Goal: Task Accomplishment & Management: Manage account settings

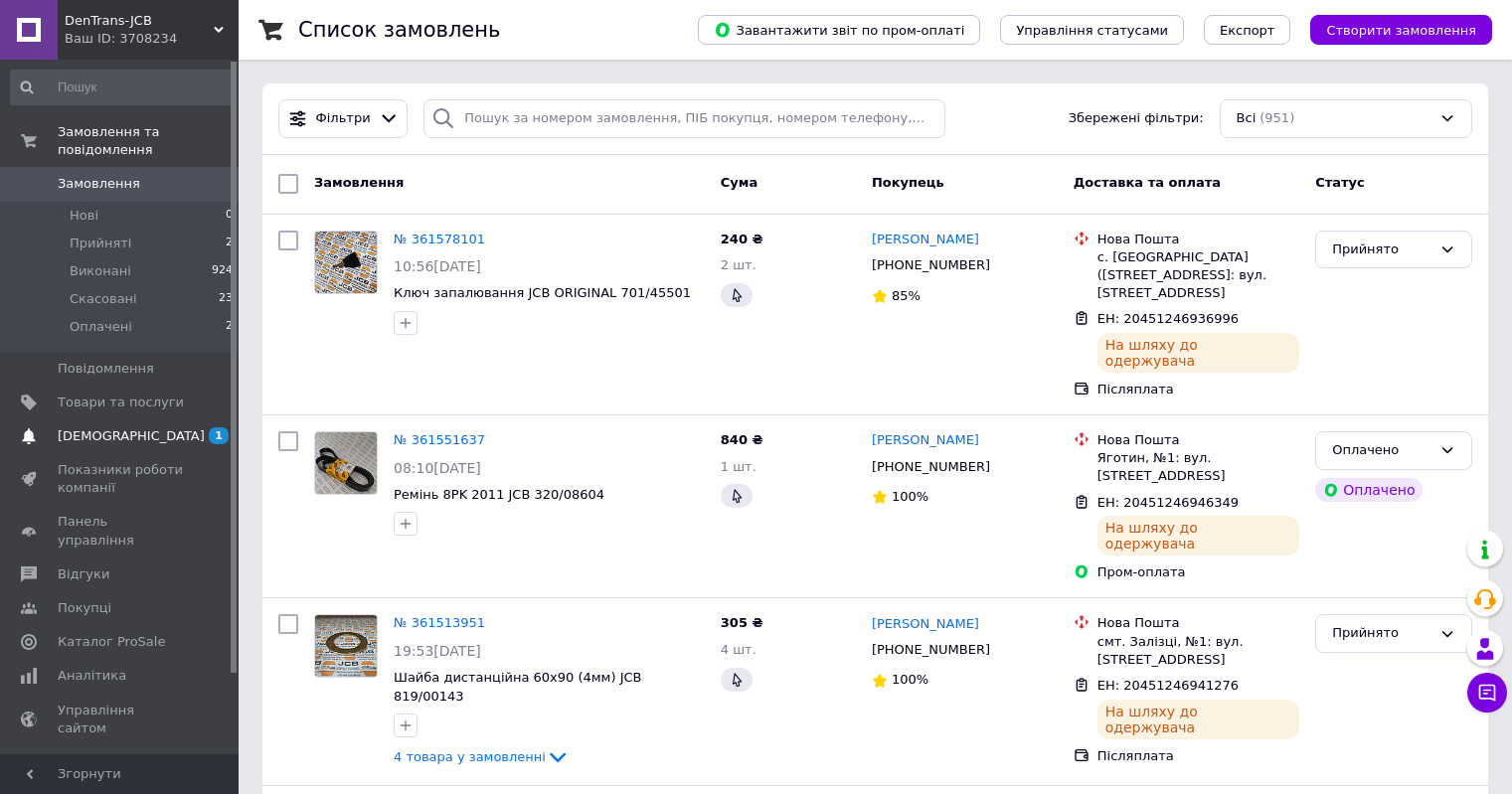
click at [121, 427] on span "[DEMOGRAPHIC_DATA]" at bounding box center [131, 436] width 147 height 18
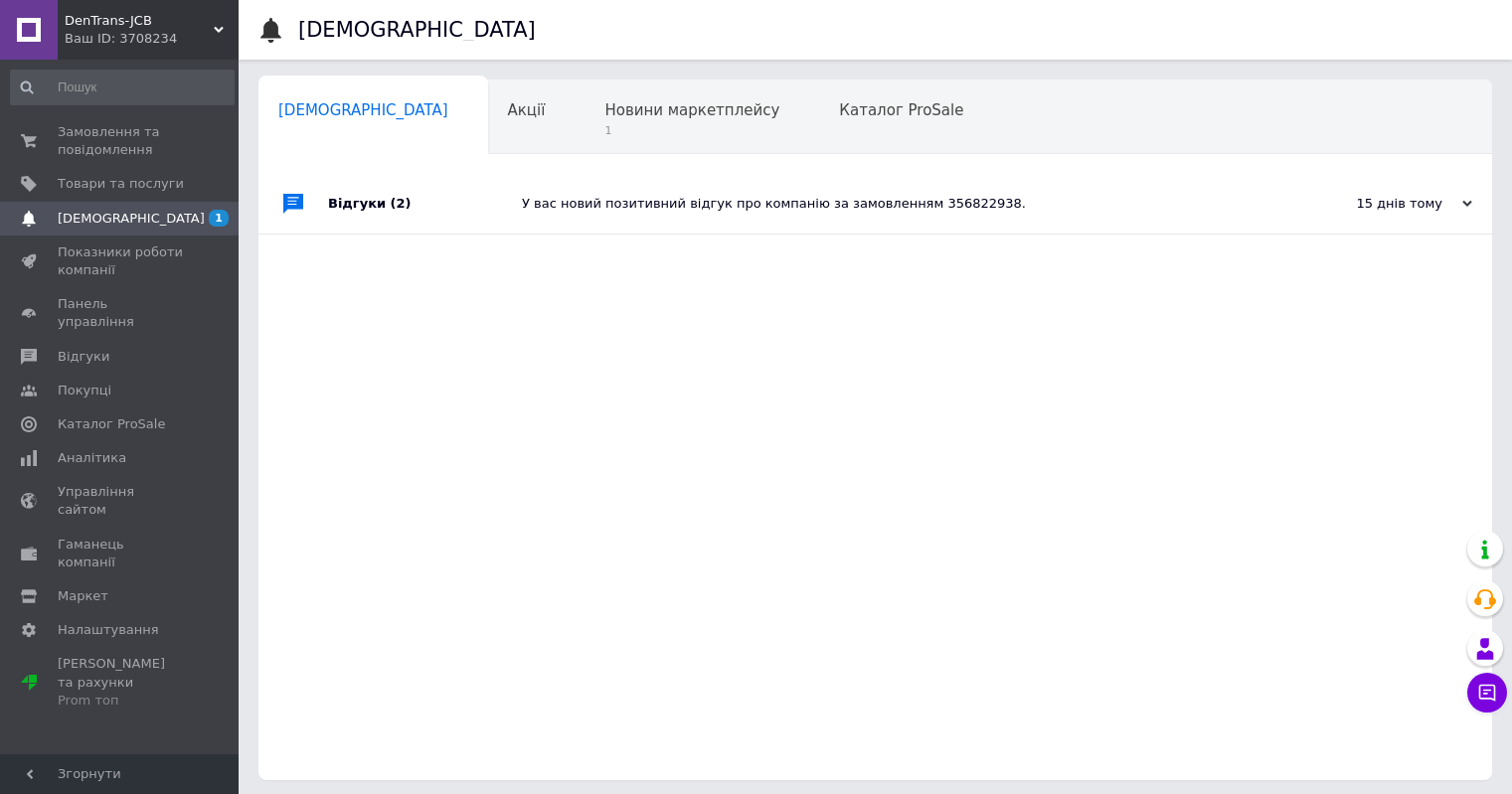
click at [754, 200] on div "У вас новий позитивний відгук про компанію за замовленням 356822938." at bounding box center [898, 204] width 752 height 18
click at [635, 116] on span "Новини маркетплейсу" at bounding box center [691, 111] width 175 height 18
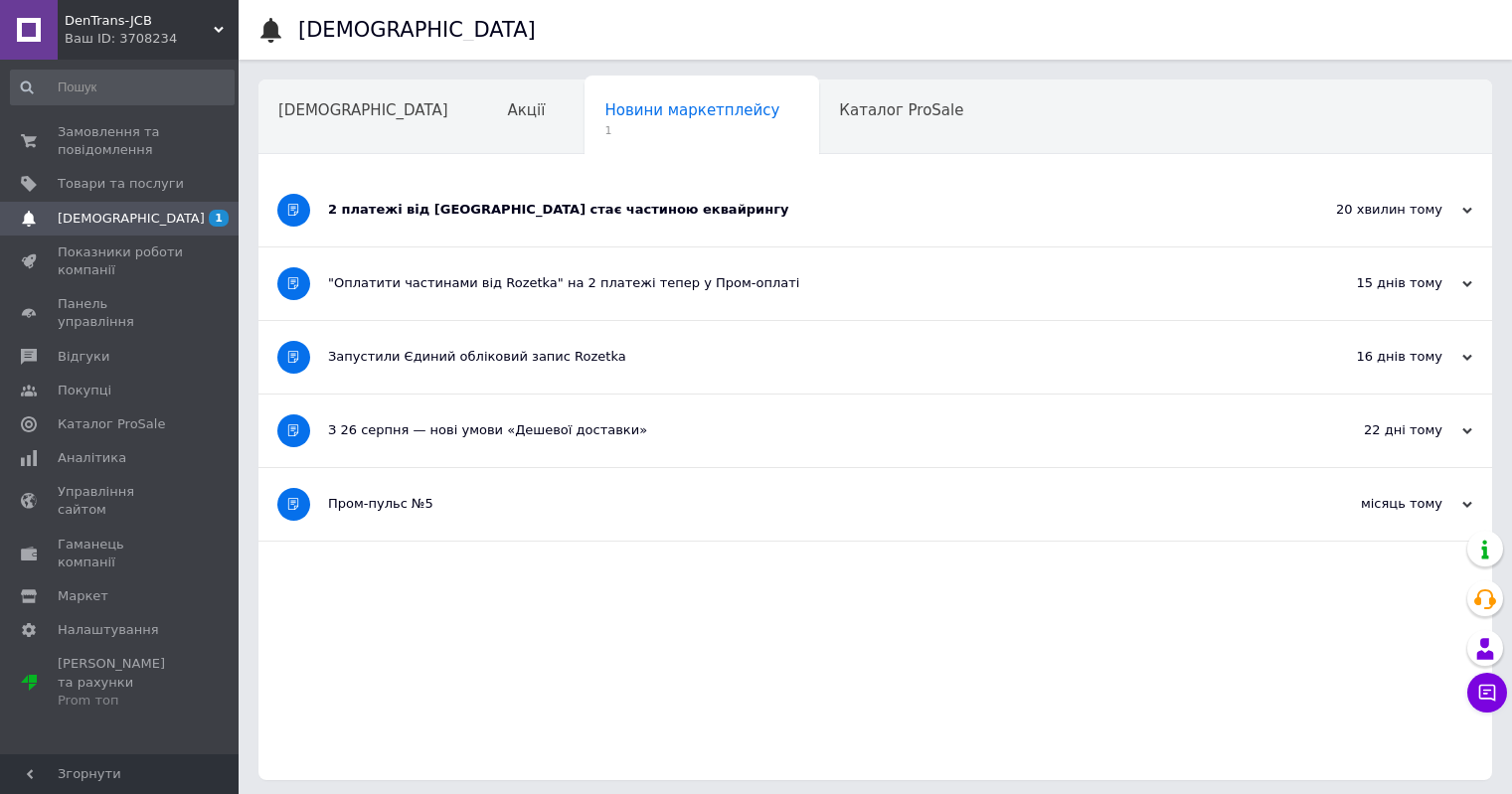
click at [484, 201] on div "2 платежі від Rozetka стає частиною еквайрингу" at bounding box center [801, 210] width 946 height 18
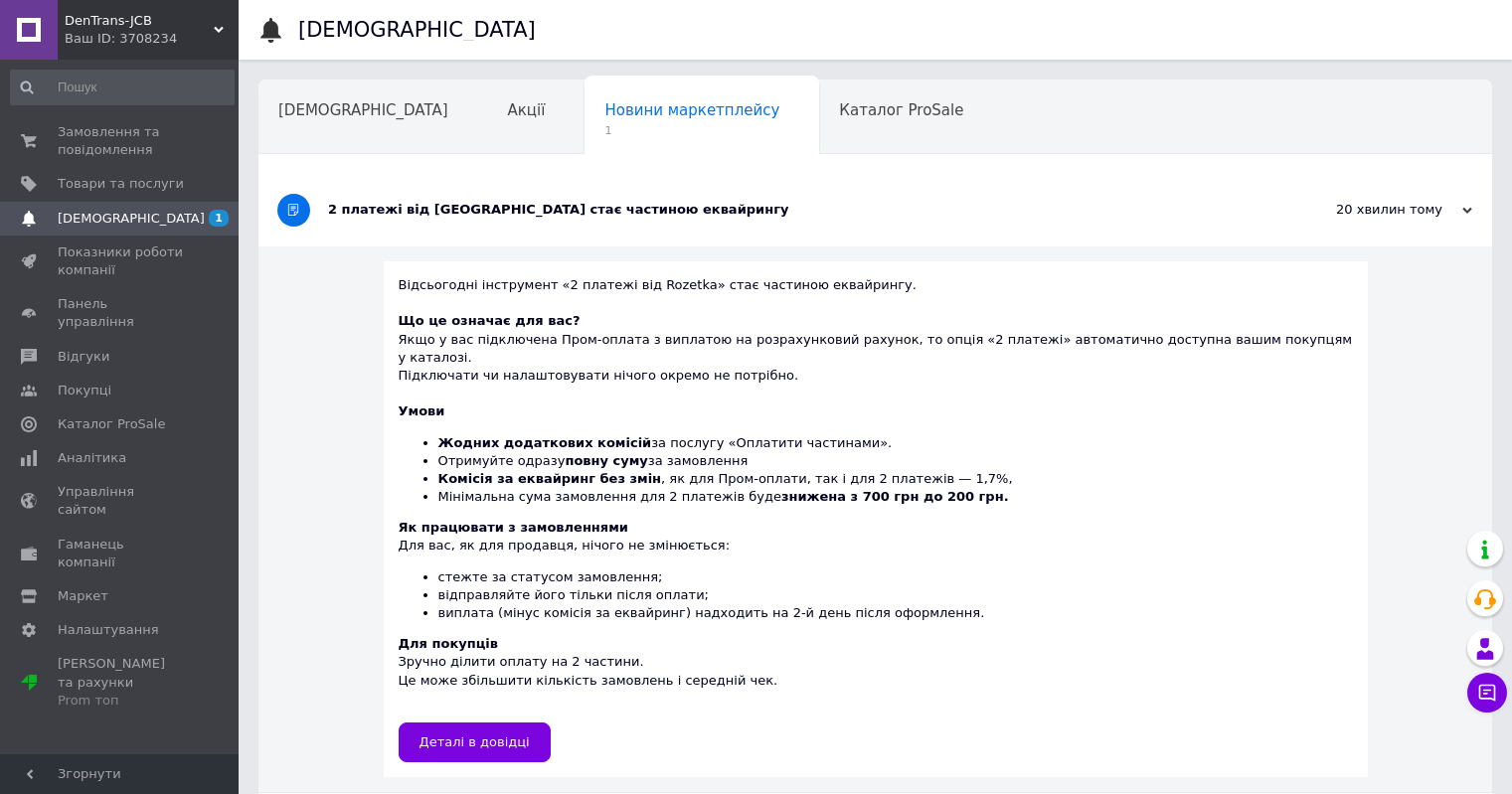
click at [484, 201] on div "2 платежі від Rozetka стає частиною еквайрингу" at bounding box center [801, 210] width 946 height 18
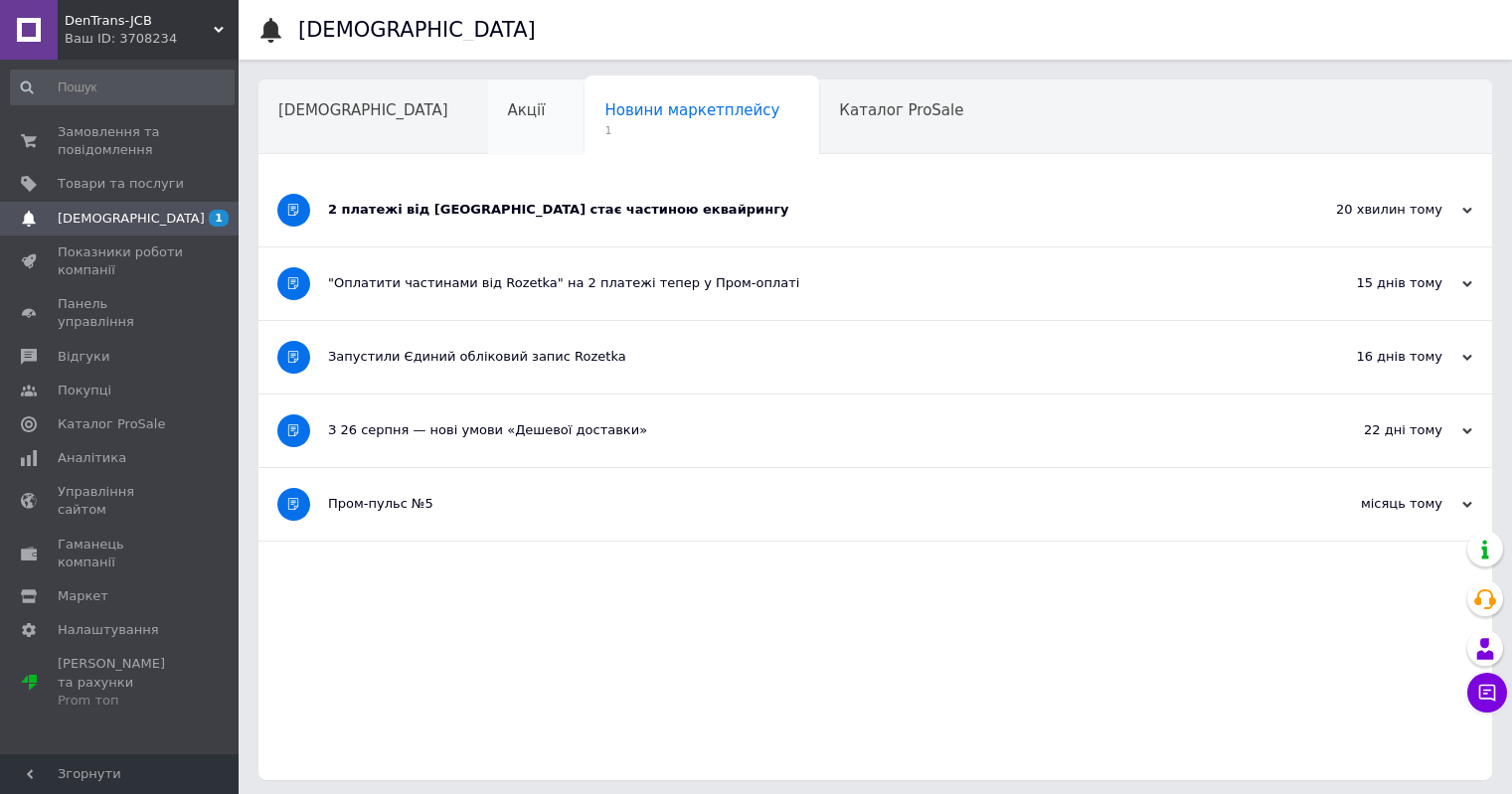
click at [488, 96] on div "Акції" at bounding box center [537, 119] width 98 height 76
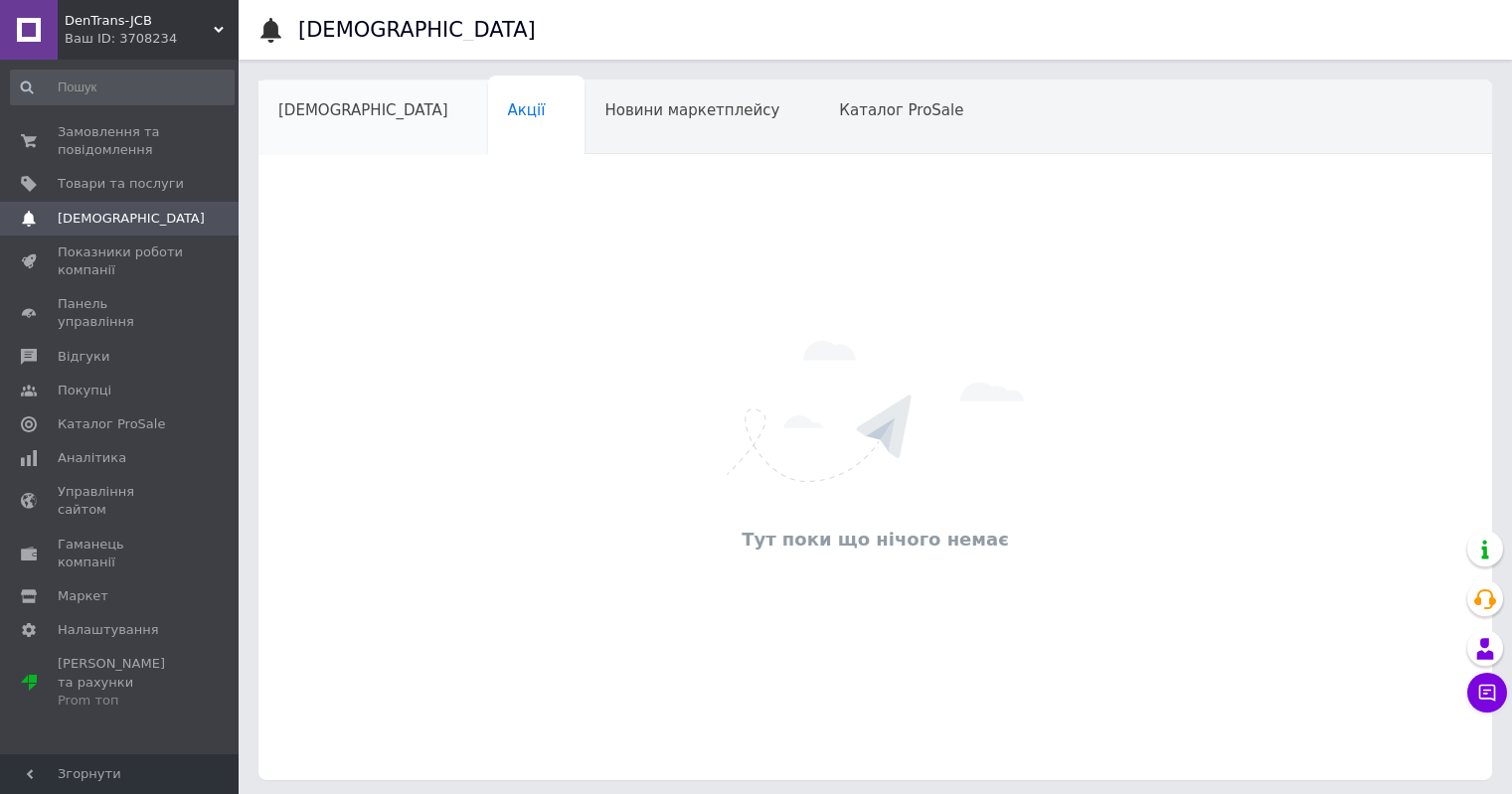
click at [351, 121] on div "[DEMOGRAPHIC_DATA]" at bounding box center [374, 119] width 230 height 76
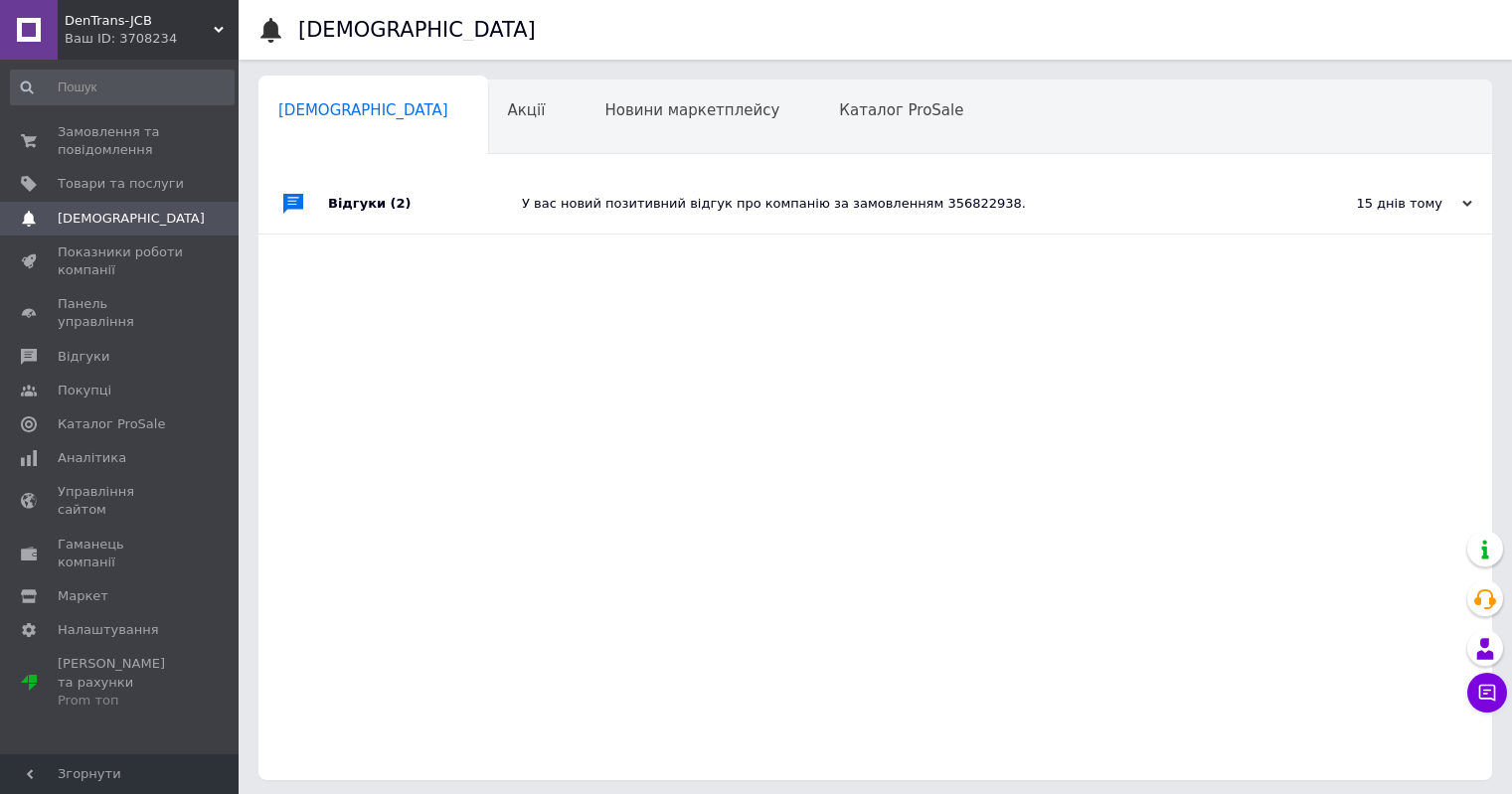
click at [572, 204] on div "У вас новий позитивний відгук про компанію за замовленням 356822938." at bounding box center [898, 204] width 752 height 18
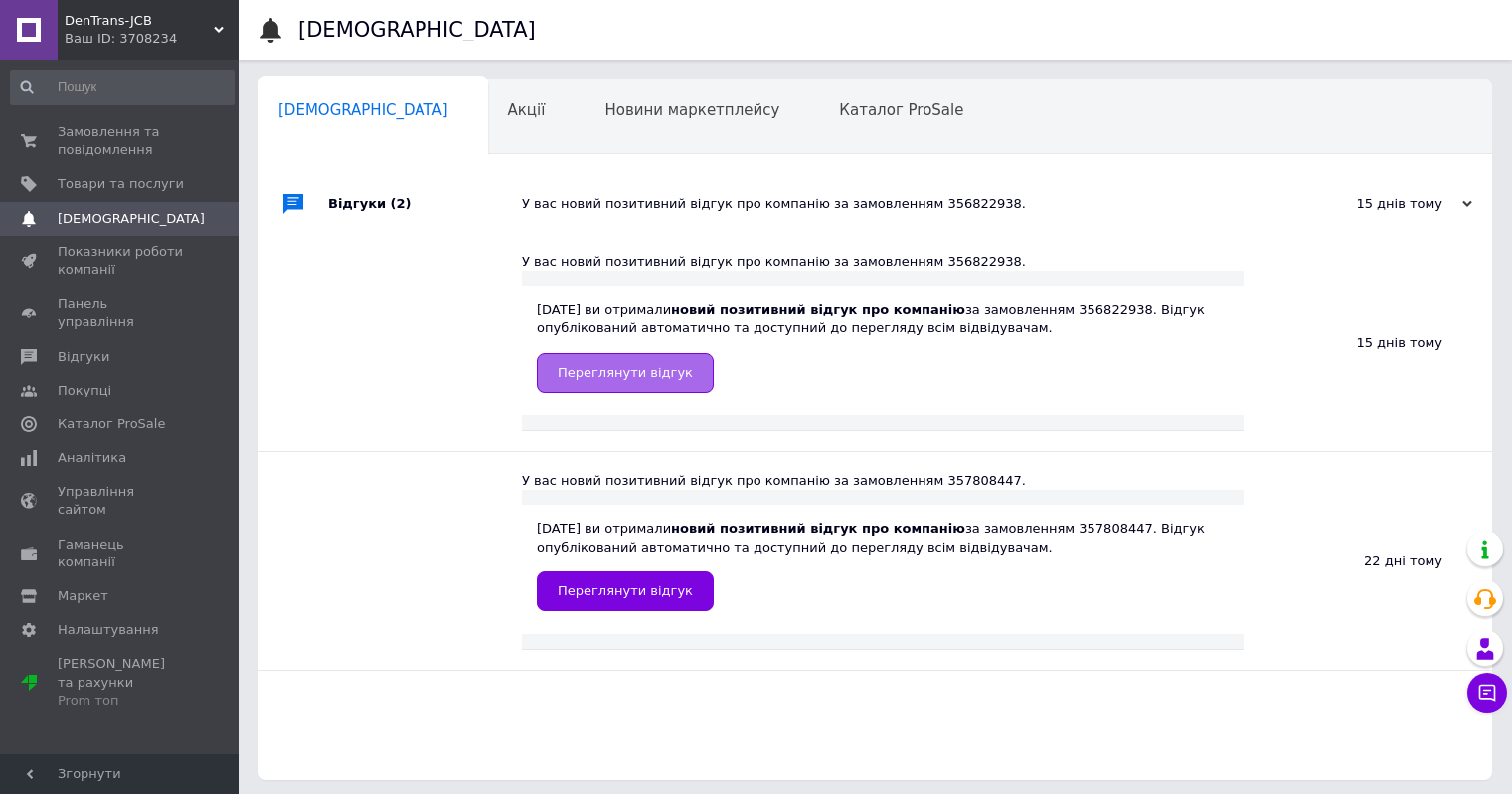
click at [634, 380] on span "Переглянути відгук" at bounding box center [625, 372] width 135 height 15
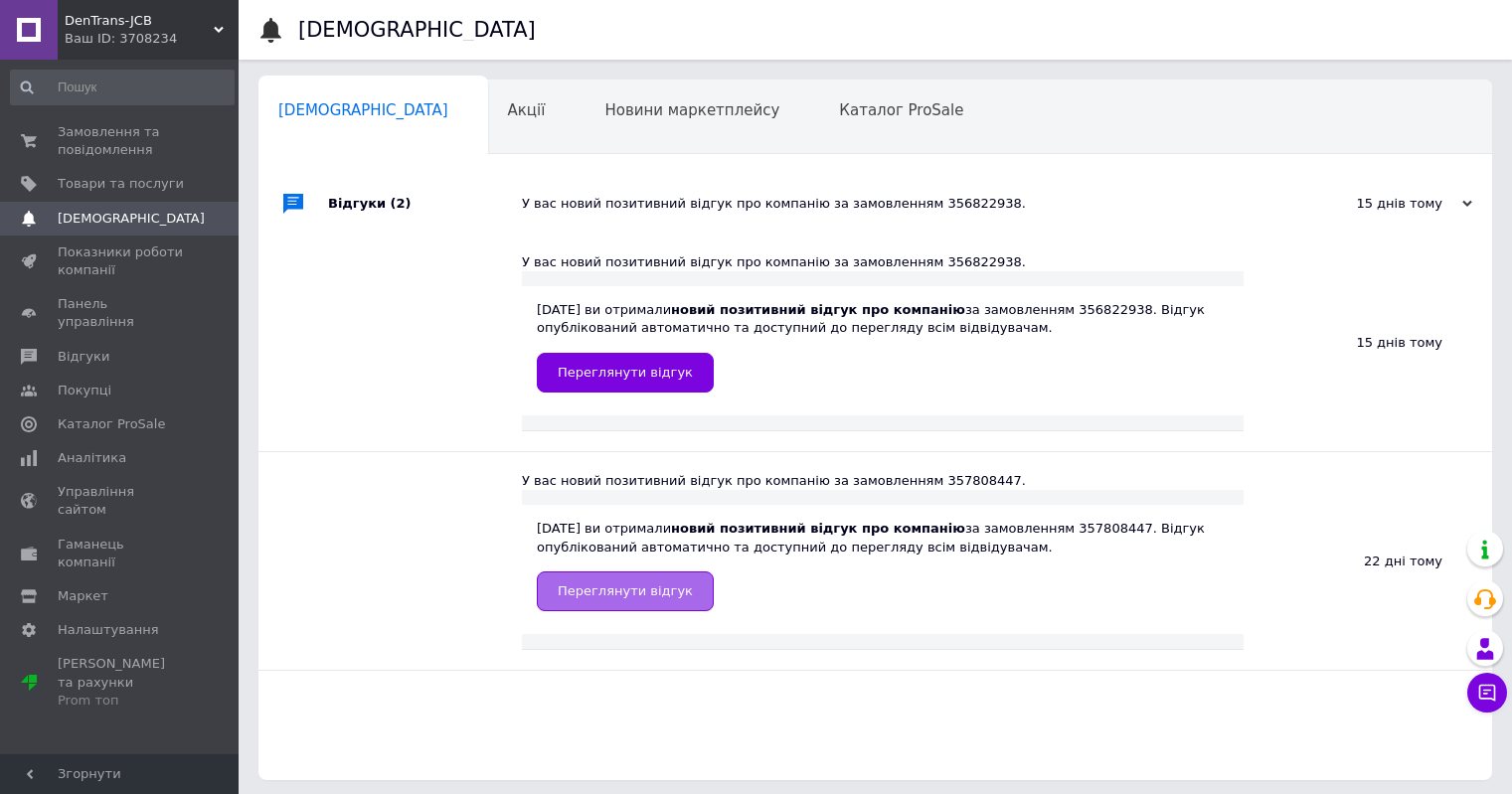
click at [640, 598] on span "Переглянути відгук" at bounding box center [625, 590] width 135 height 15
click at [131, 143] on span "Замовлення та повідомлення" at bounding box center [121, 141] width 126 height 36
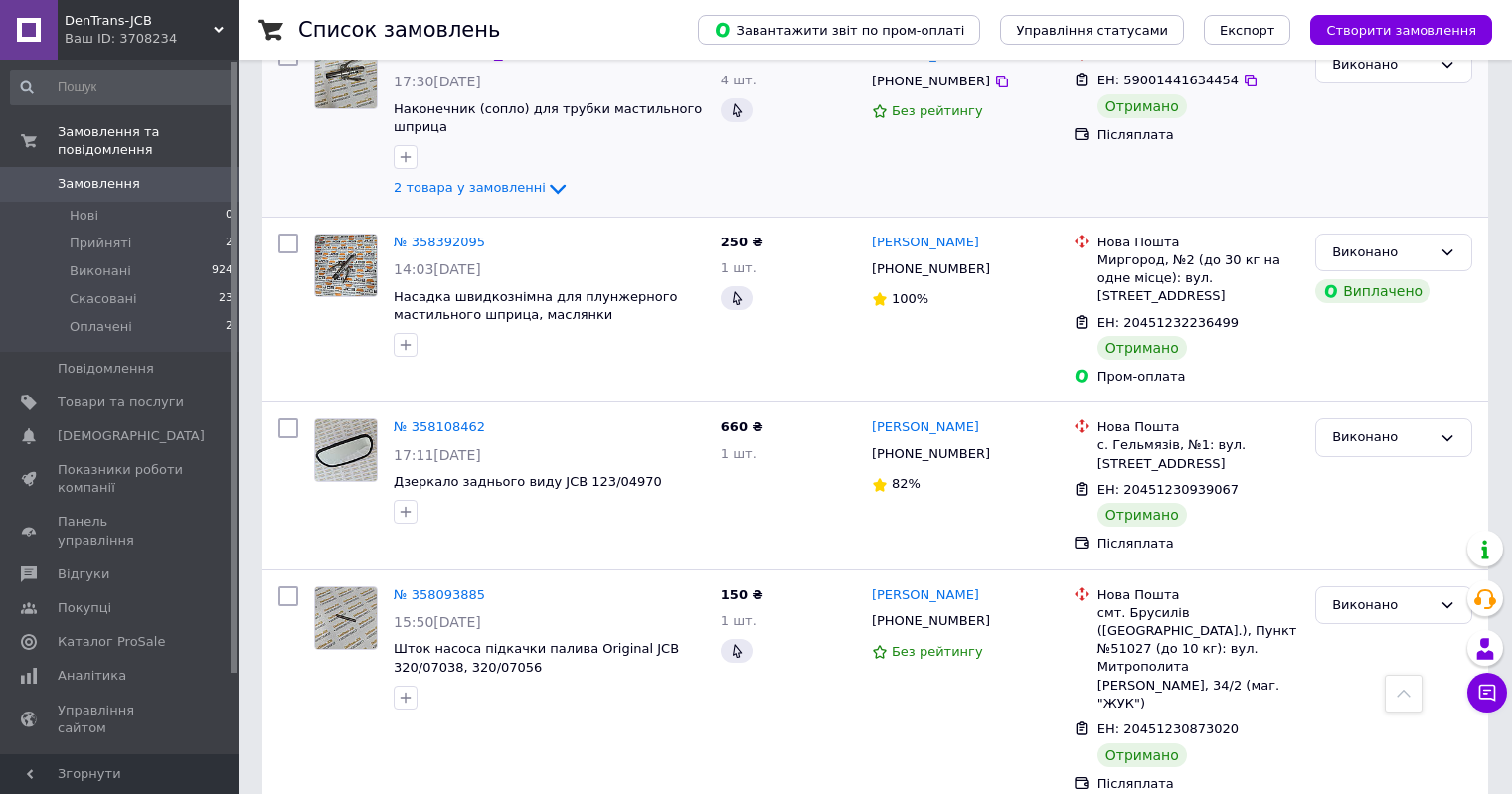
scroll to position [3050, 0]
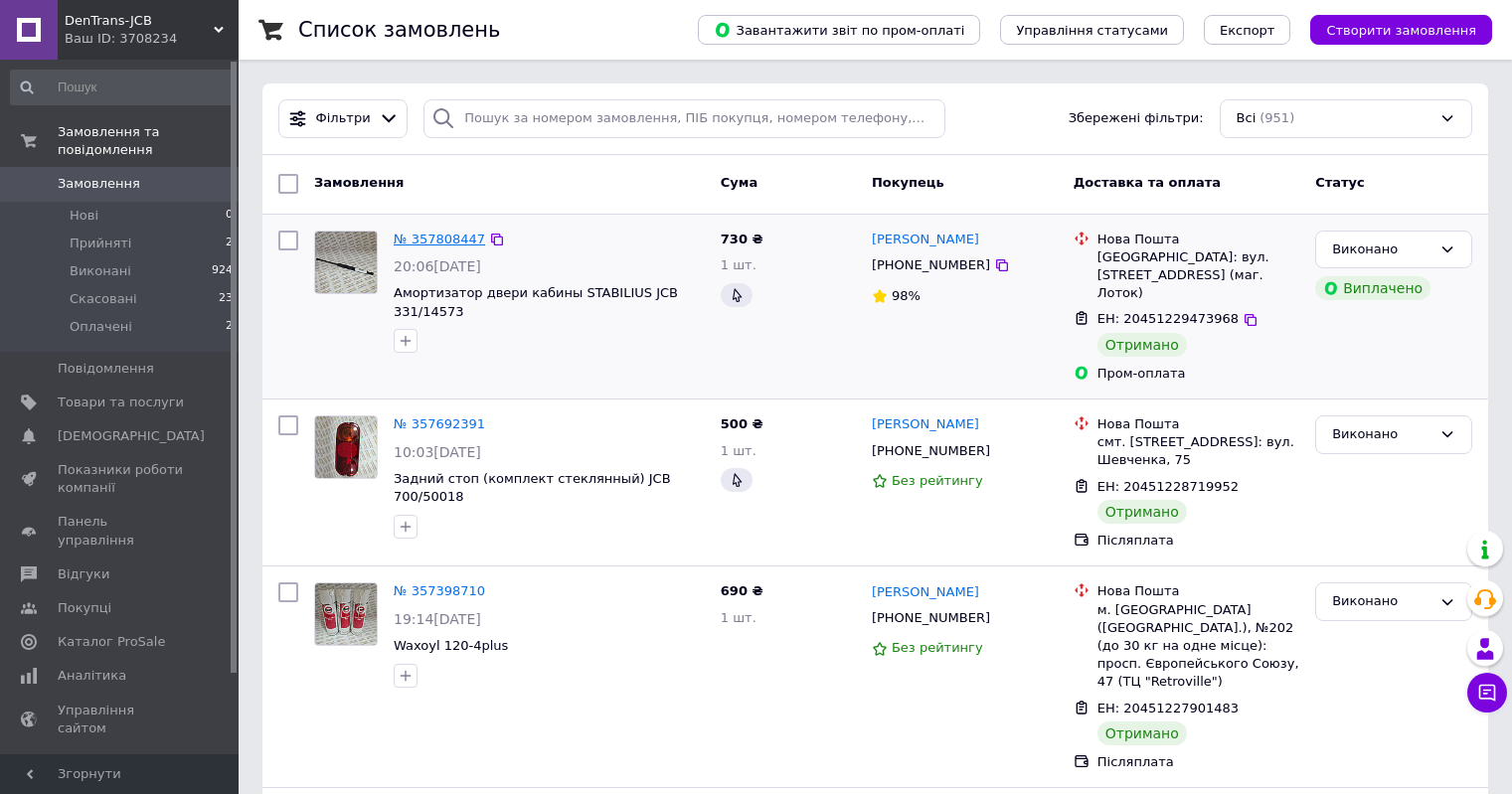
click at [439, 243] on link "№ 357808447" at bounding box center [439, 239] width 92 height 15
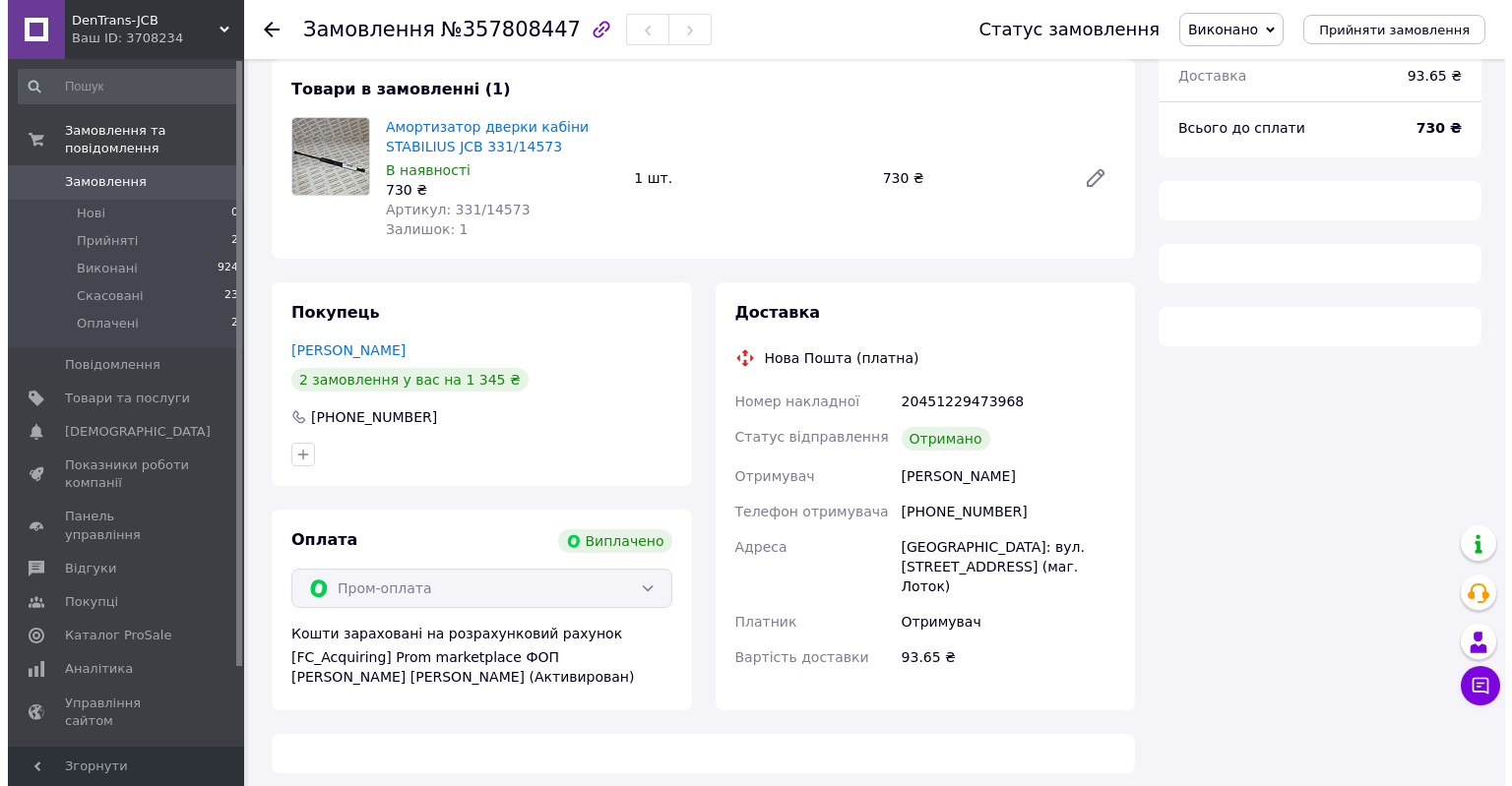
scroll to position [121, 0]
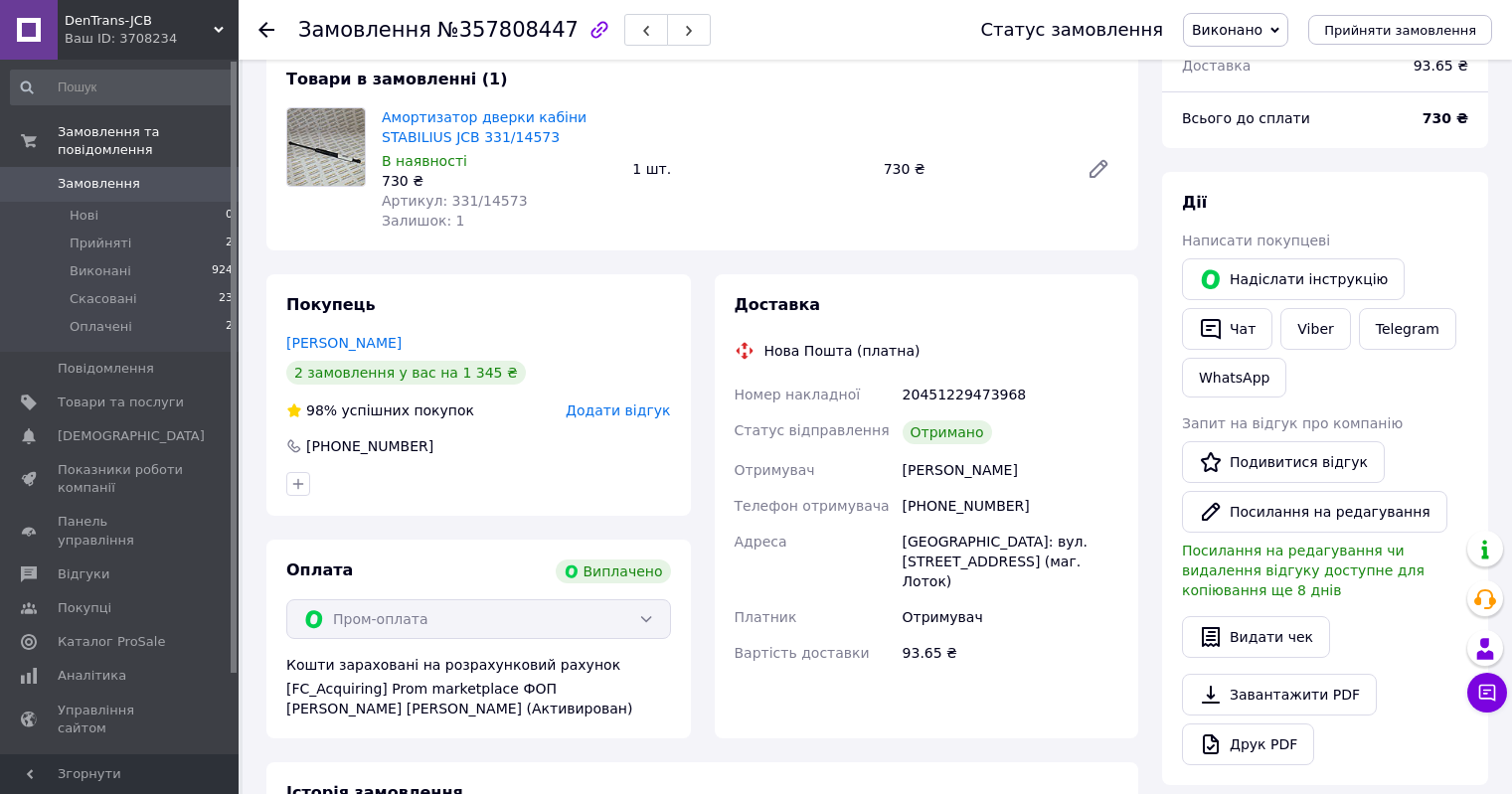
click at [640, 397] on div "Покупець Калаур Олександр 2 замовлення у вас на 1 345 ₴ 98% успішних покупок До…" at bounding box center [478, 396] width 424 height 242
click at [640, 405] on span "Додати відгук" at bounding box center [617, 410] width 105 height 16
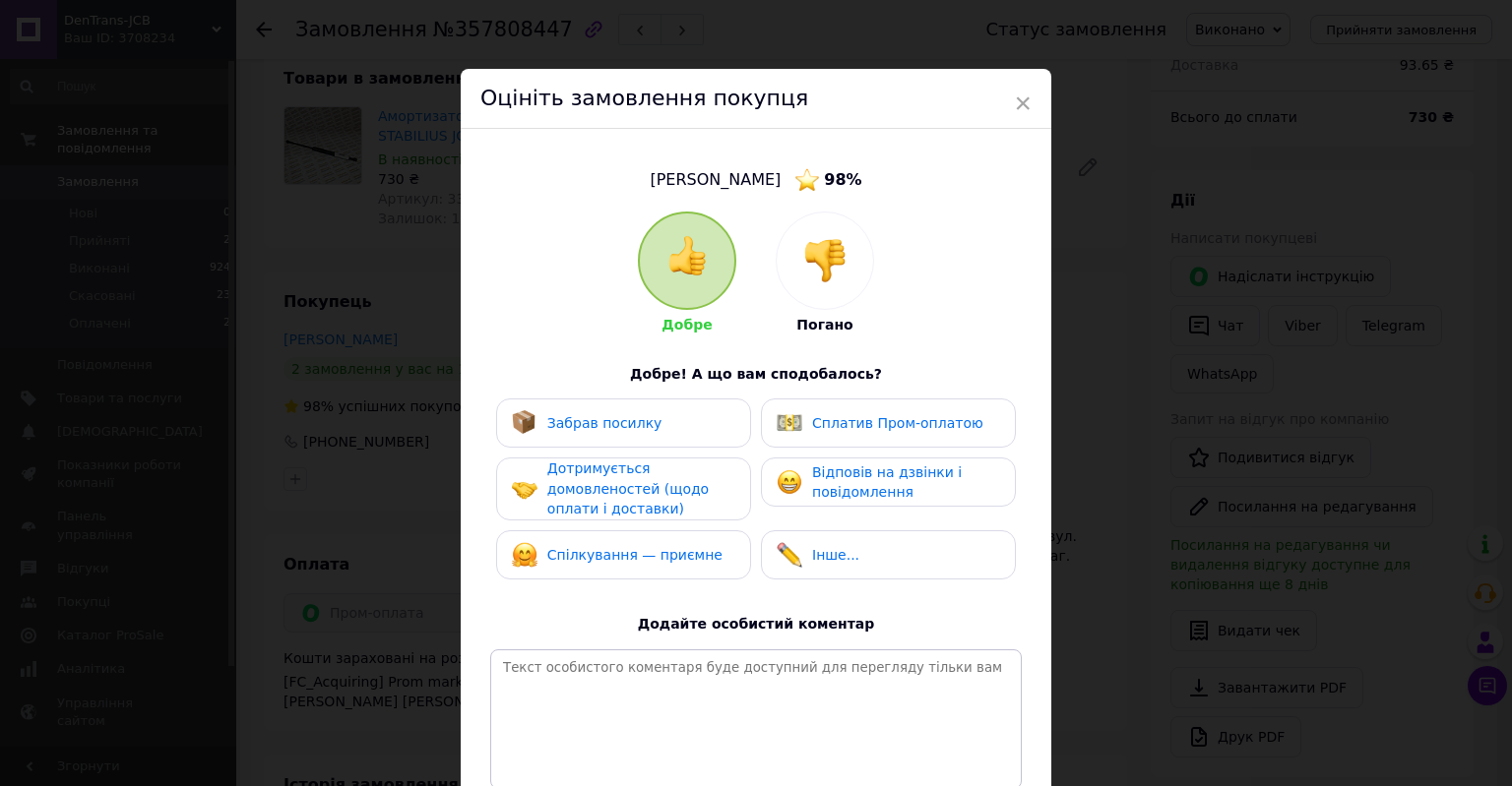
click at [665, 425] on div "Забрав посилку" at bounding box center [624, 423] width 223 height 26
click at [851, 470] on span "Відповів на дзвінки і повідомлення" at bounding box center [886, 482] width 149 height 37
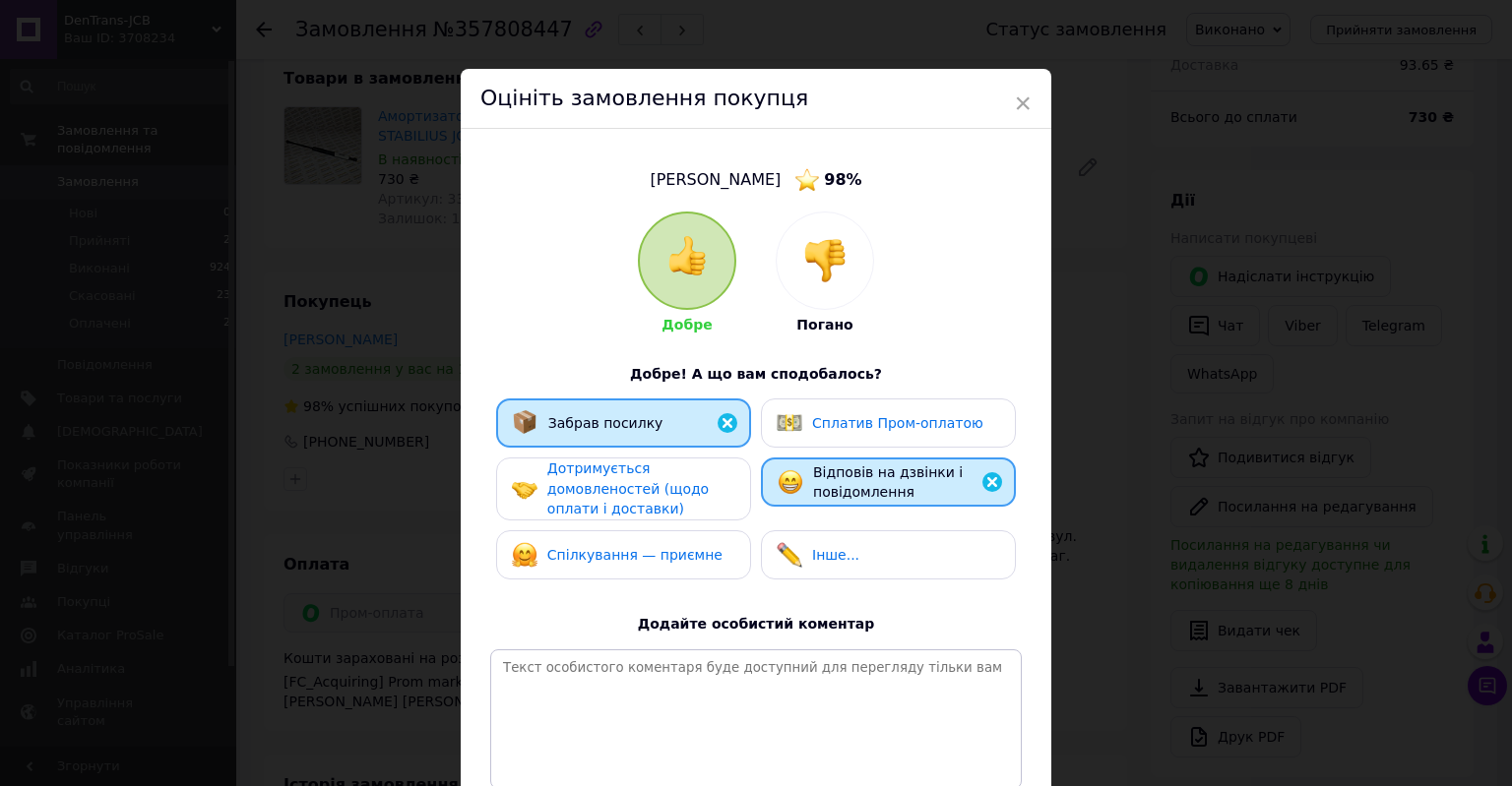
click at [597, 496] on span "Дотримується домовленостей (щодо оплати і доставки)" at bounding box center [628, 488] width 161 height 56
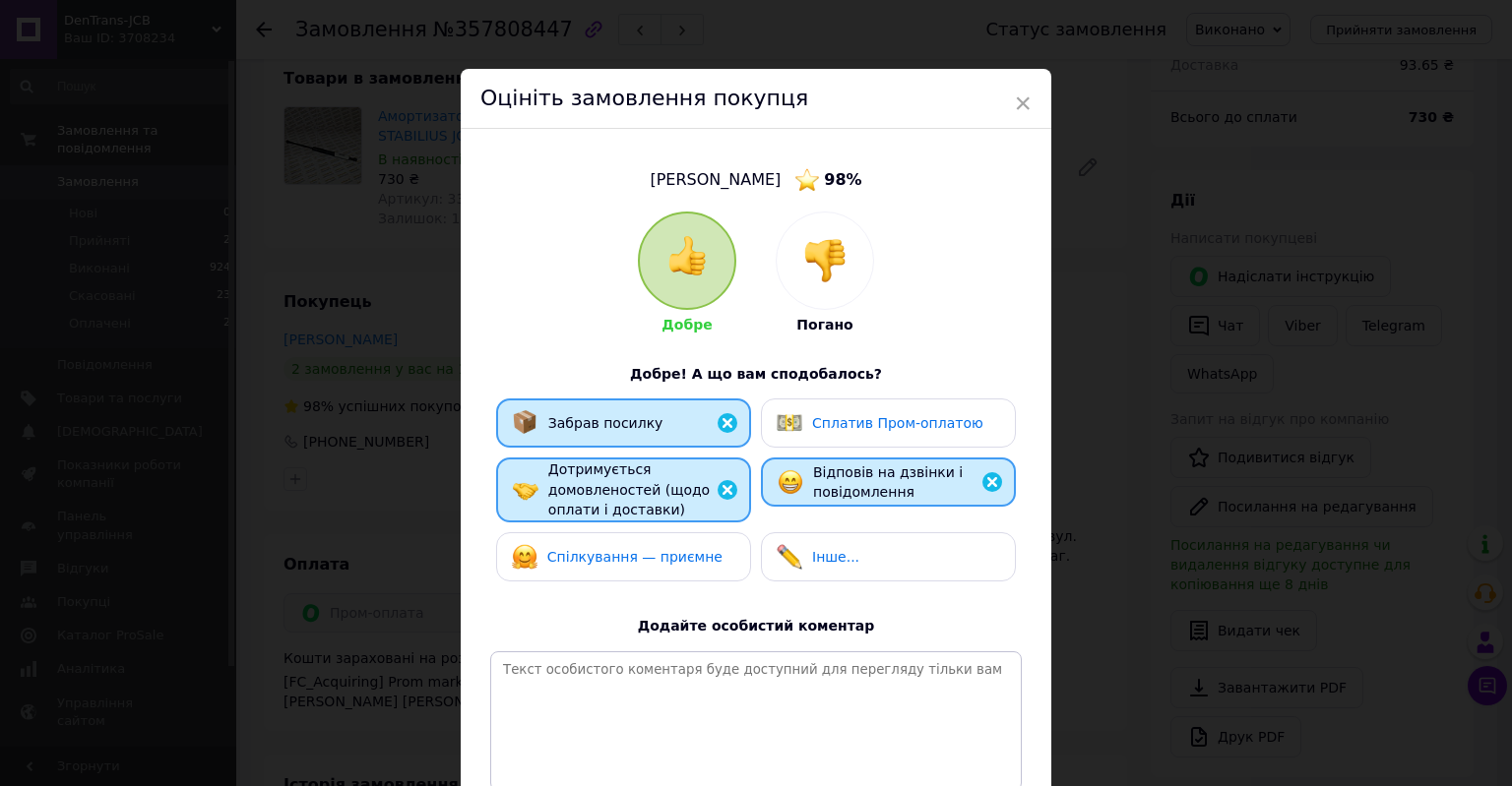
click at [616, 550] on span "Спілкування — приємне" at bounding box center [635, 558] width 175 height 16
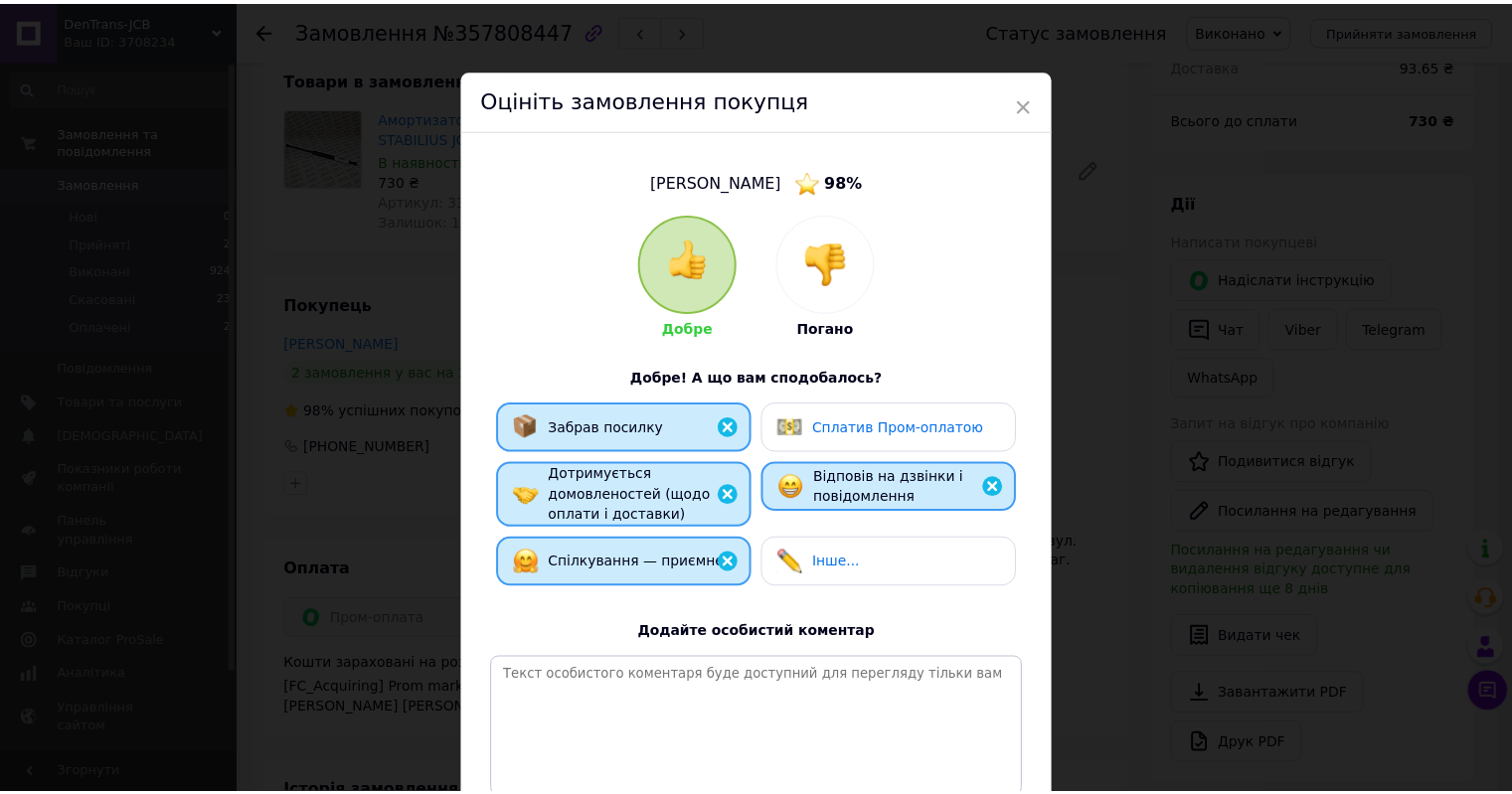
scroll to position [194, 0]
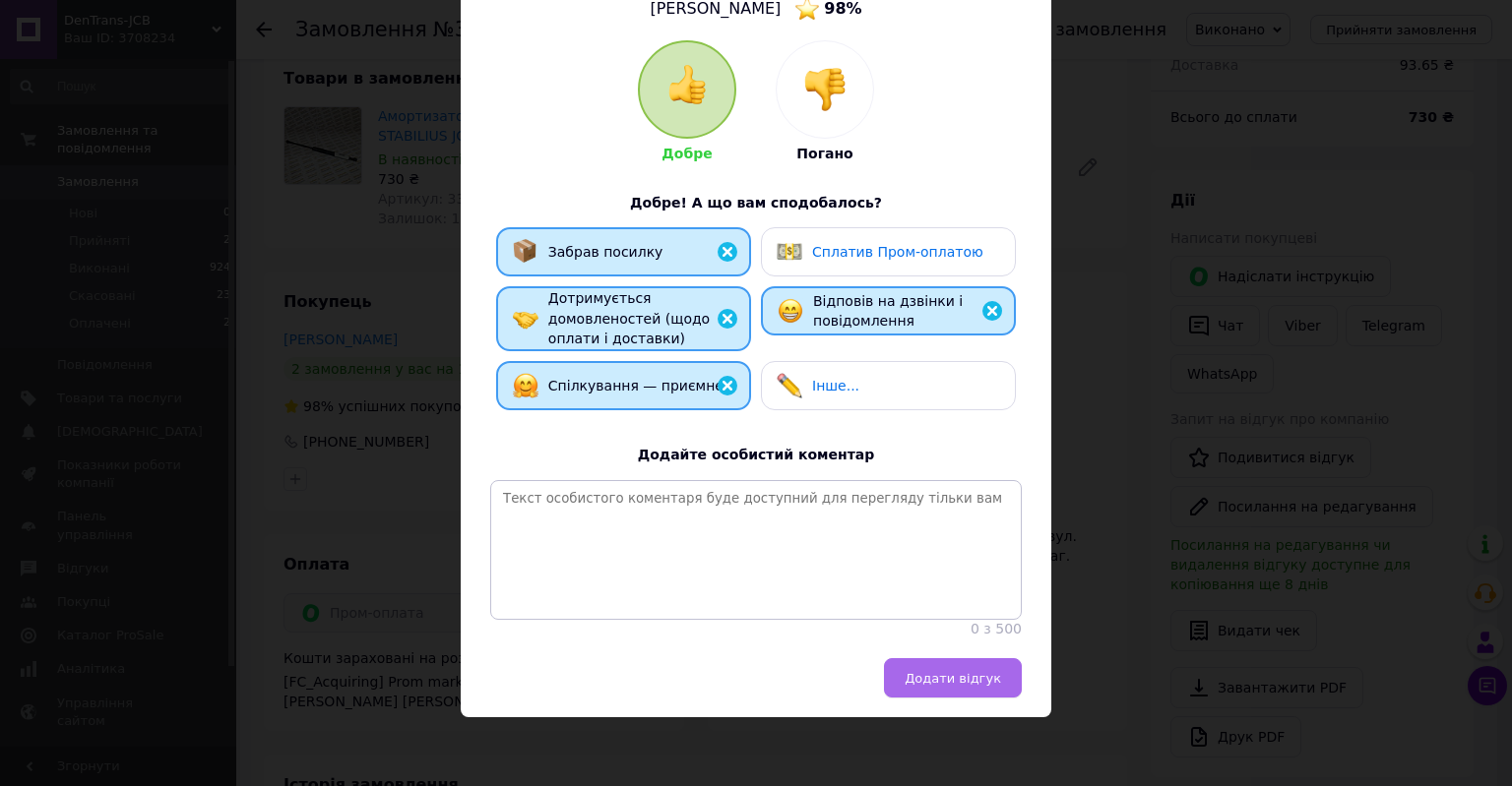
click at [966, 680] on span "Додати відгук" at bounding box center [953, 678] width 97 height 15
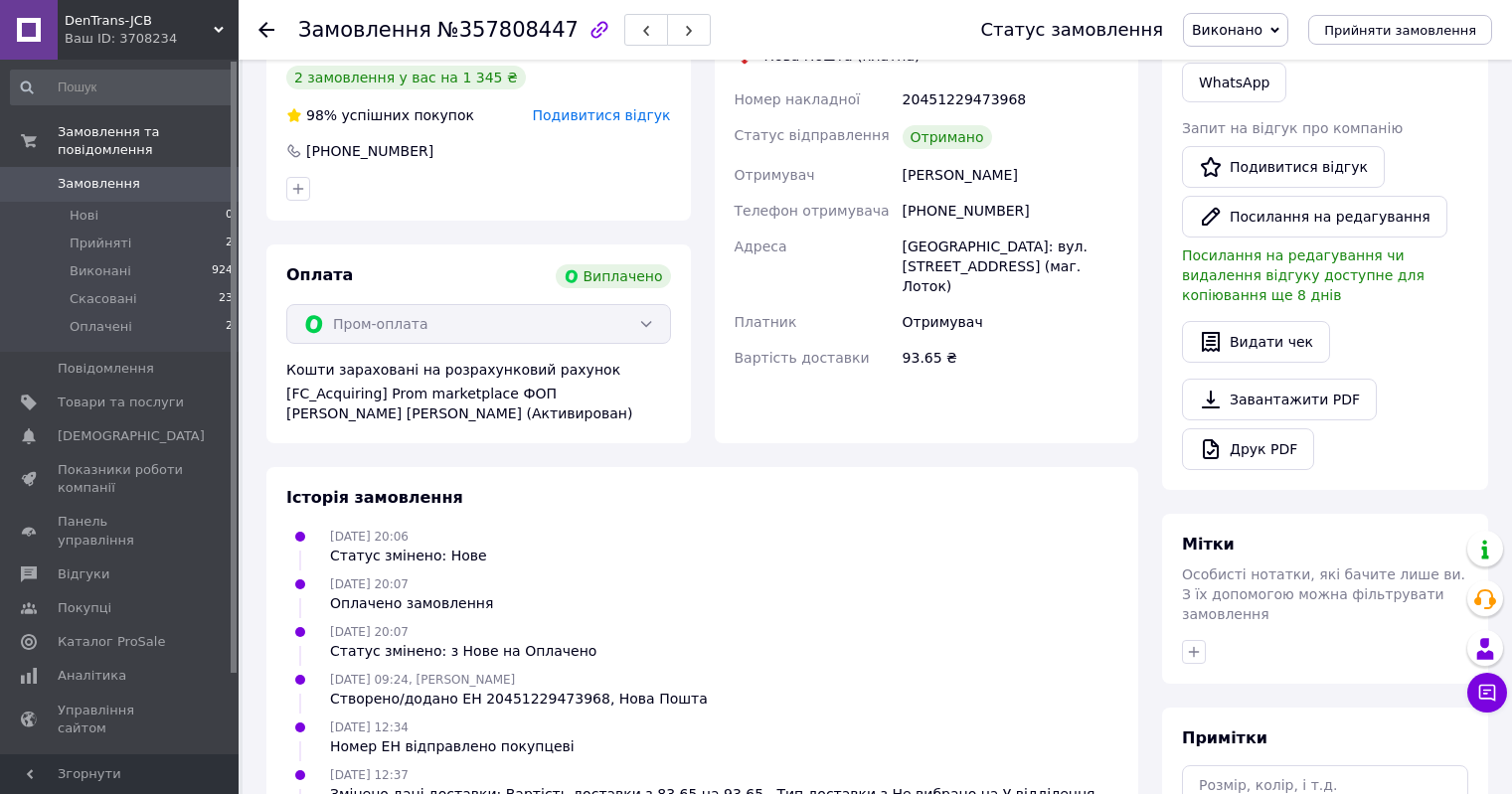
scroll to position [0, 0]
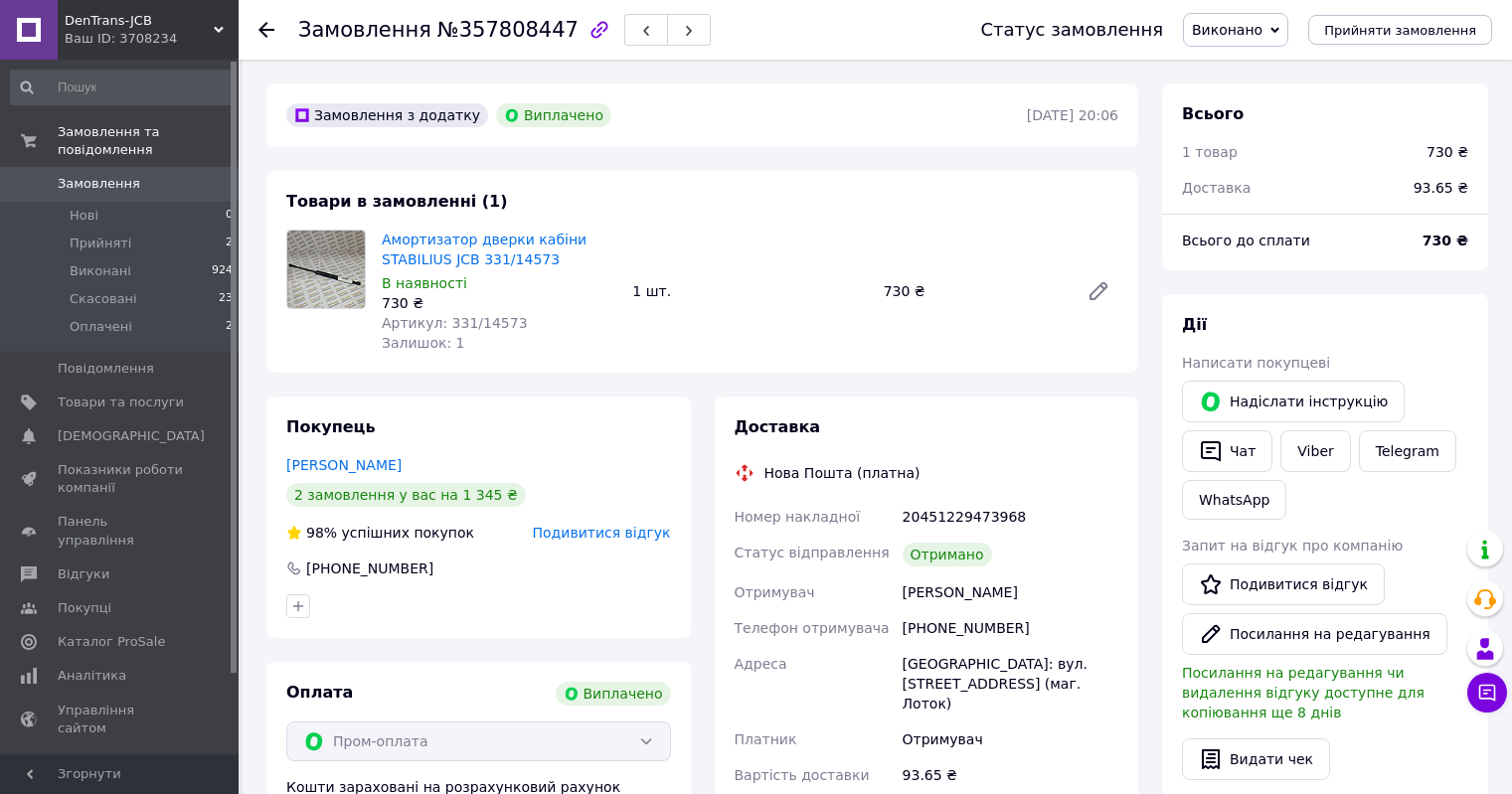
click at [106, 175] on span "Замовлення" at bounding box center [99, 184] width 83 height 18
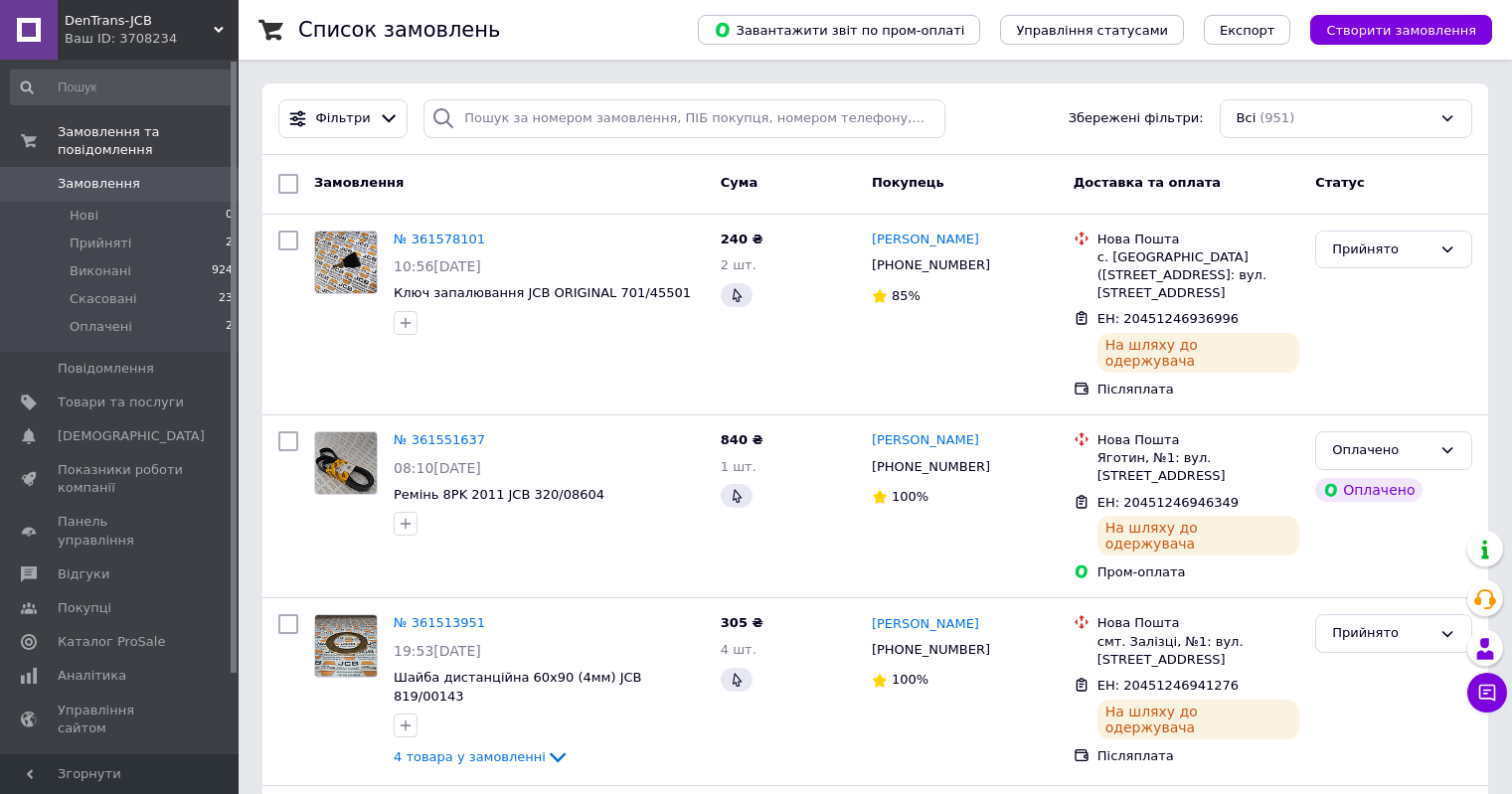
click at [116, 175] on span "Замовлення" at bounding box center [99, 184] width 83 height 18
click at [199, 386] on link "Товари та послуги" at bounding box center [122, 402] width 245 height 34
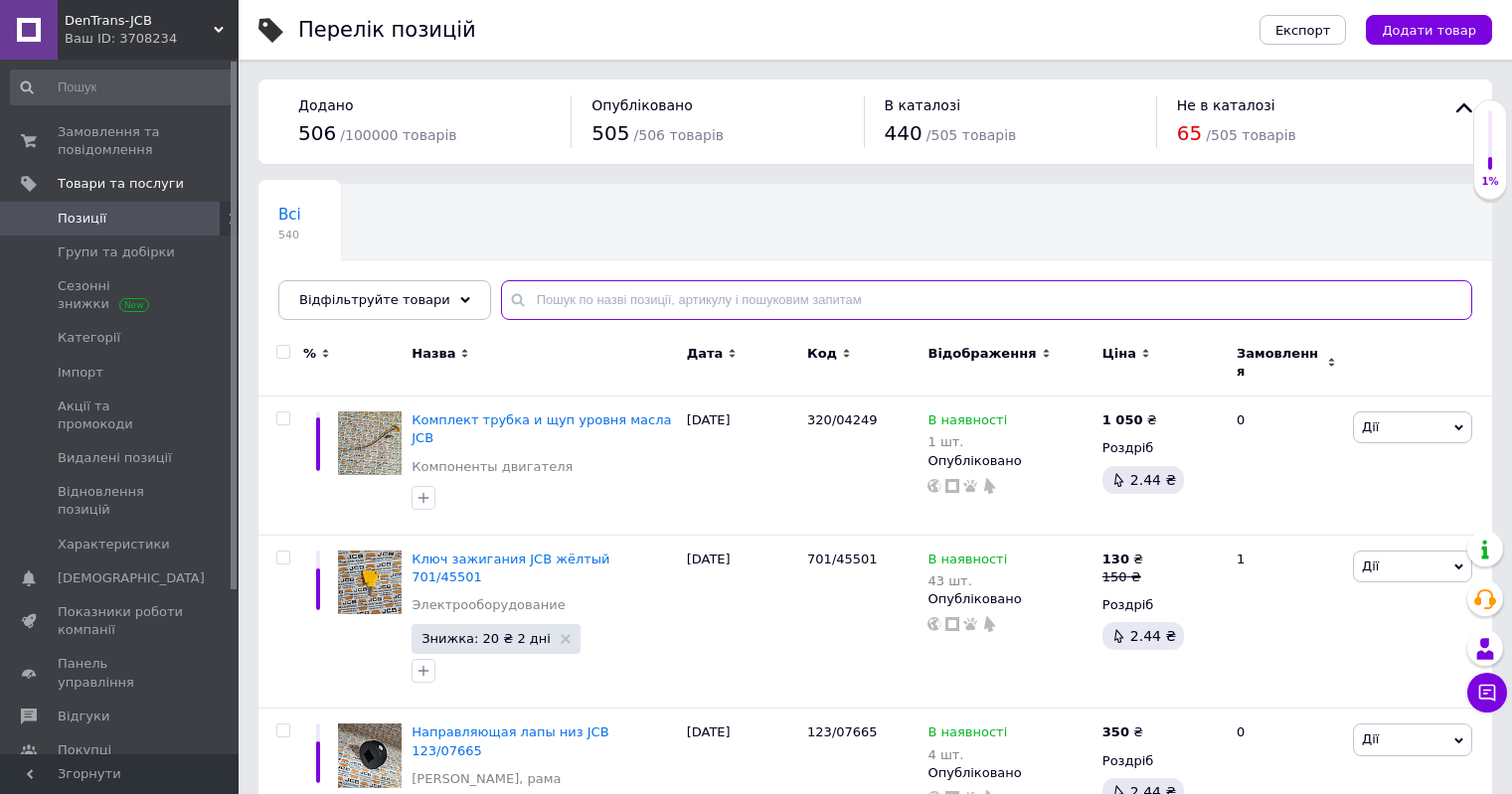
click at [564, 305] on input "text" at bounding box center [987, 301] width 972 height 40
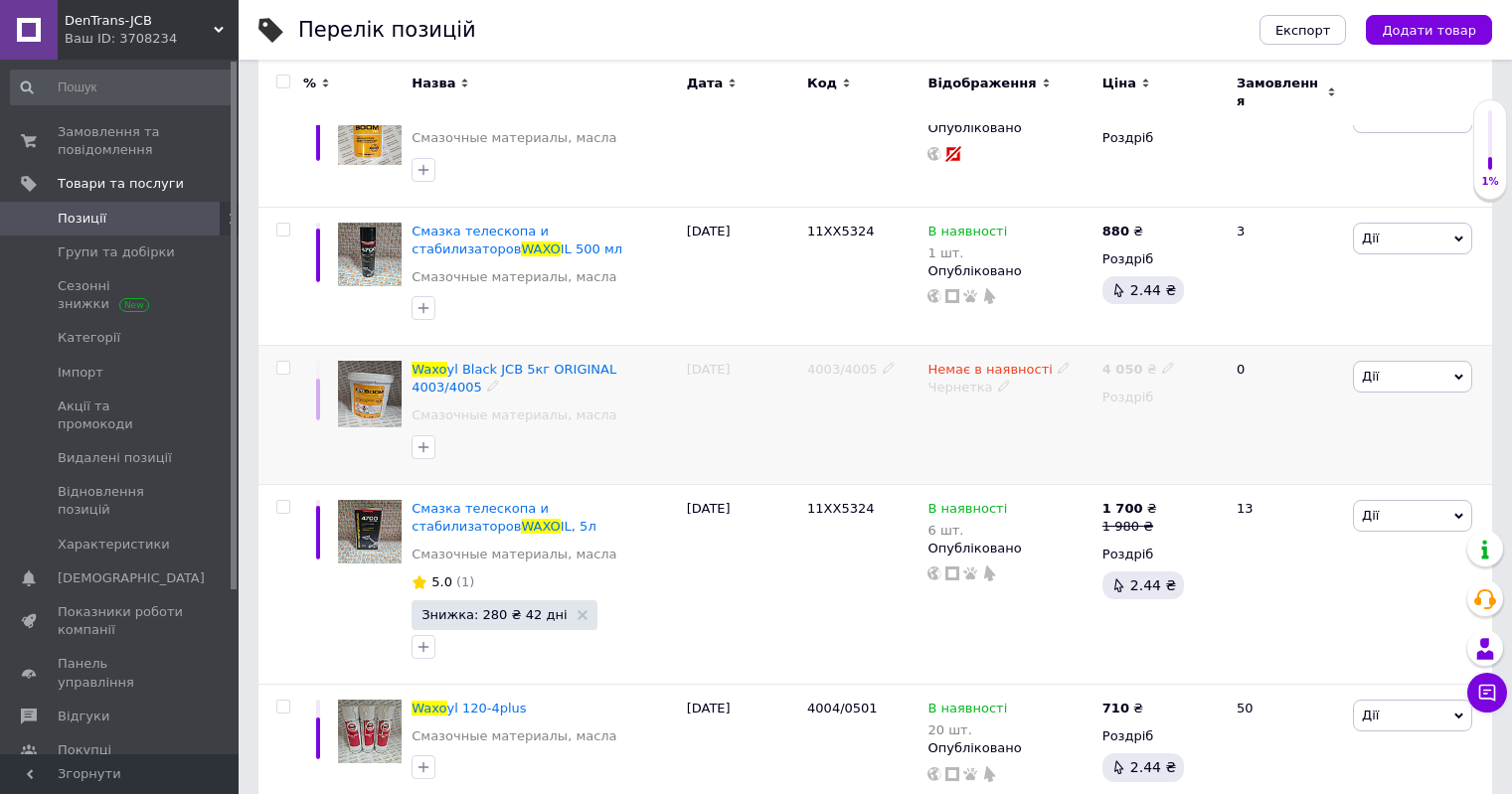
scroll to position [311, 0]
type input "waxo"
click at [1012, 501] on icon at bounding box center [1018, 507] width 12 height 12
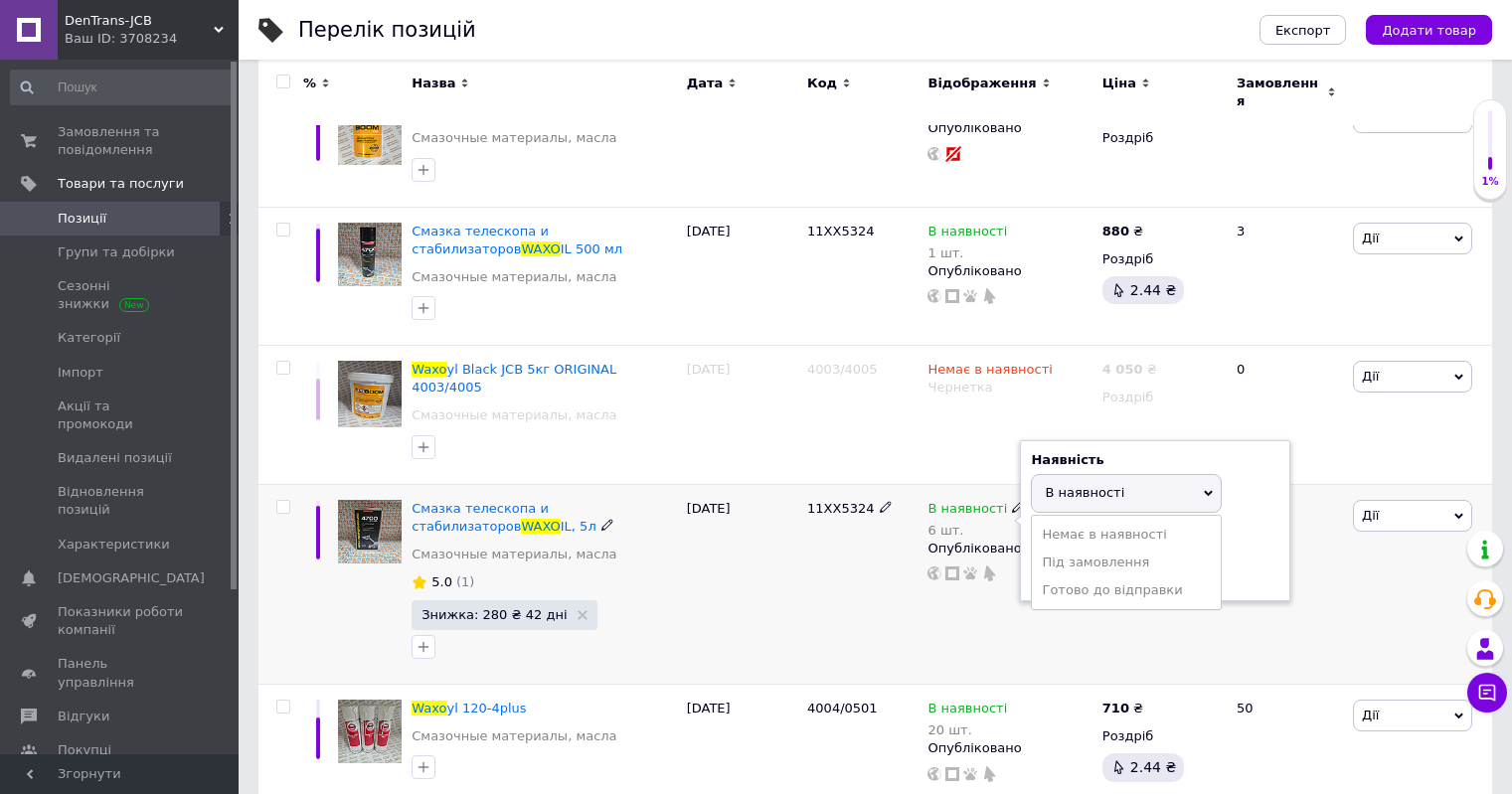
click at [1255, 492] on div "Наявність В наявності Немає в наявності Під замовлення Готово до відправки Зали…" at bounding box center [1154, 520] width 249 height 139
drag, startPoint x: 1053, startPoint y: 541, endPoint x: 1028, endPoint y: 547, distance: 25.7
click at [1028, 547] on div "Наявність В наявності Немає в наявності Під замовлення Готово до відправки Зали…" at bounding box center [1154, 520] width 271 height 161
type input "5"
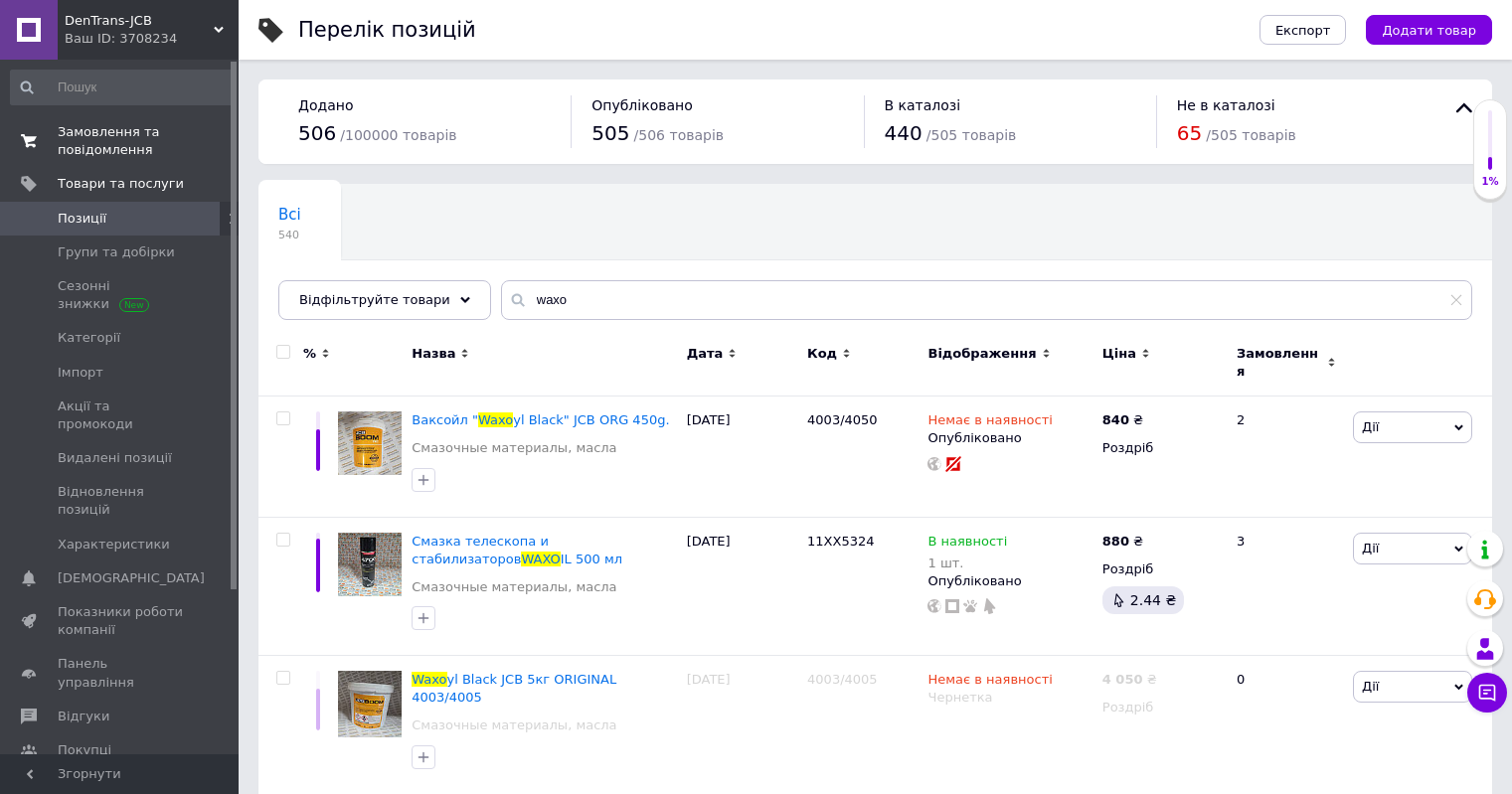
click at [137, 139] on span "Замовлення та повідомлення" at bounding box center [121, 141] width 126 height 36
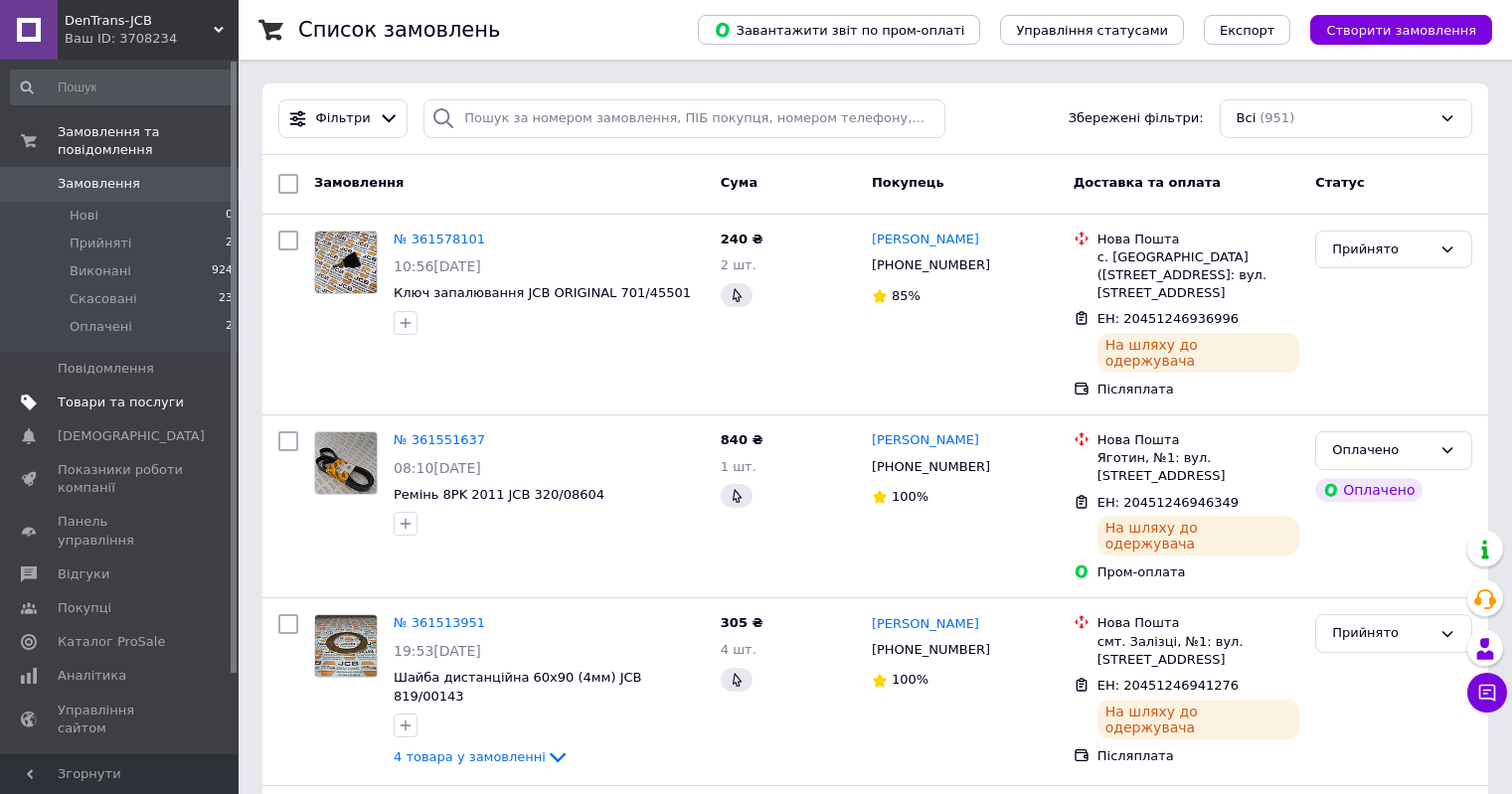
click at [148, 394] on span "Товари та послуги" at bounding box center [121, 402] width 126 height 18
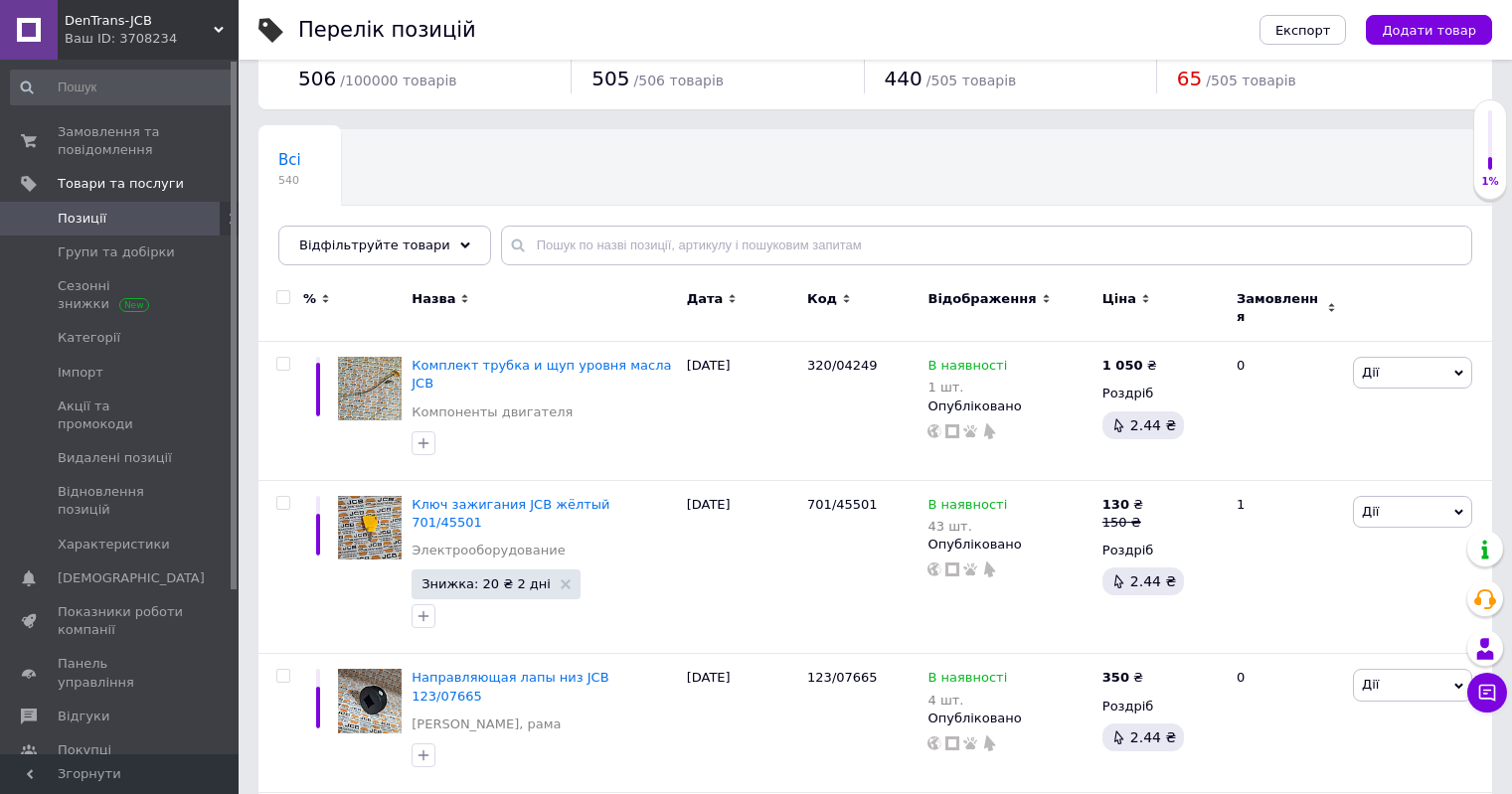
scroll to position [199, 0]
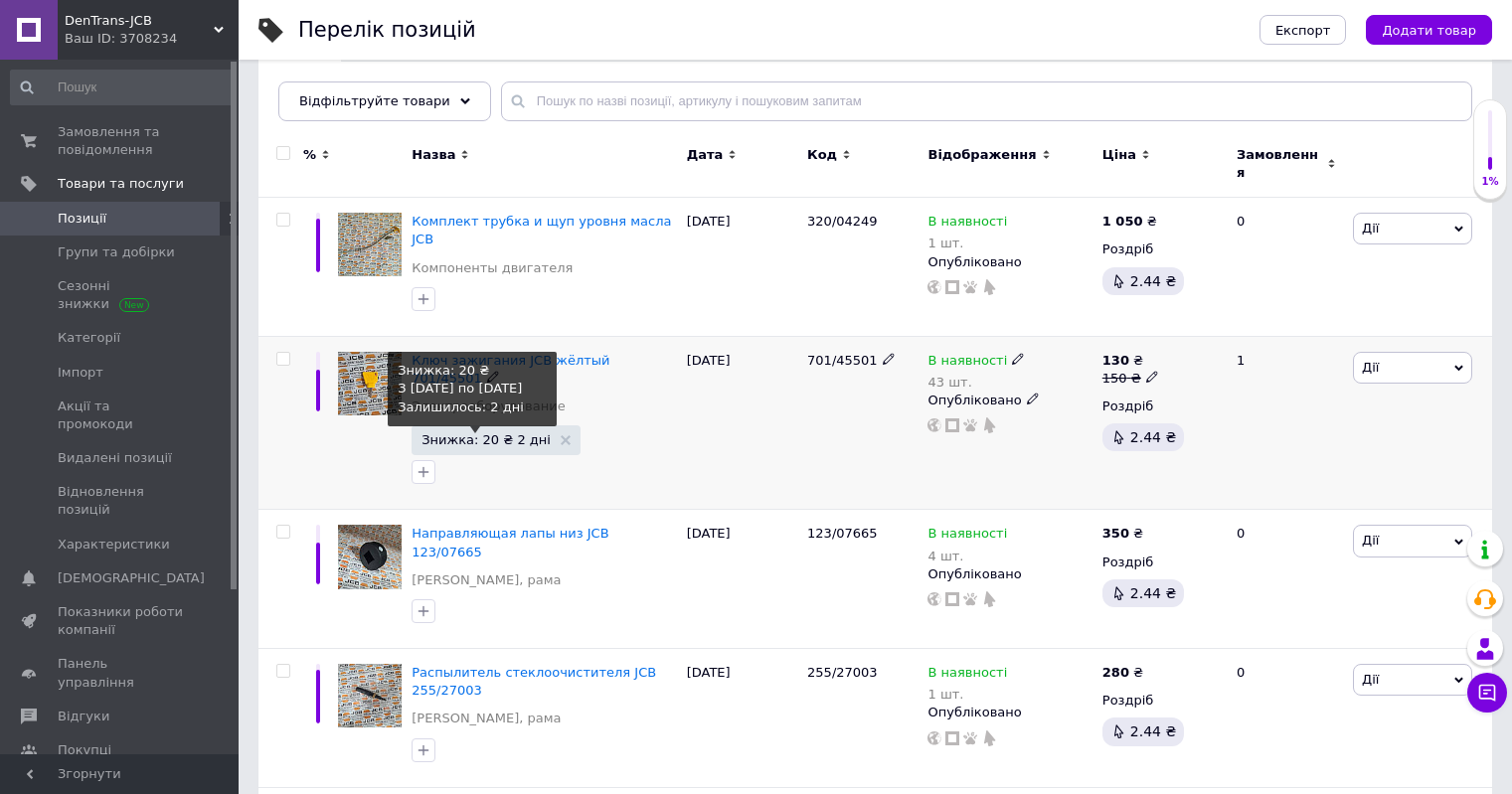
click at [499, 433] on span "Знижка: 20 ₴ 2 дні" at bounding box center [485, 439] width 129 height 13
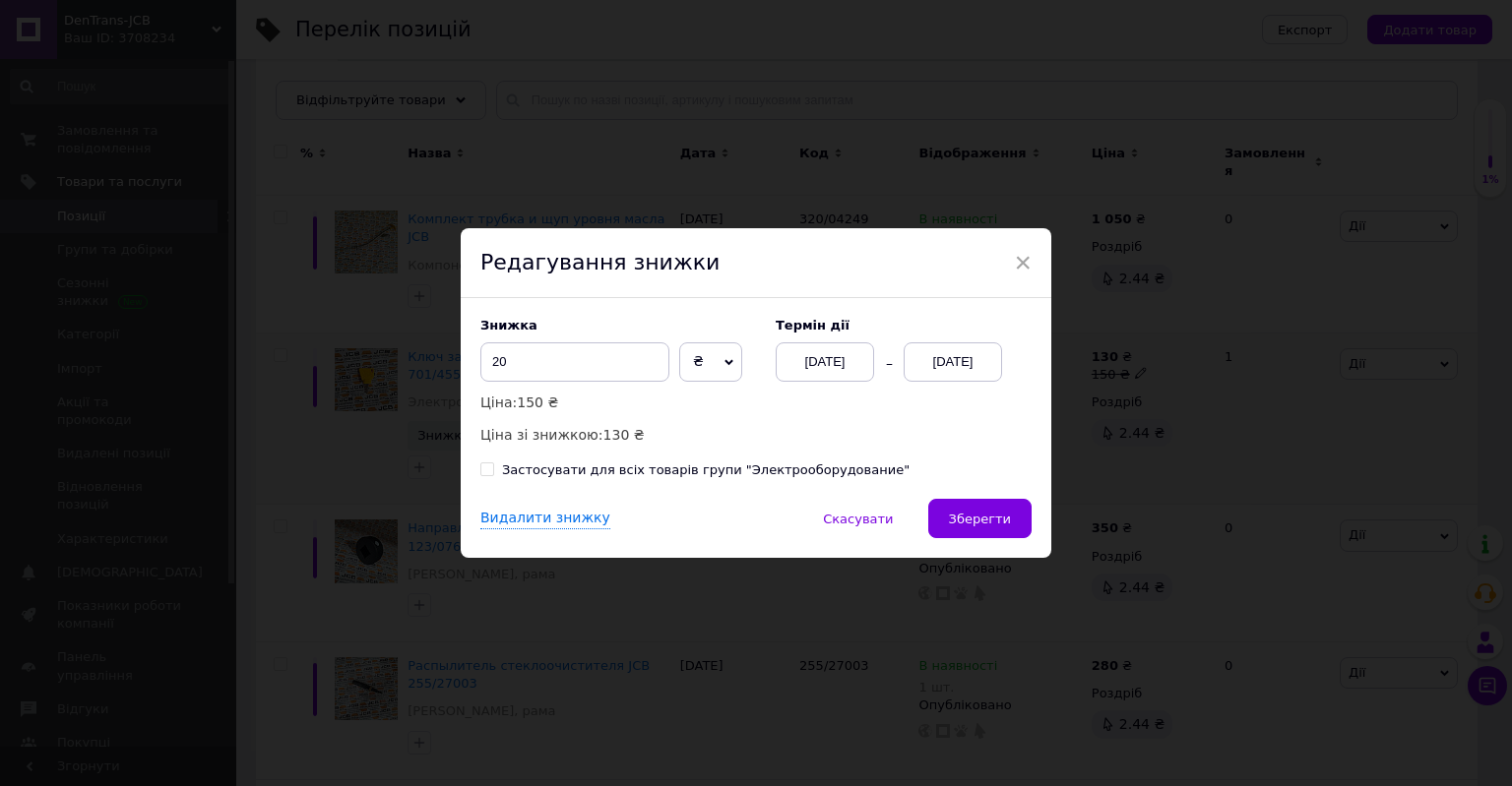
click at [811, 375] on div "01.08.2025" at bounding box center [826, 362] width 99 height 40
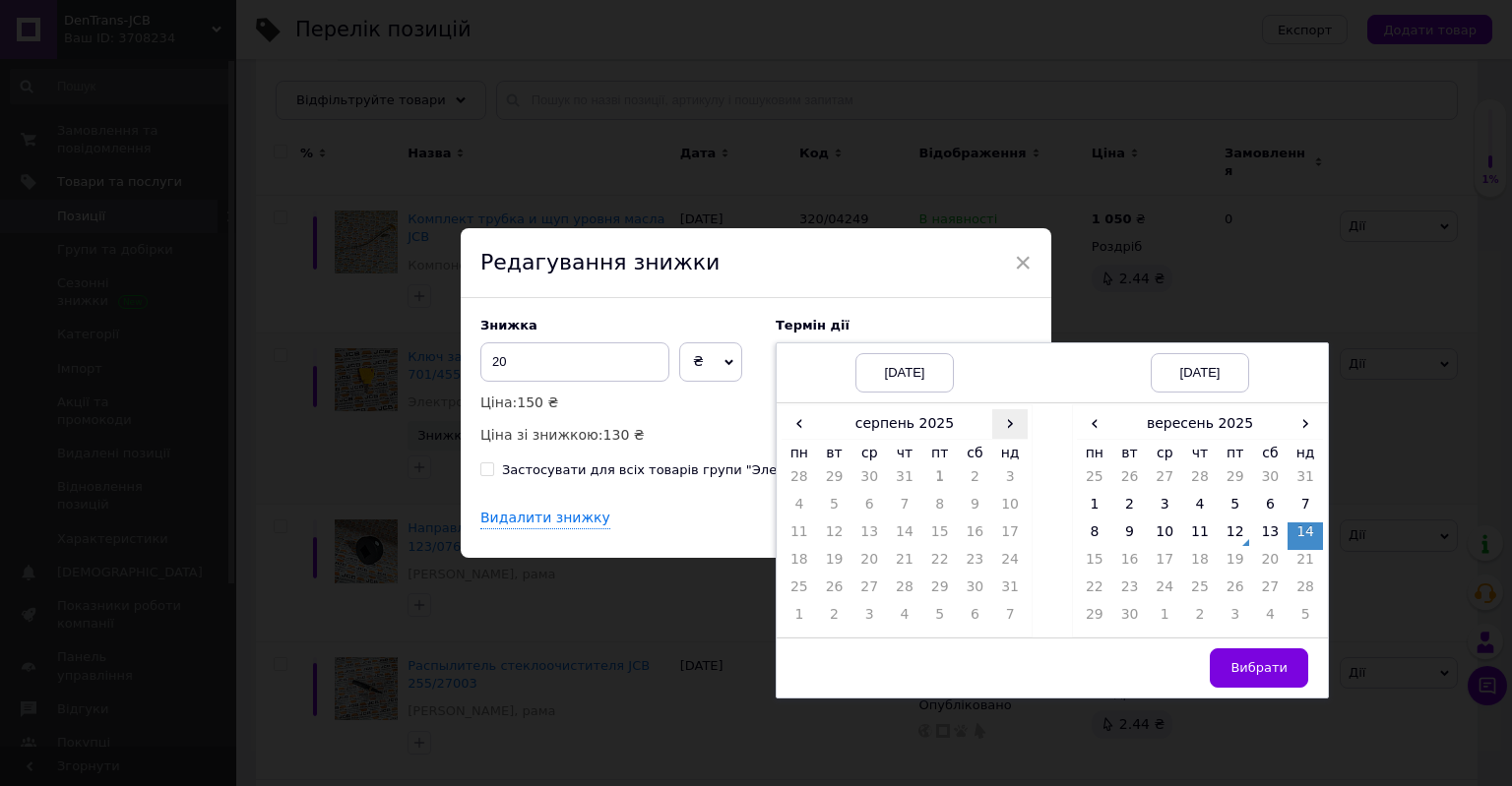
click at [1009, 425] on span "›" at bounding box center [1011, 423] width 36 height 29
click at [939, 544] on td "12" at bounding box center [940, 537] width 36 height 28
click at [1299, 426] on span "›" at bounding box center [1305, 423] width 36 height 29
click at [1297, 564] on td "26" at bounding box center [1305, 565] width 36 height 28
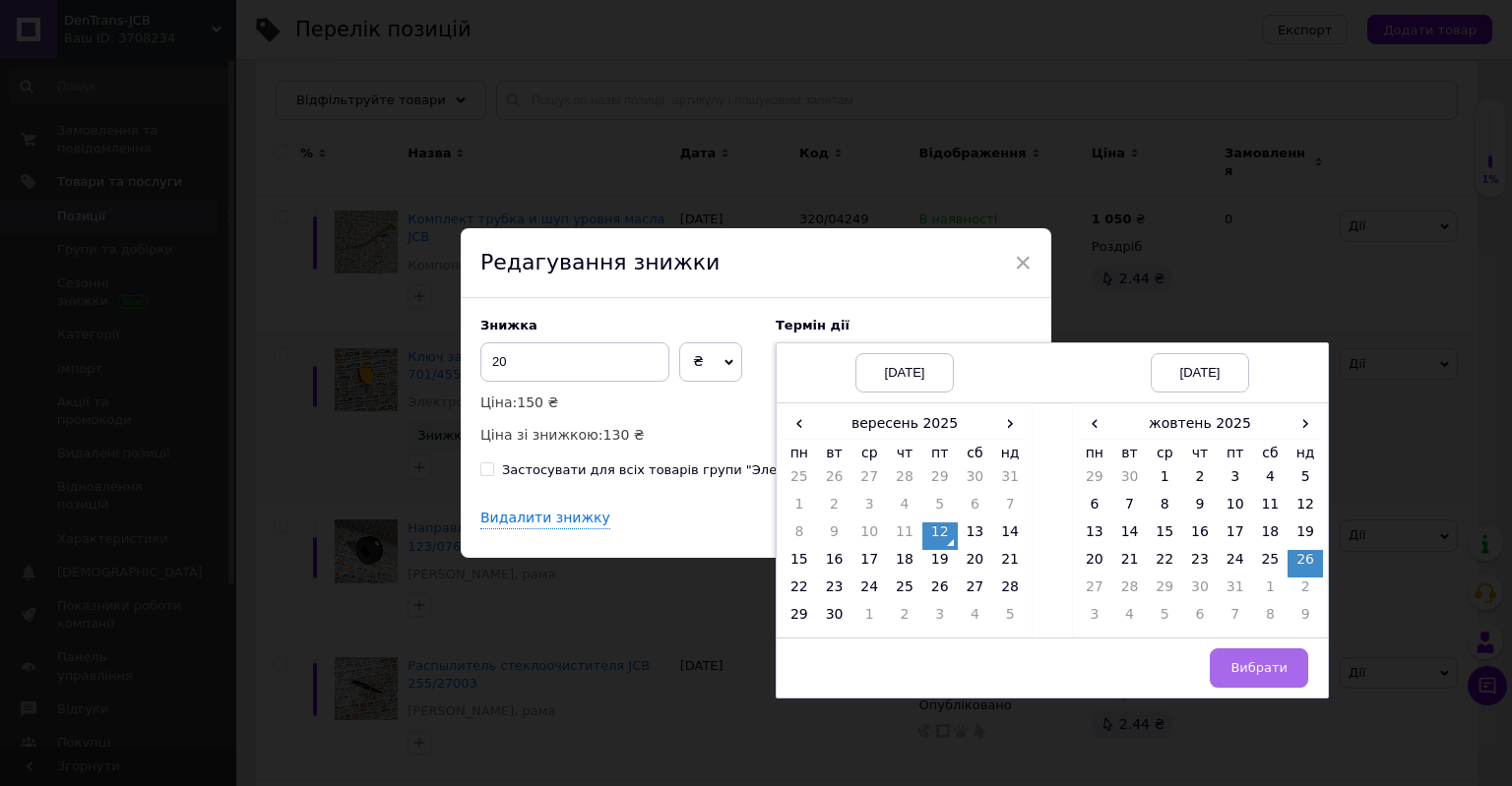
click at [1273, 685] on button "Вибрати" at bounding box center [1260, 668] width 99 height 40
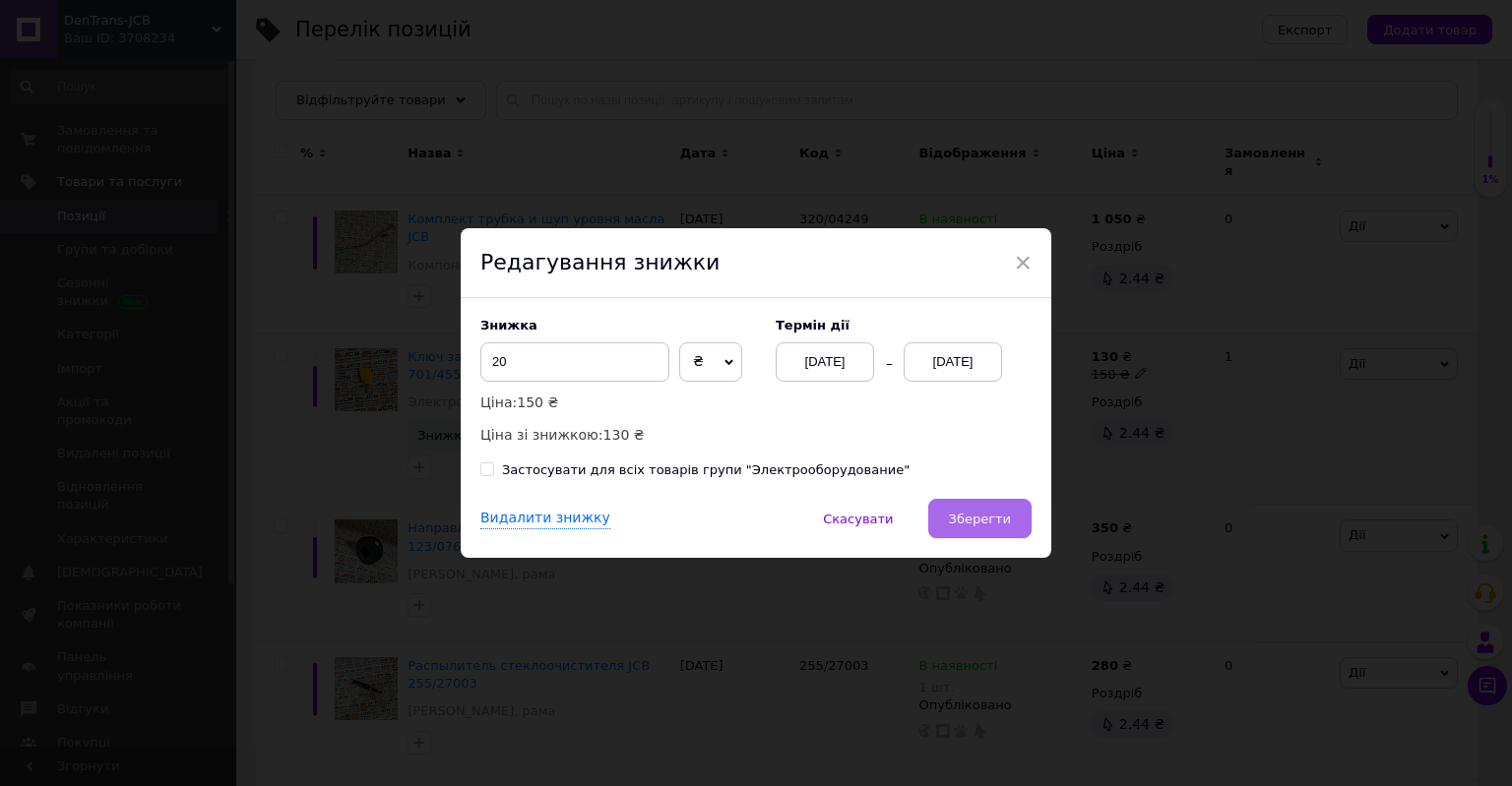
click at [986, 519] on span "Зберегти" at bounding box center [980, 519] width 62 height 15
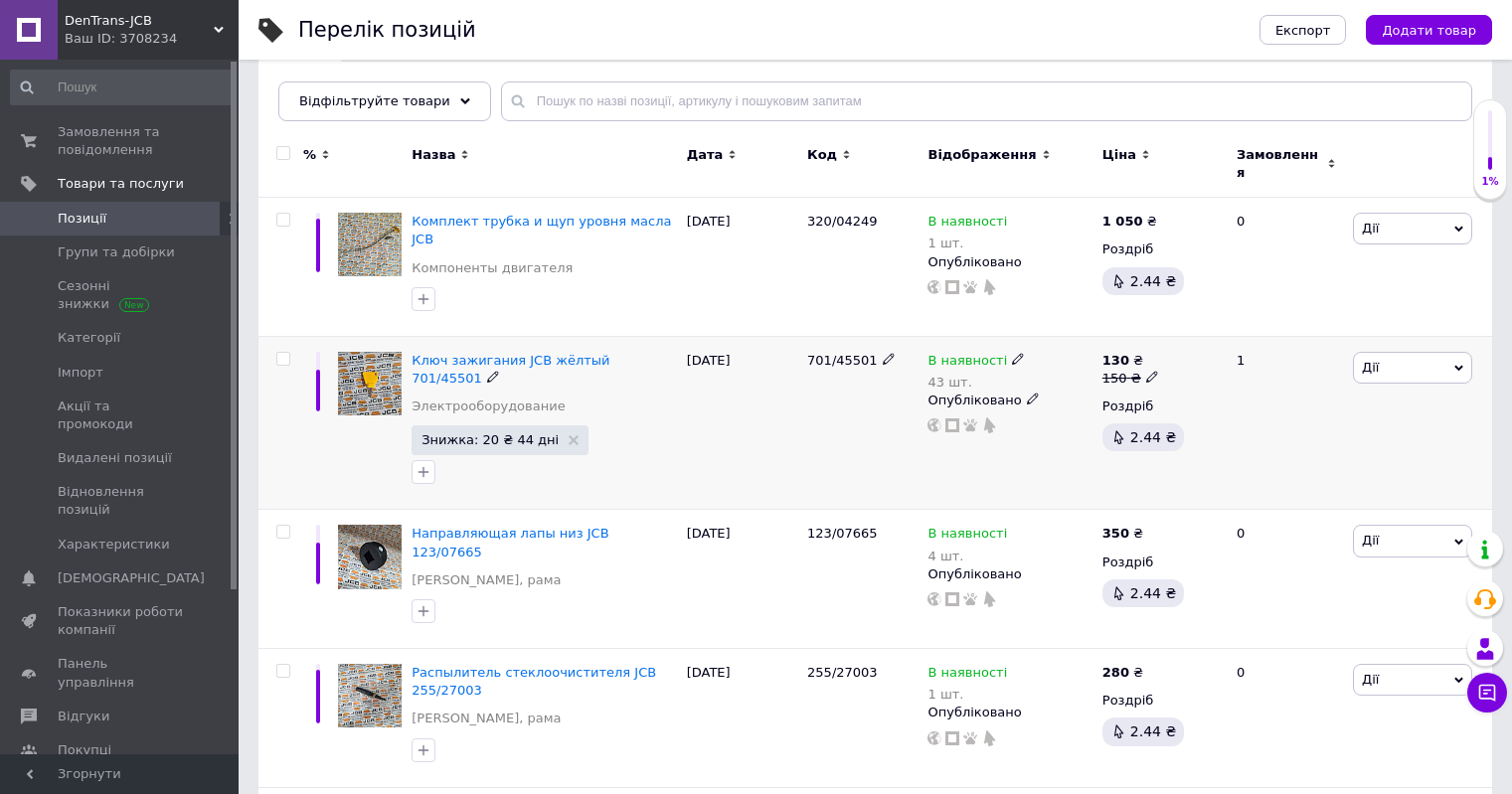
click at [1012, 353] on icon at bounding box center [1018, 359] width 12 height 12
click at [1230, 380] on div "Залишки" at bounding box center [1154, 389] width 249 height 18
drag, startPoint x: 1069, startPoint y: 395, endPoint x: 1031, endPoint y: 395, distance: 38.0
click at [1031, 402] on input "43" at bounding box center [1106, 422] width 151 height 40
type input "35"
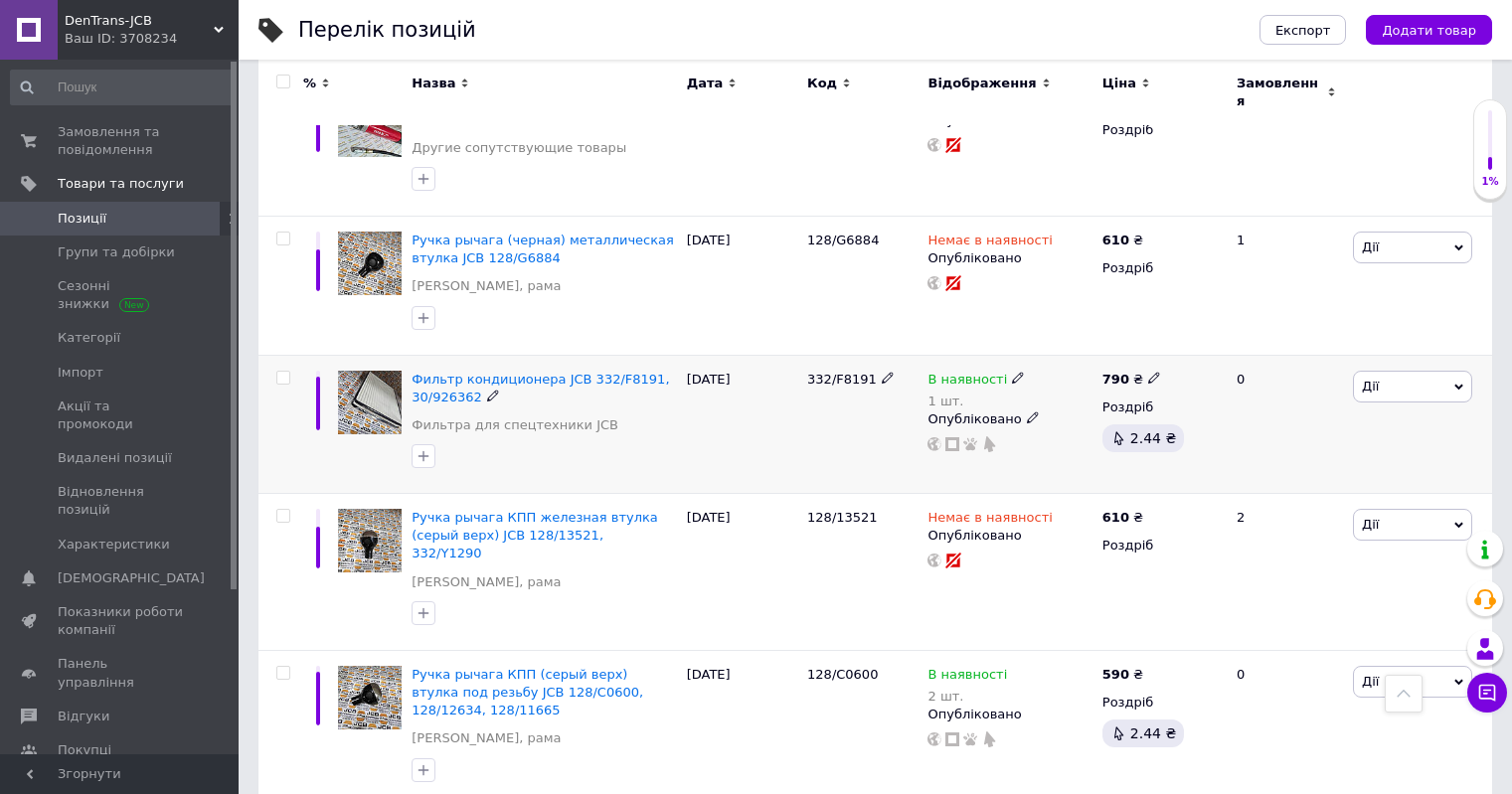
scroll to position [2356, 0]
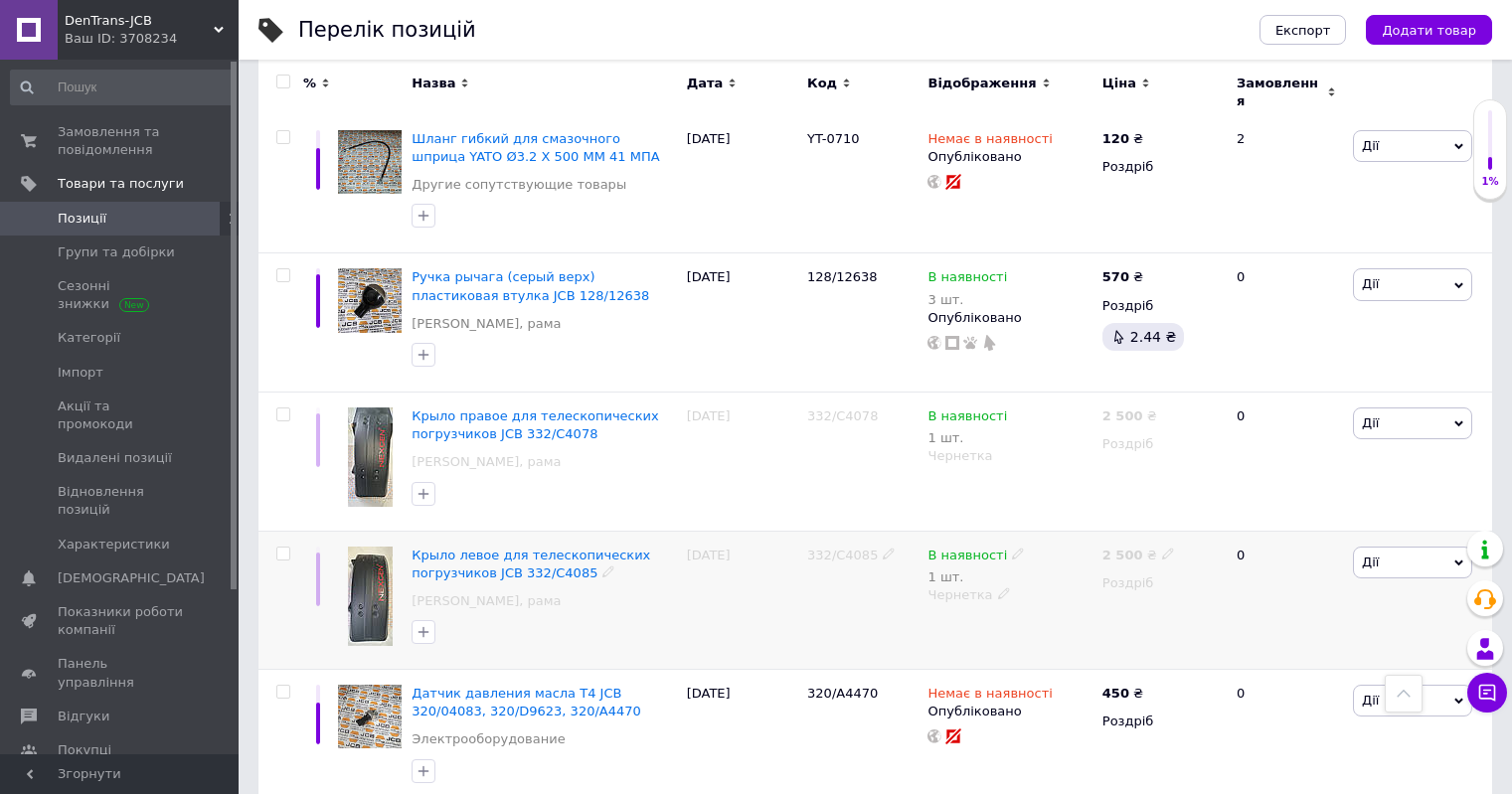
scroll to position [2382, 0]
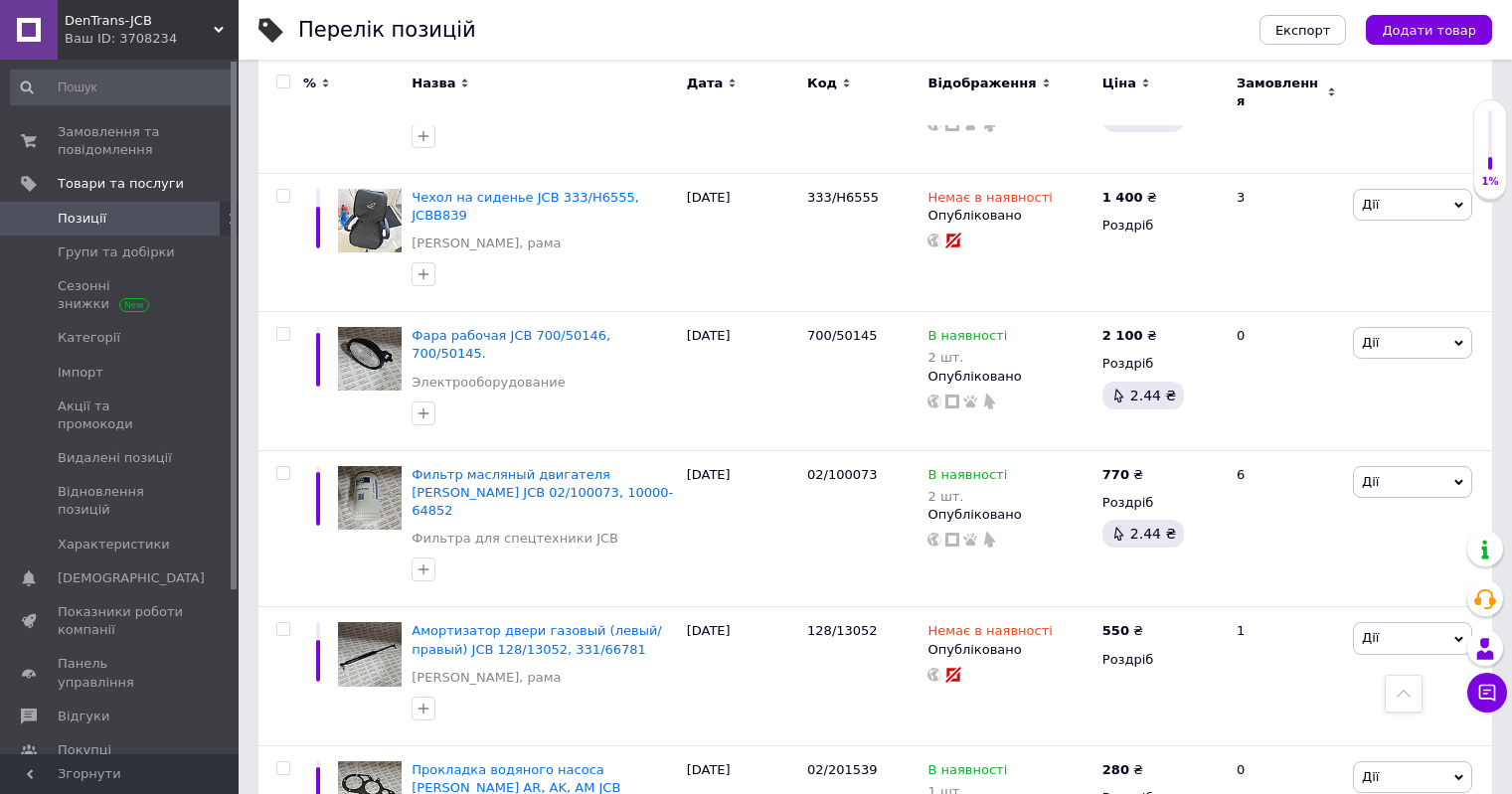
scroll to position [1507, 0]
drag, startPoint x: 797, startPoint y: 455, endPoint x: 933, endPoint y: 455, distance: 136.0
click at [933, 608] on div "Амортизатор двери газовый (левый/правый) JCB 128/13052, 331/66781 Кабина, рама …" at bounding box center [876, 677] width 1234 height 139
drag, startPoint x: 843, startPoint y: 461, endPoint x: 770, endPoint y: 507, distance: 86.3
click at [770, 608] on div "04.08.2025" at bounding box center [742, 677] width 120 height 139
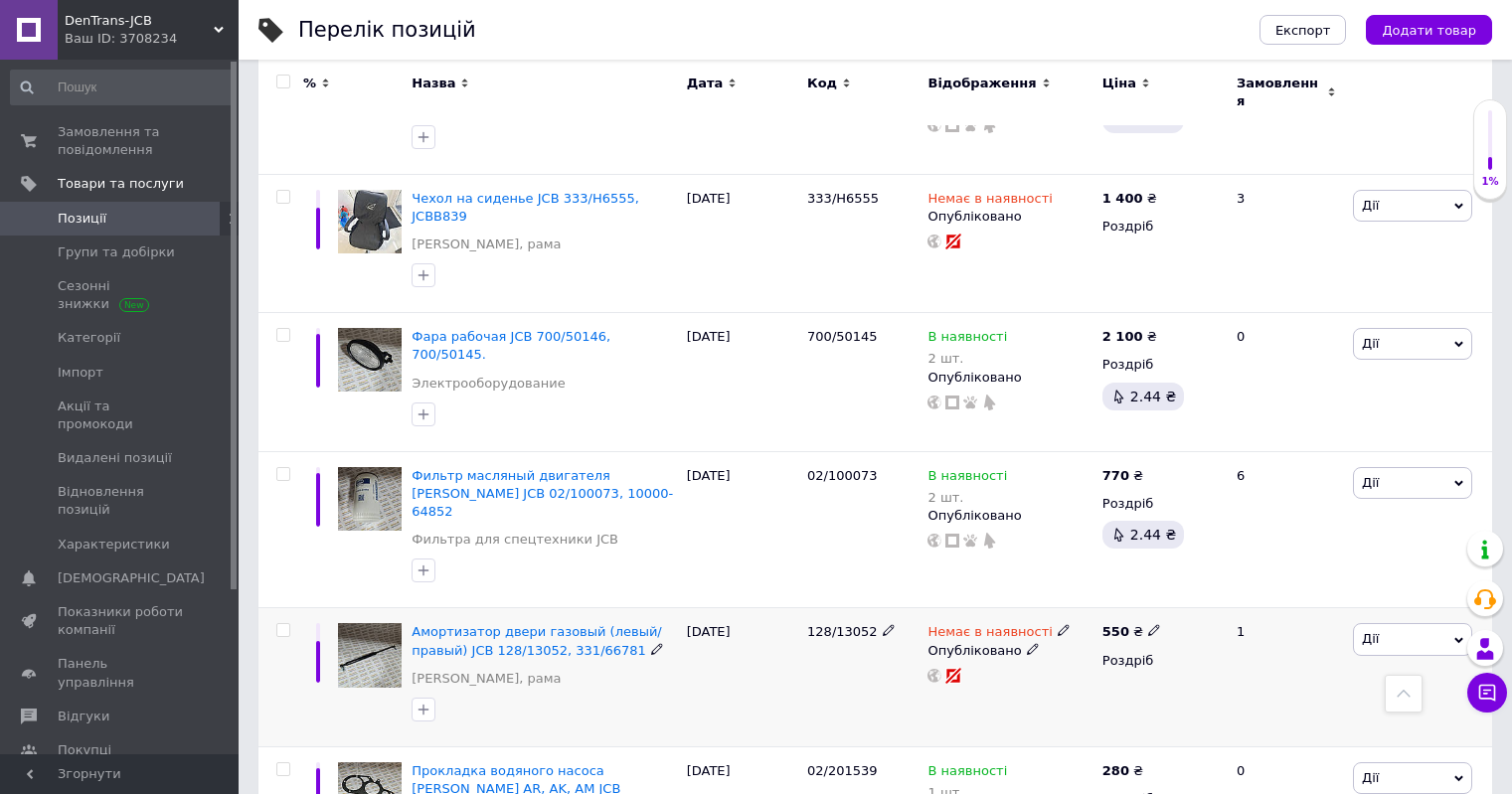
click at [783, 608] on div "04.08.2025" at bounding box center [742, 677] width 120 height 139
drag, startPoint x: 801, startPoint y: 449, endPoint x: 867, endPoint y: 457, distance: 66.5
click at [867, 608] on div "Амортизатор двери газовый (левый/правый) JCB 128/13052, 331/66781 Кабина, рама …" at bounding box center [876, 677] width 1234 height 139
copy div "128/13052"
click at [836, 608] on div "128/13052" at bounding box center [862, 677] width 120 height 139
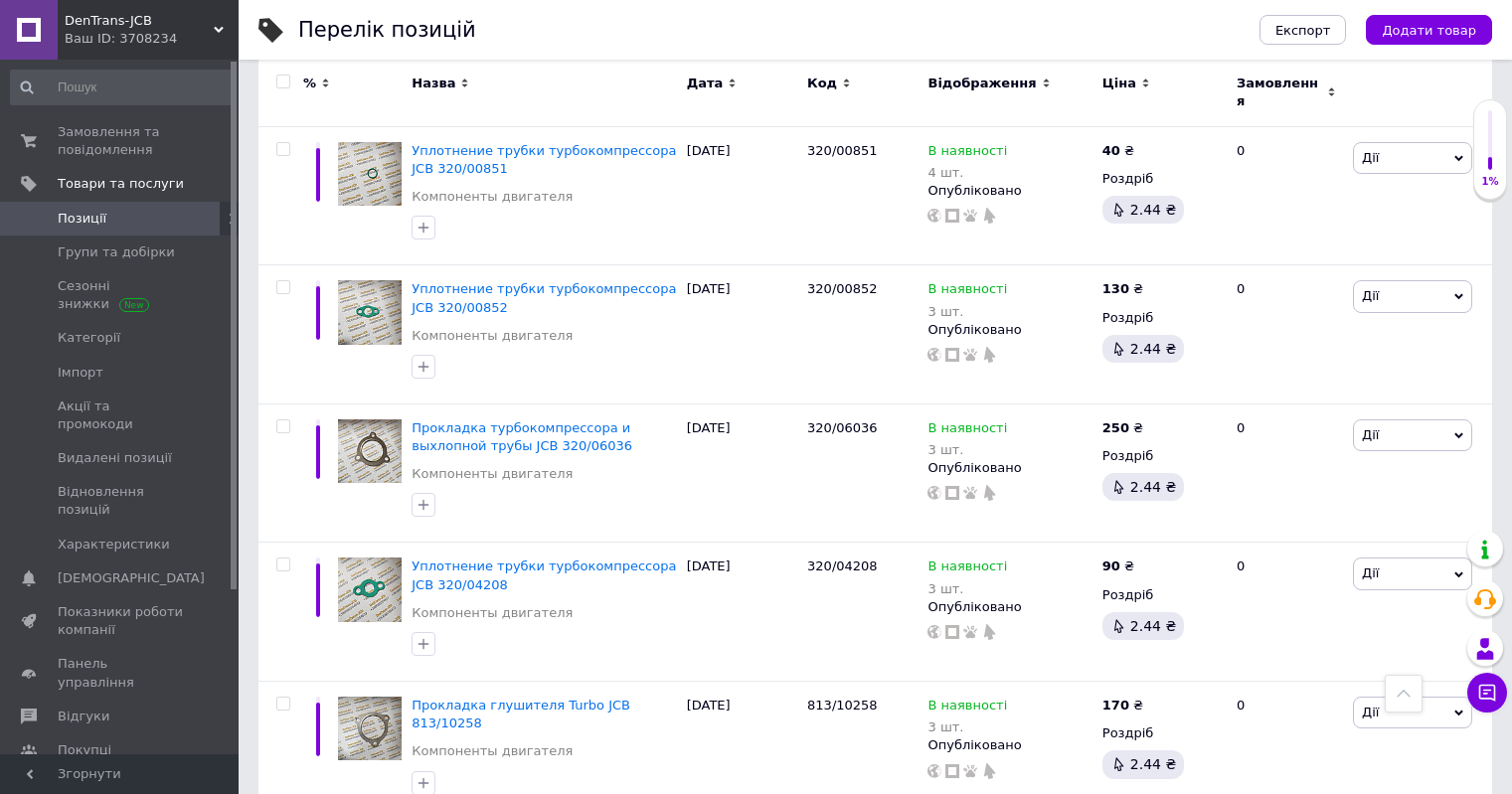
scroll to position [2303, 0]
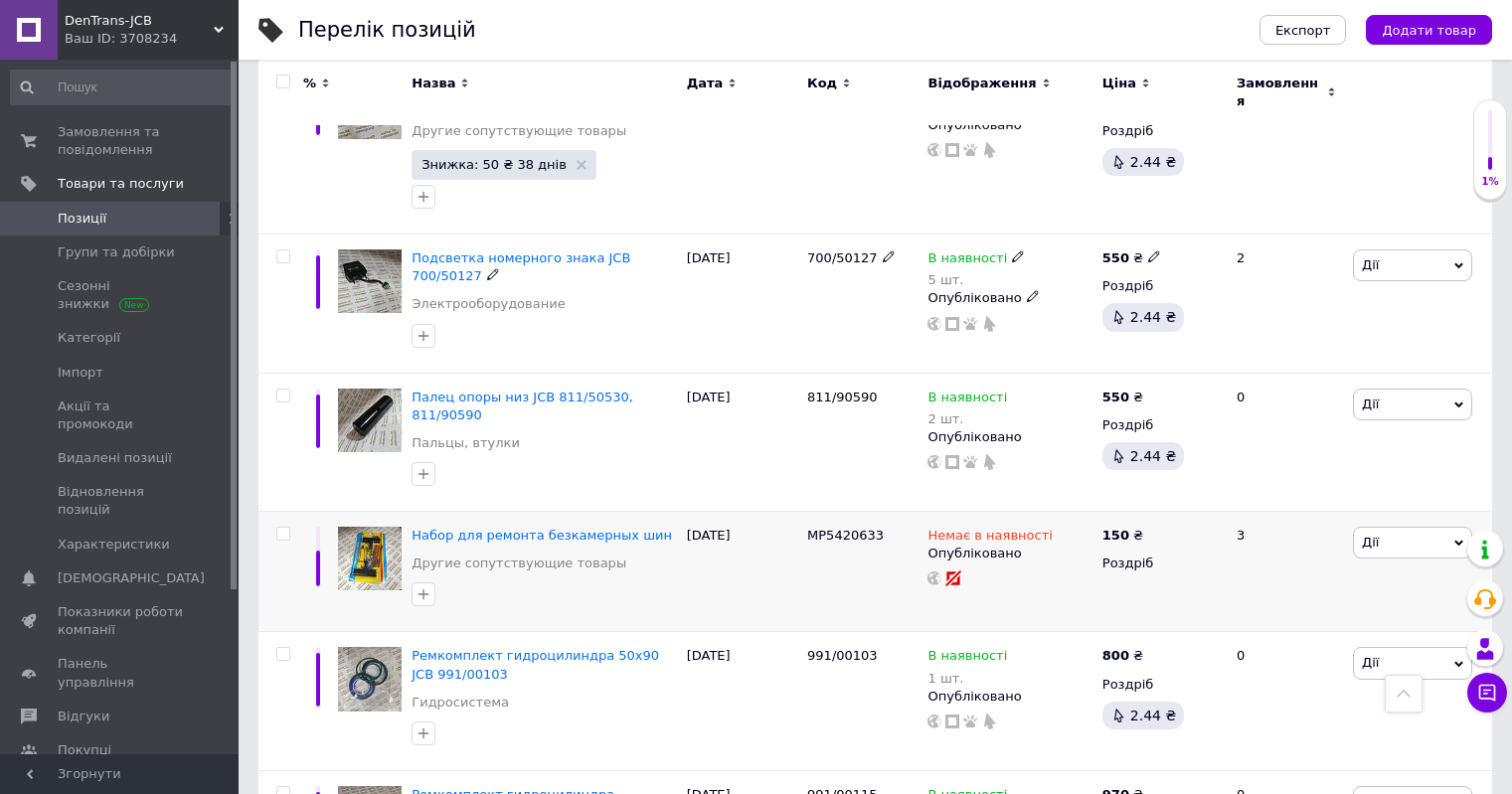
scroll to position [2436, 0]
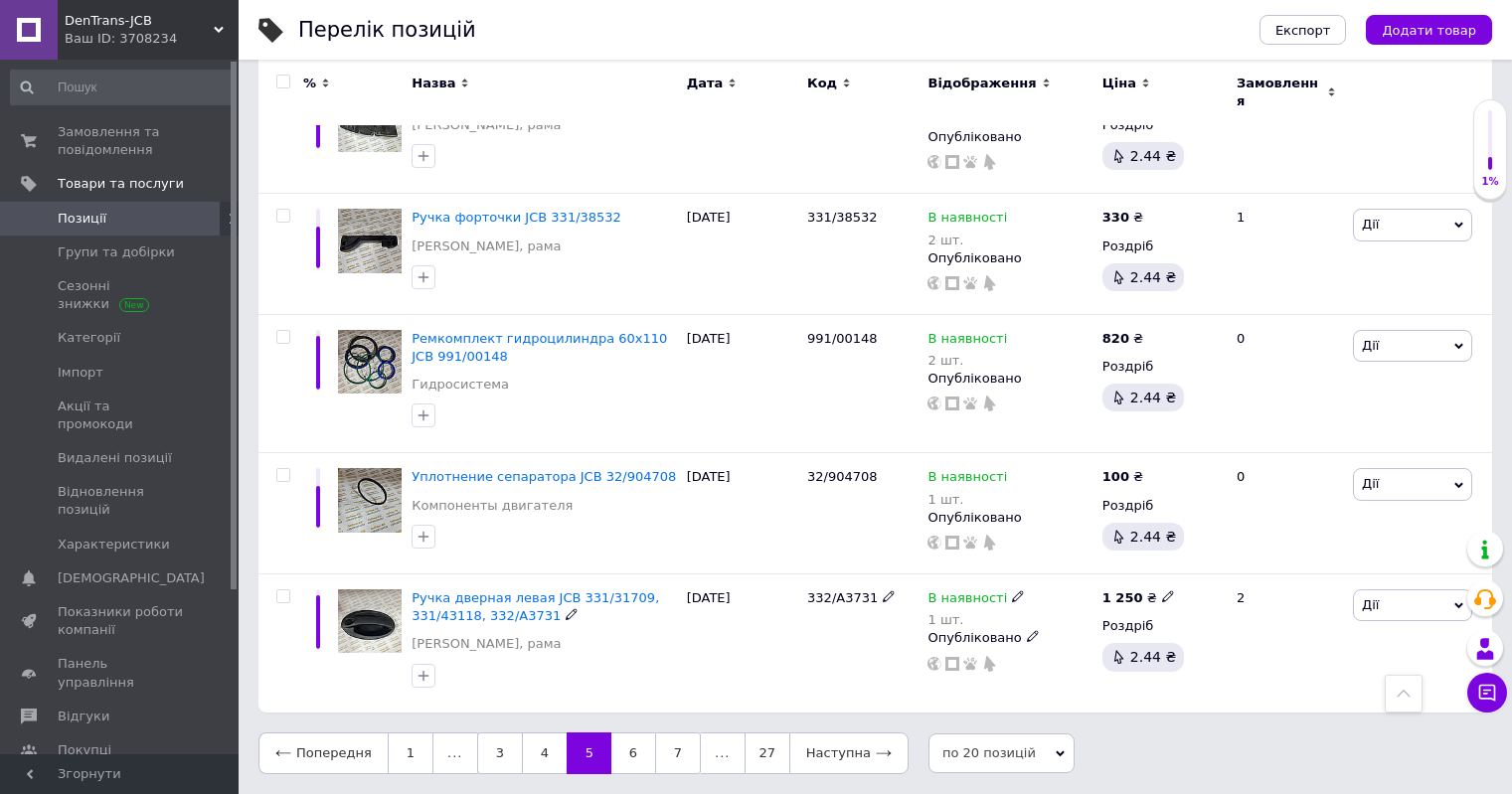
scroll to position [2357, 0]
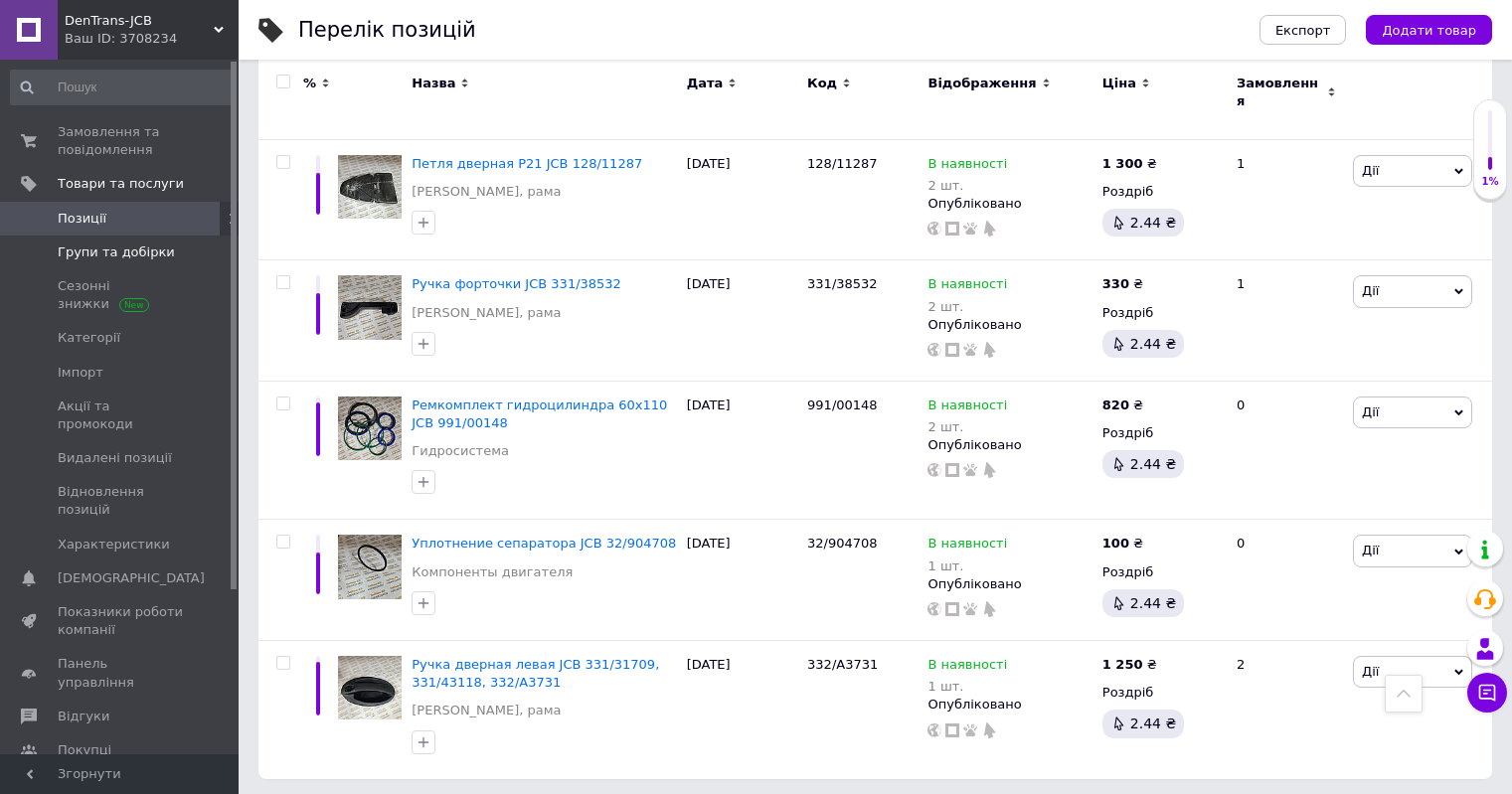
click at [170, 262] on link "Групи та добірки" at bounding box center [122, 253] width 245 height 34
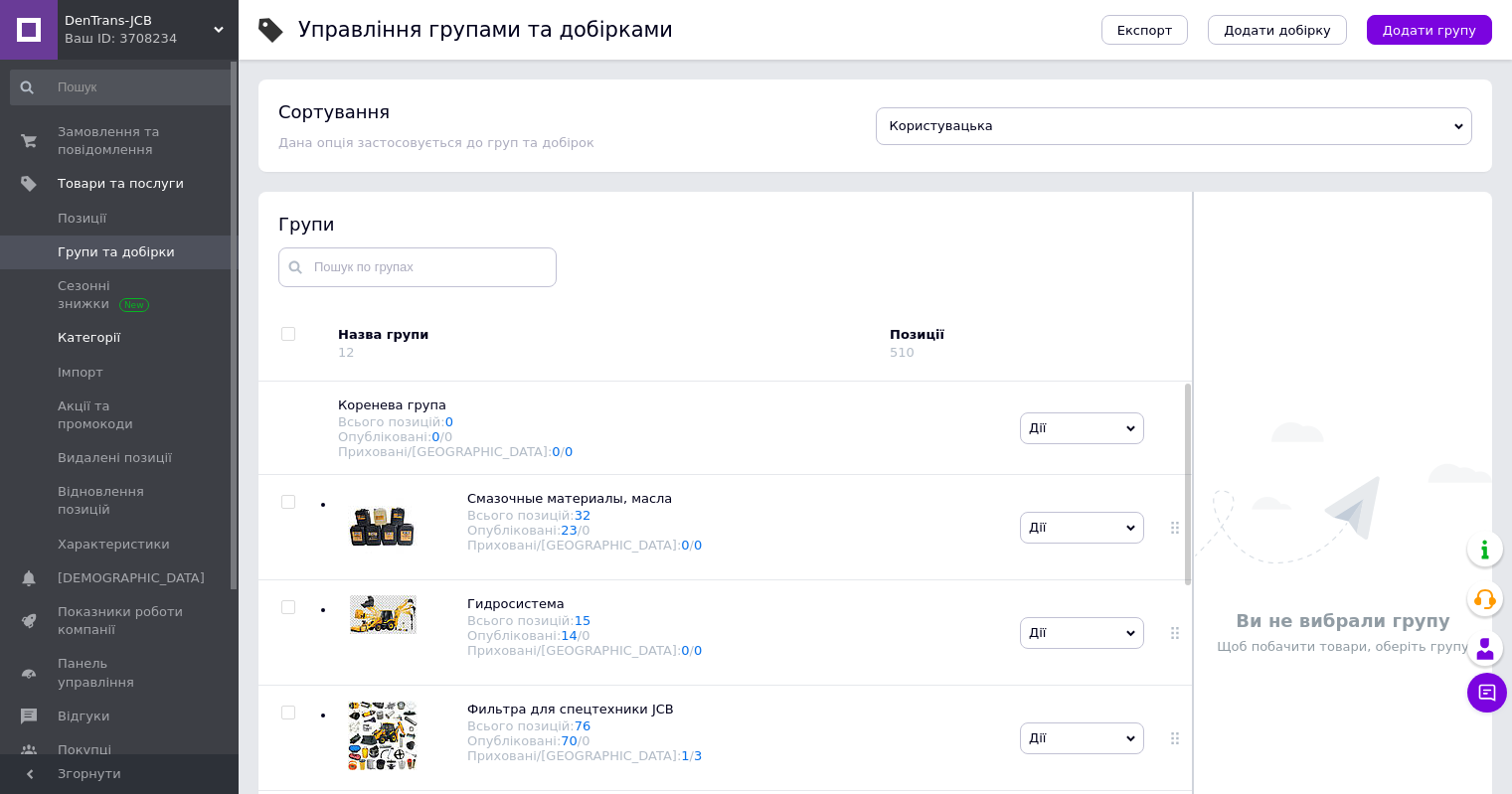
click at [122, 333] on span "Категорії" at bounding box center [121, 339] width 126 height 18
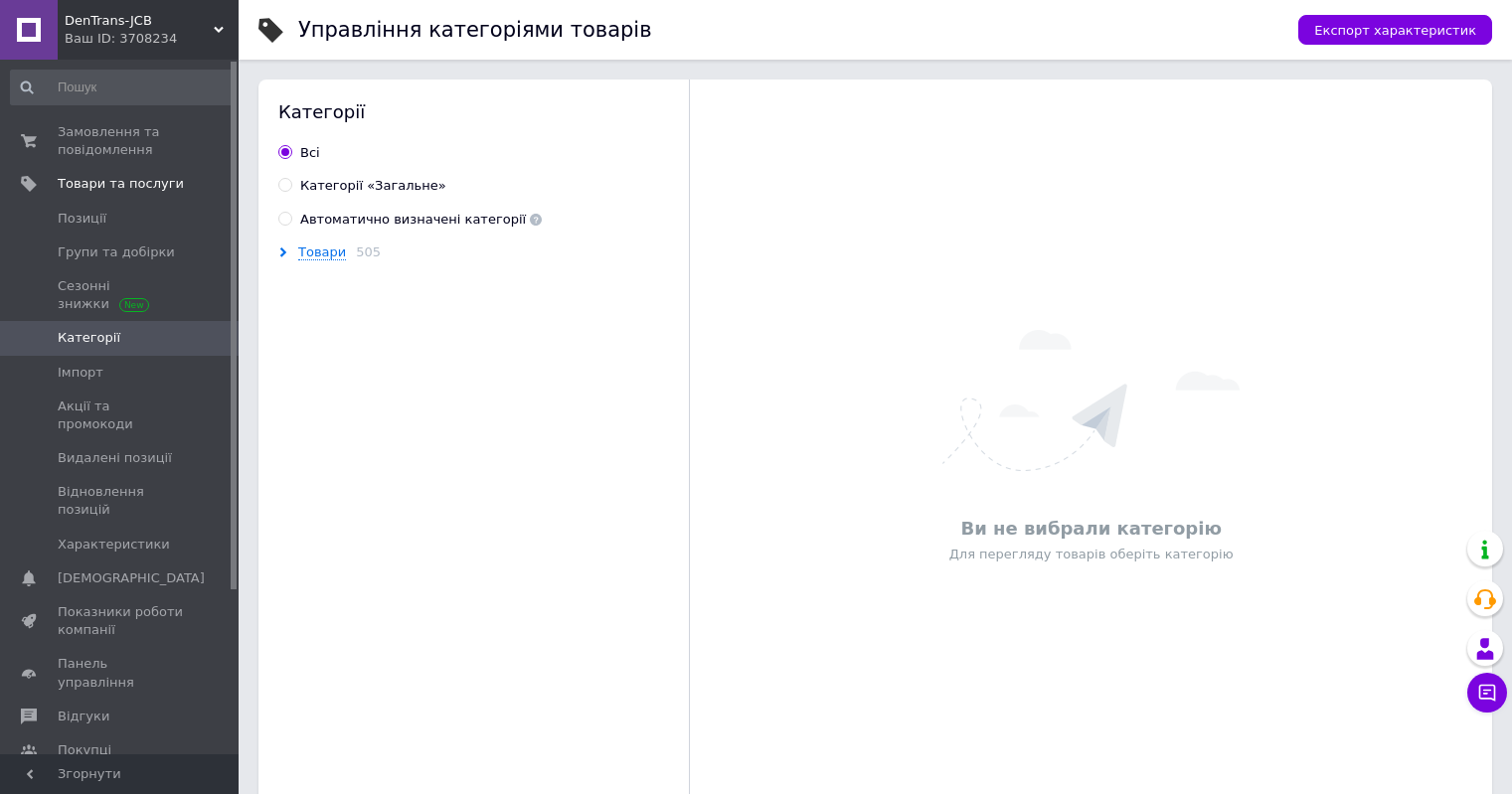
click at [301, 227] on div "Автоматично визначені категорії" at bounding box center [421, 220] width 242 height 18
click at [292, 225] on input "Автоматично визначені категорії" at bounding box center [285, 218] width 13 height 13
radio input "true"
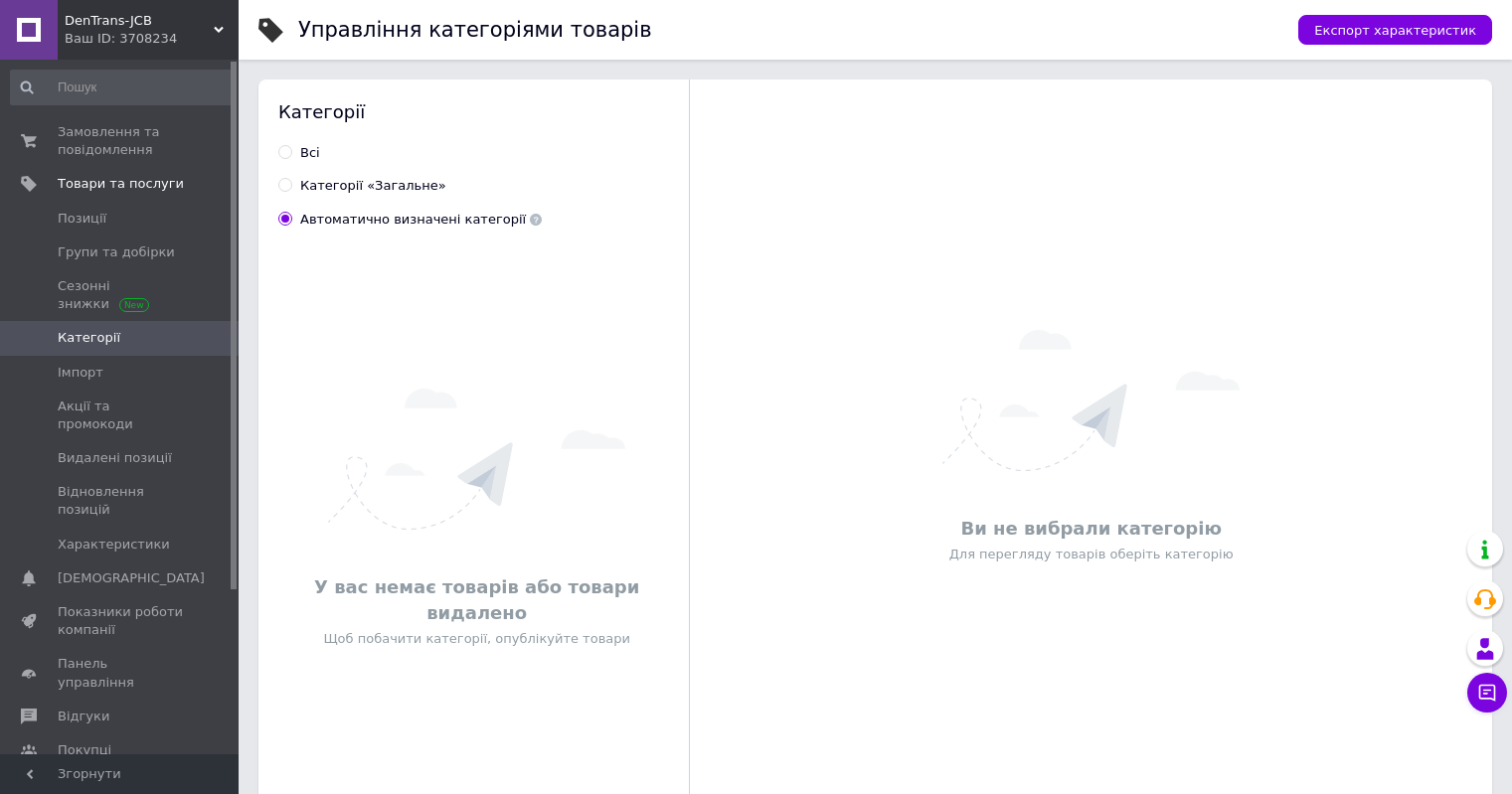
click at [289, 145] on input "Всi" at bounding box center [285, 151] width 13 height 13
radio input "true"
radio input "false"
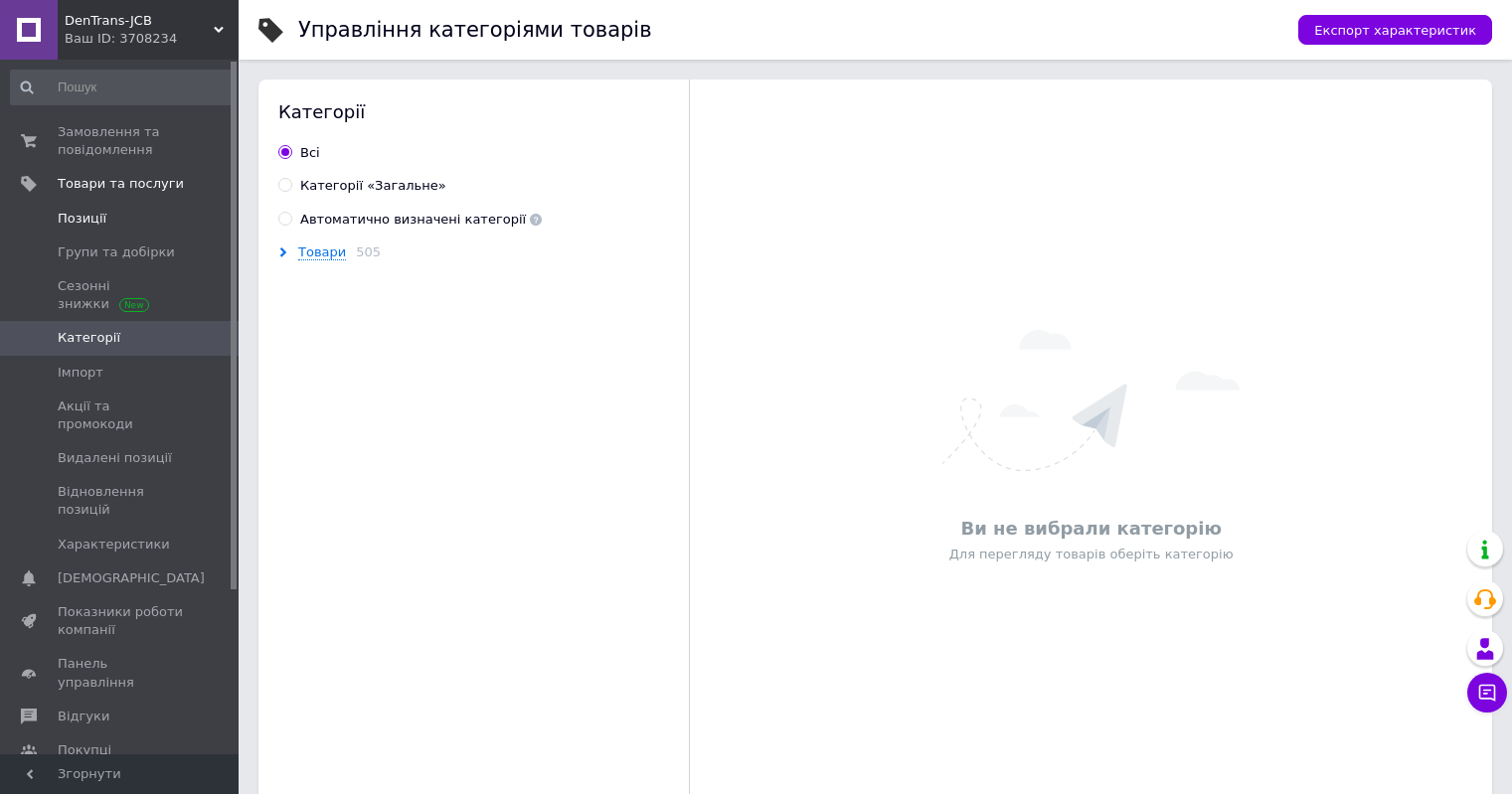
click at [134, 218] on span "Позиції" at bounding box center [121, 219] width 126 height 18
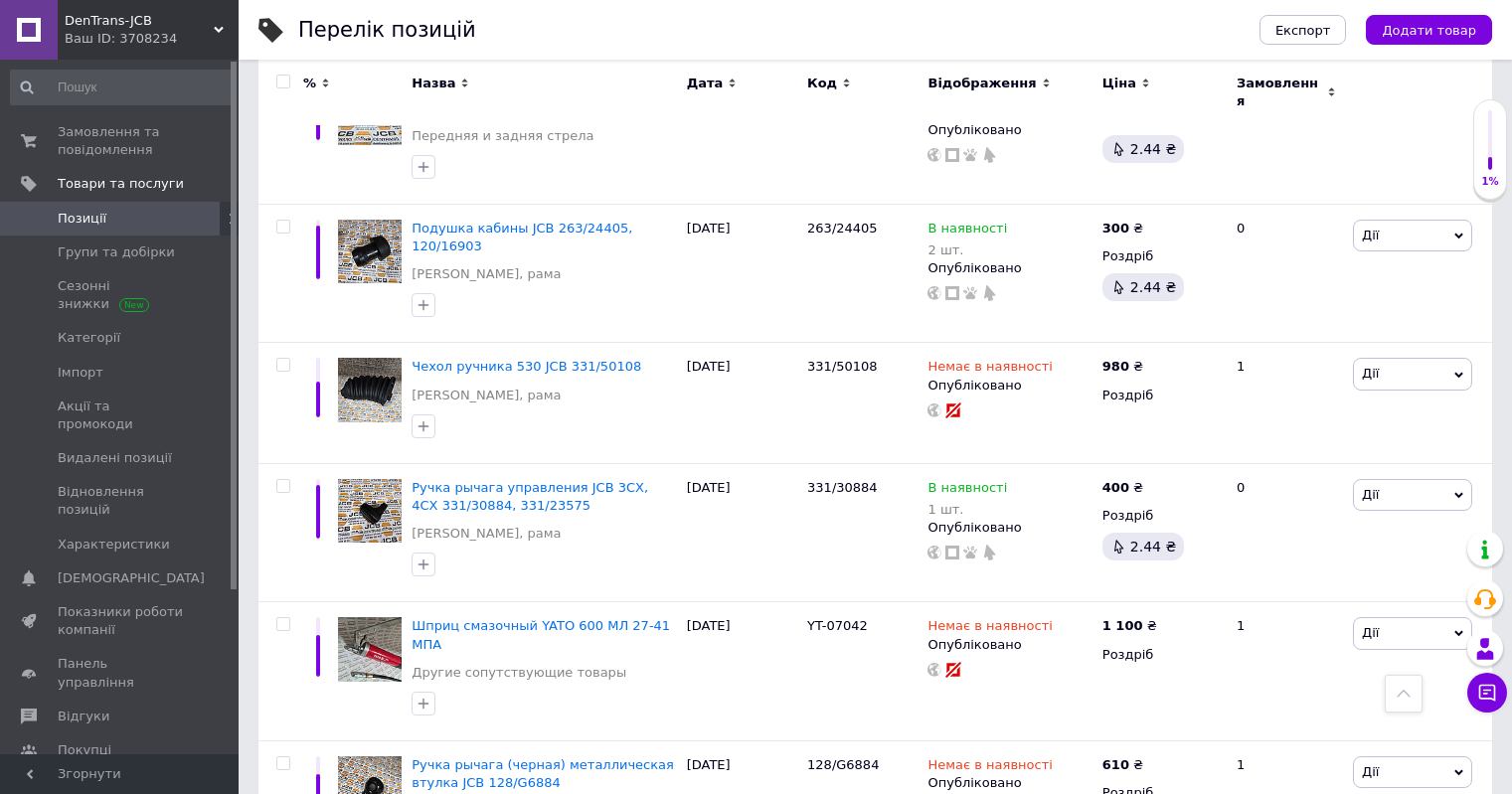
scroll to position [2356, 0]
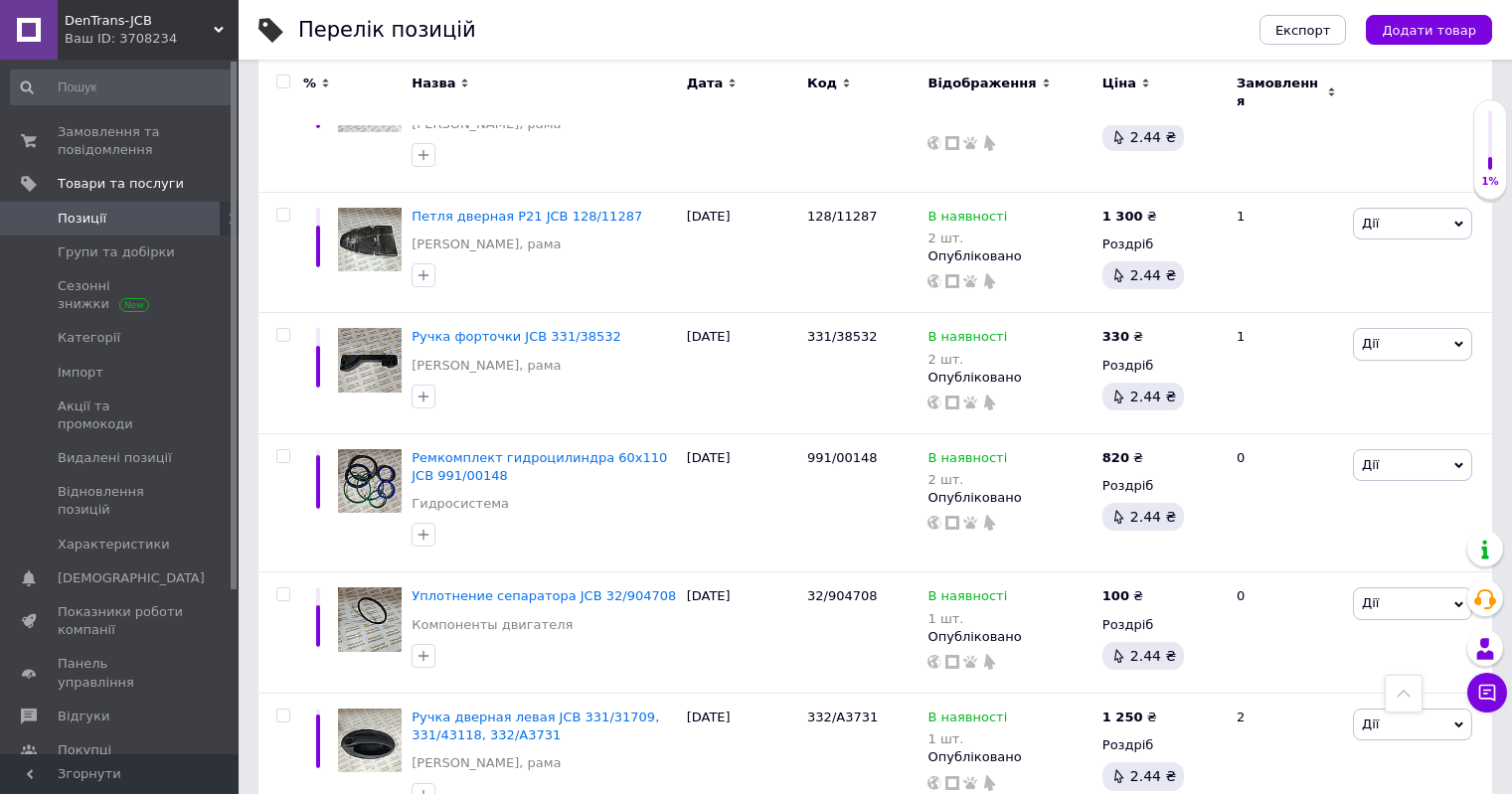
scroll to position [2356, 0]
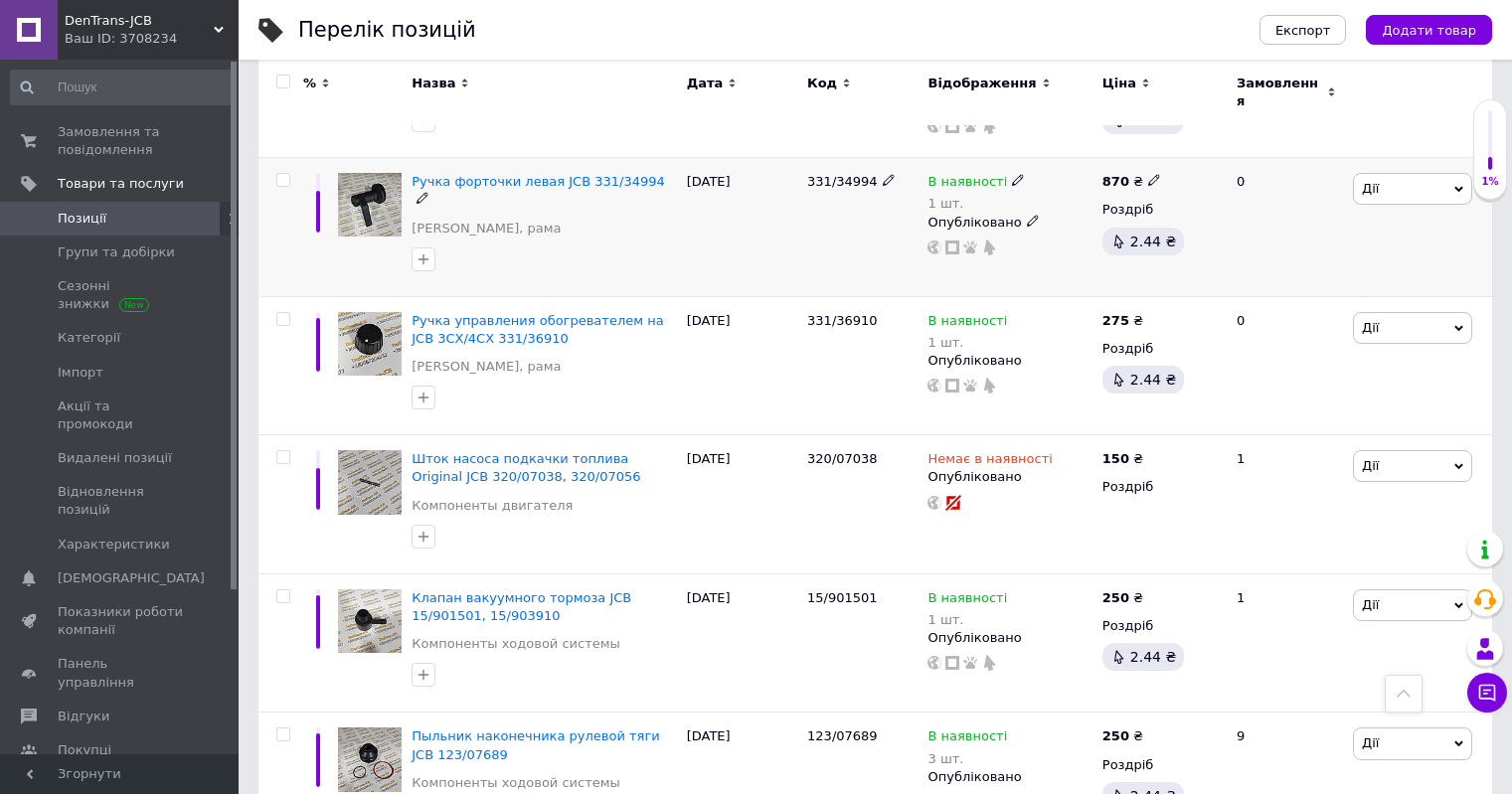
scroll to position [2373, 0]
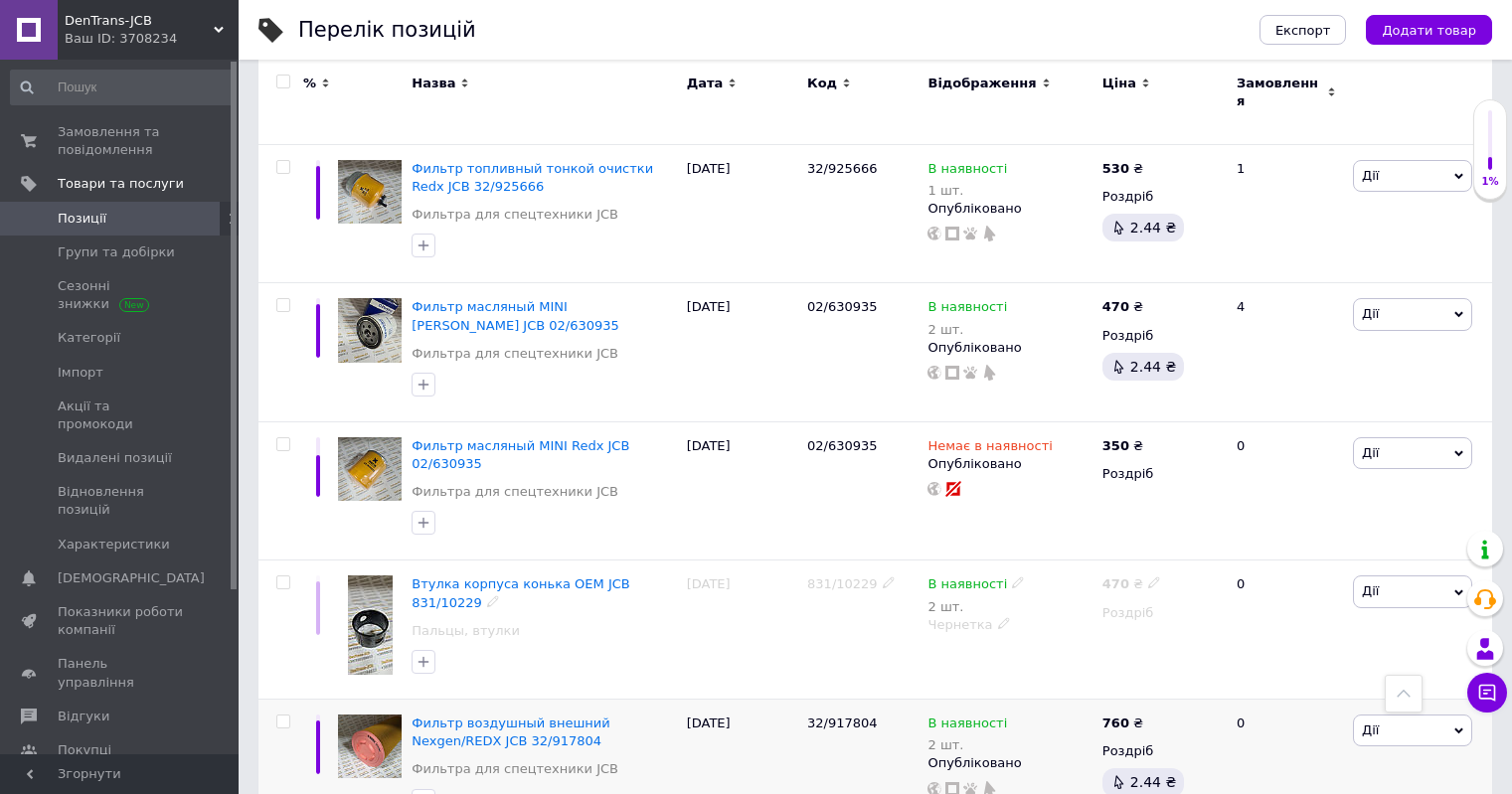
scroll to position [2348, 0]
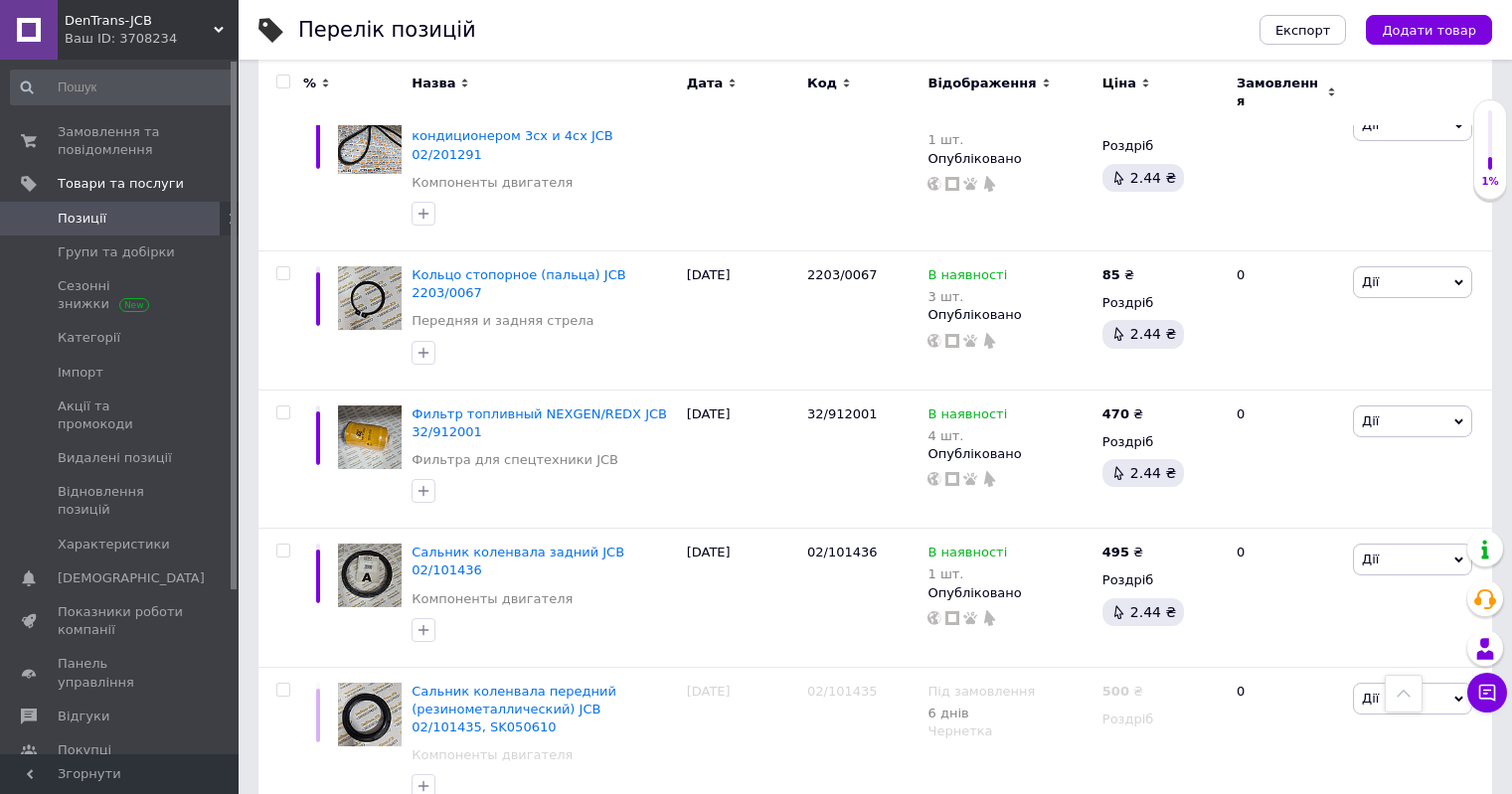
scroll to position [2049, 0]
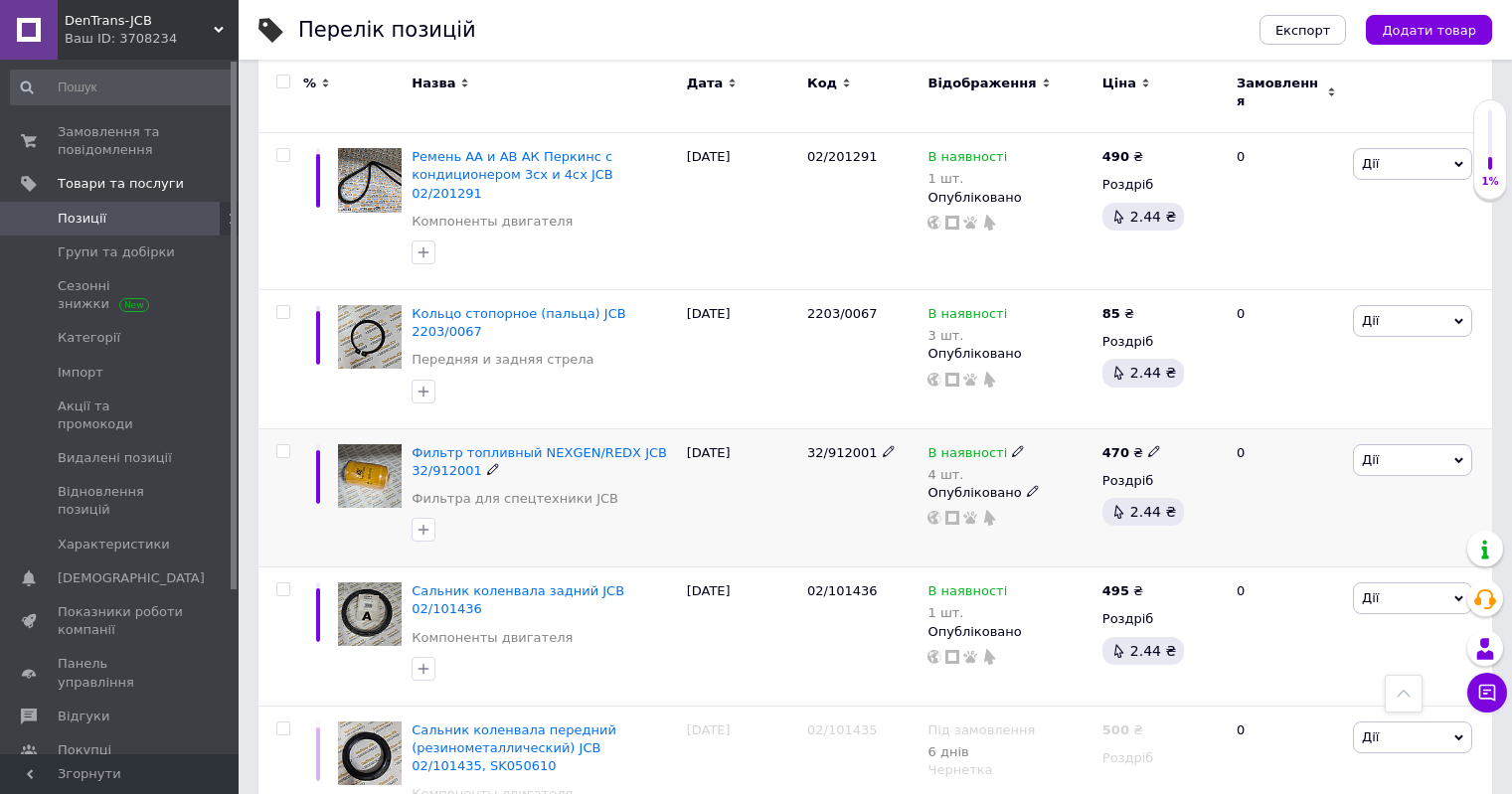
click at [1012, 445] on icon at bounding box center [1018, 451] width 12 height 12
click at [1266, 471] on div "Залишки" at bounding box center [1154, 480] width 249 height 18
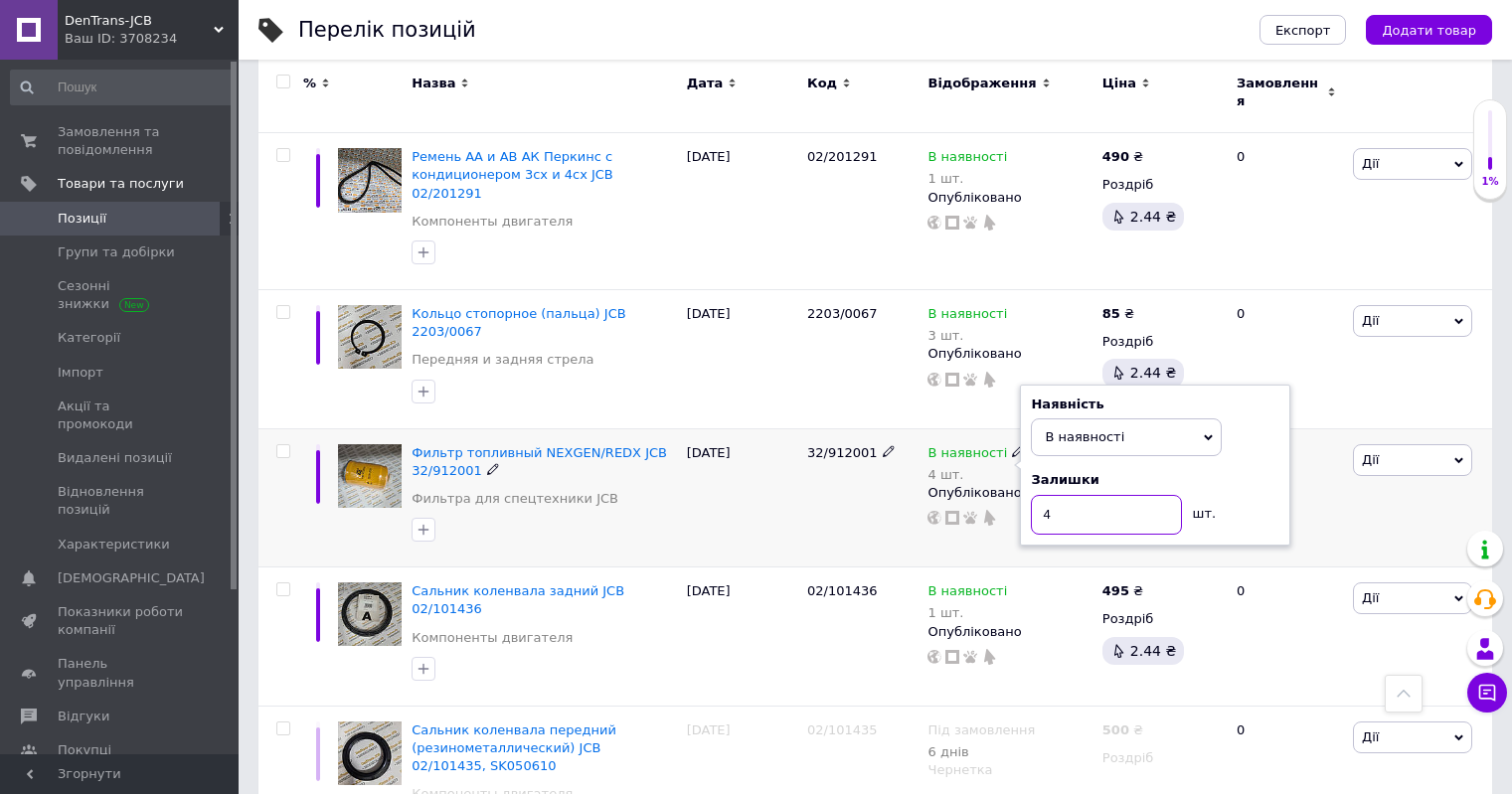
drag, startPoint x: 1072, startPoint y: 470, endPoint x: 1001, endPoint y: 479, distance: 71.6
click at [1001, 479] on div "В наявності 4 шт. Наявність В наявності Немає в наявності Під замовлення Готово…" at bounding box center [1010, 497] width 174 height 139
type input "2"
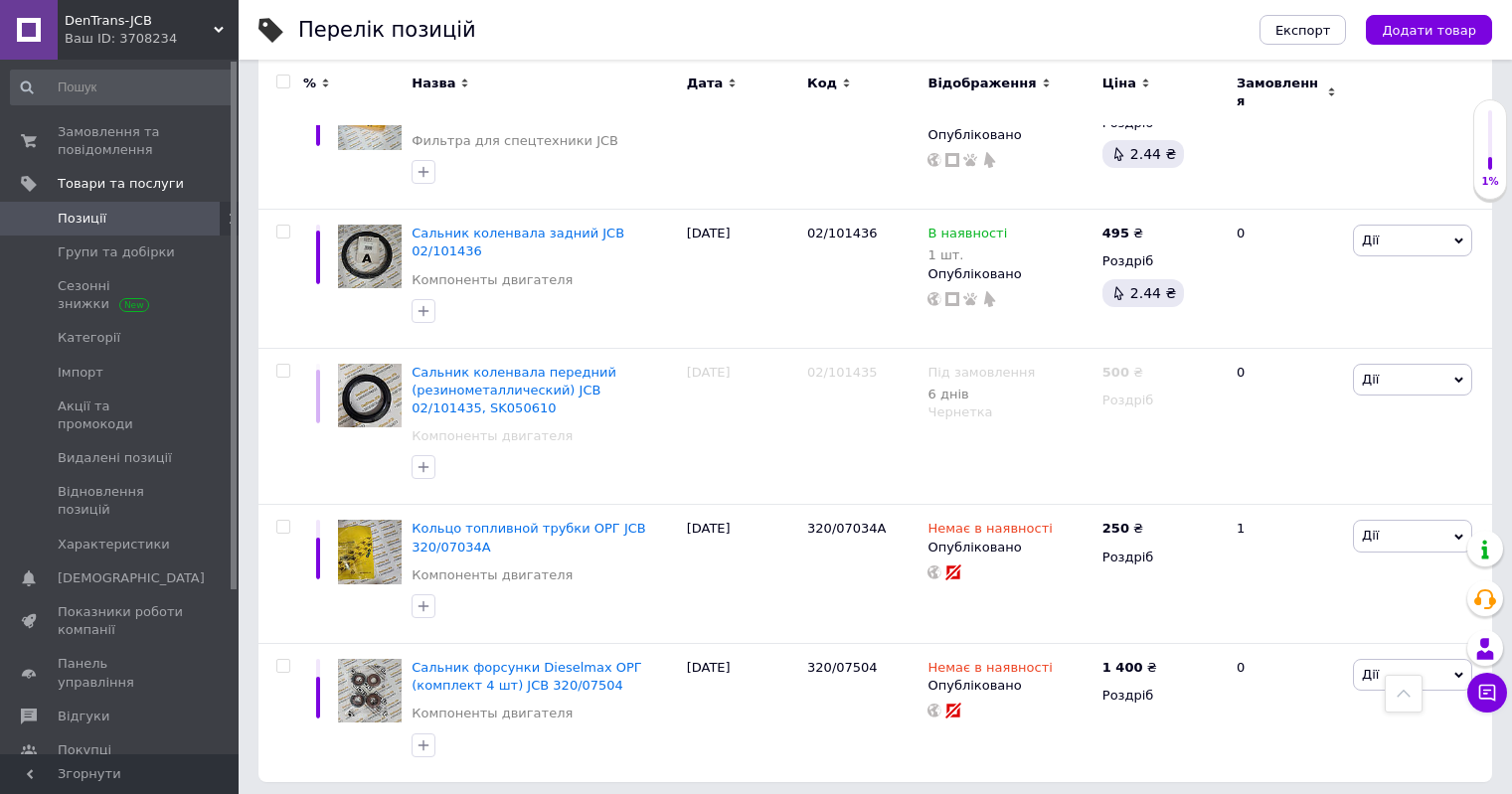
scroll to position [2411, 0]
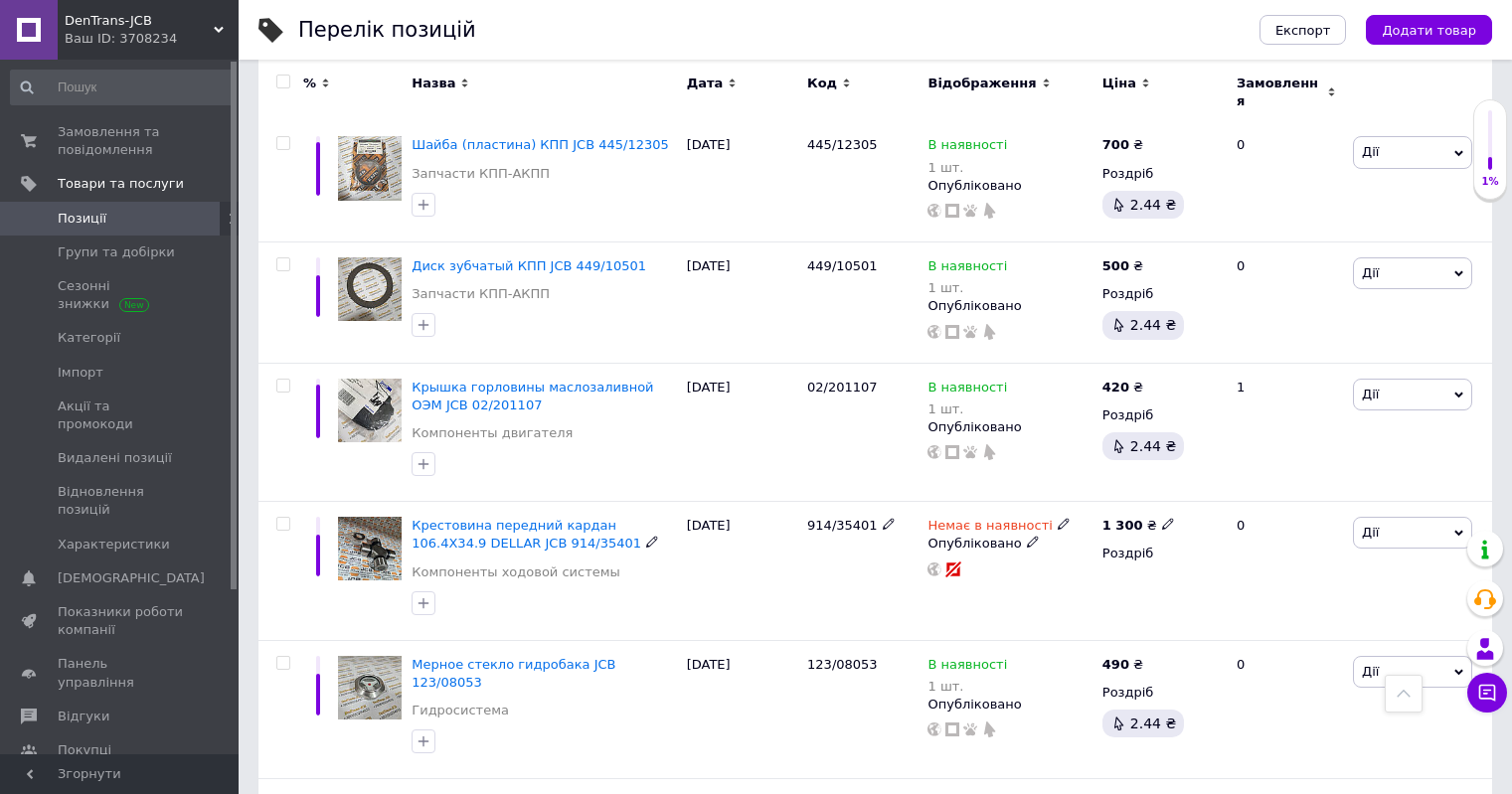
scroll to position [2285, 0]
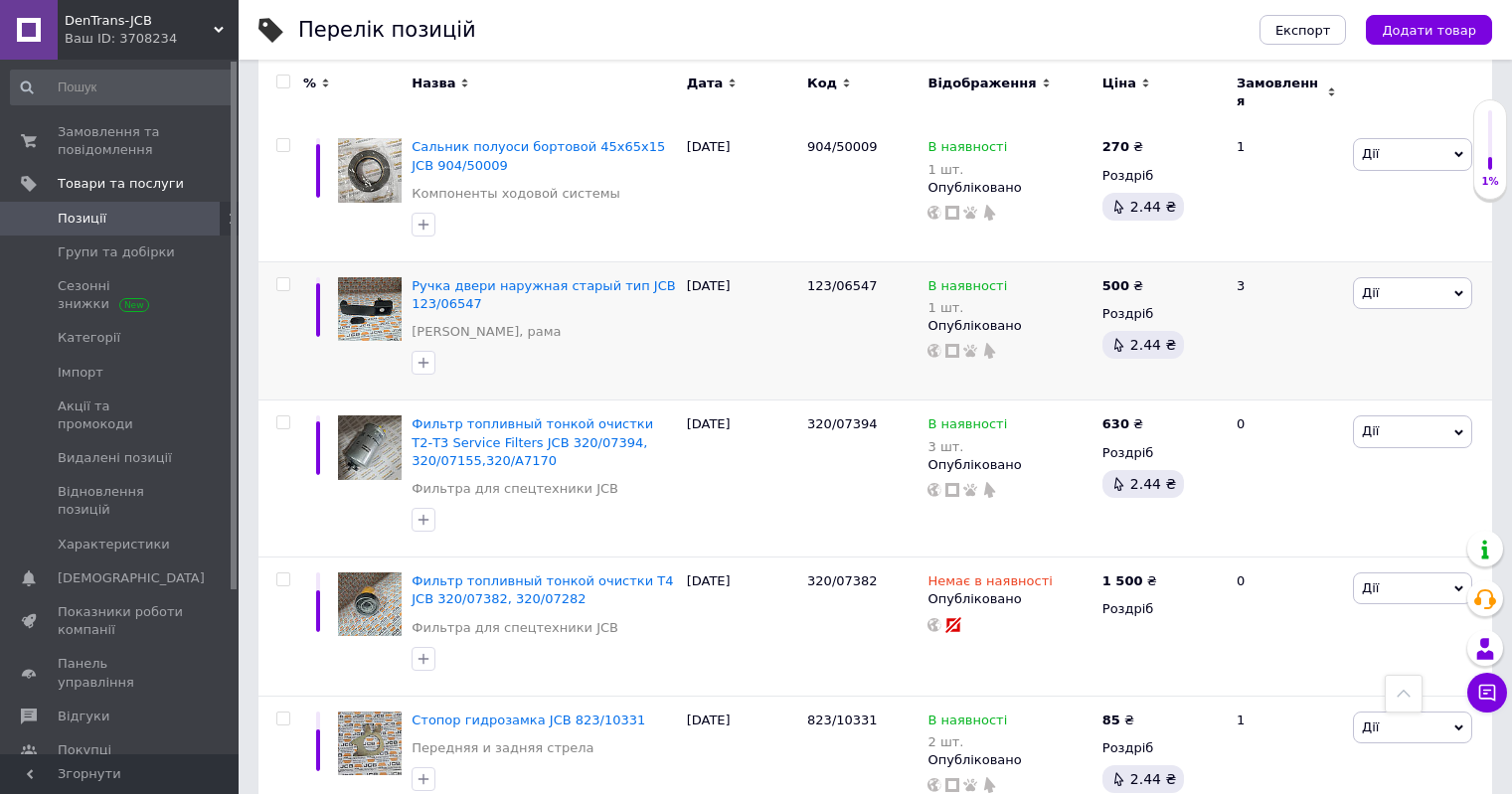
scroll to position [2429, 0]
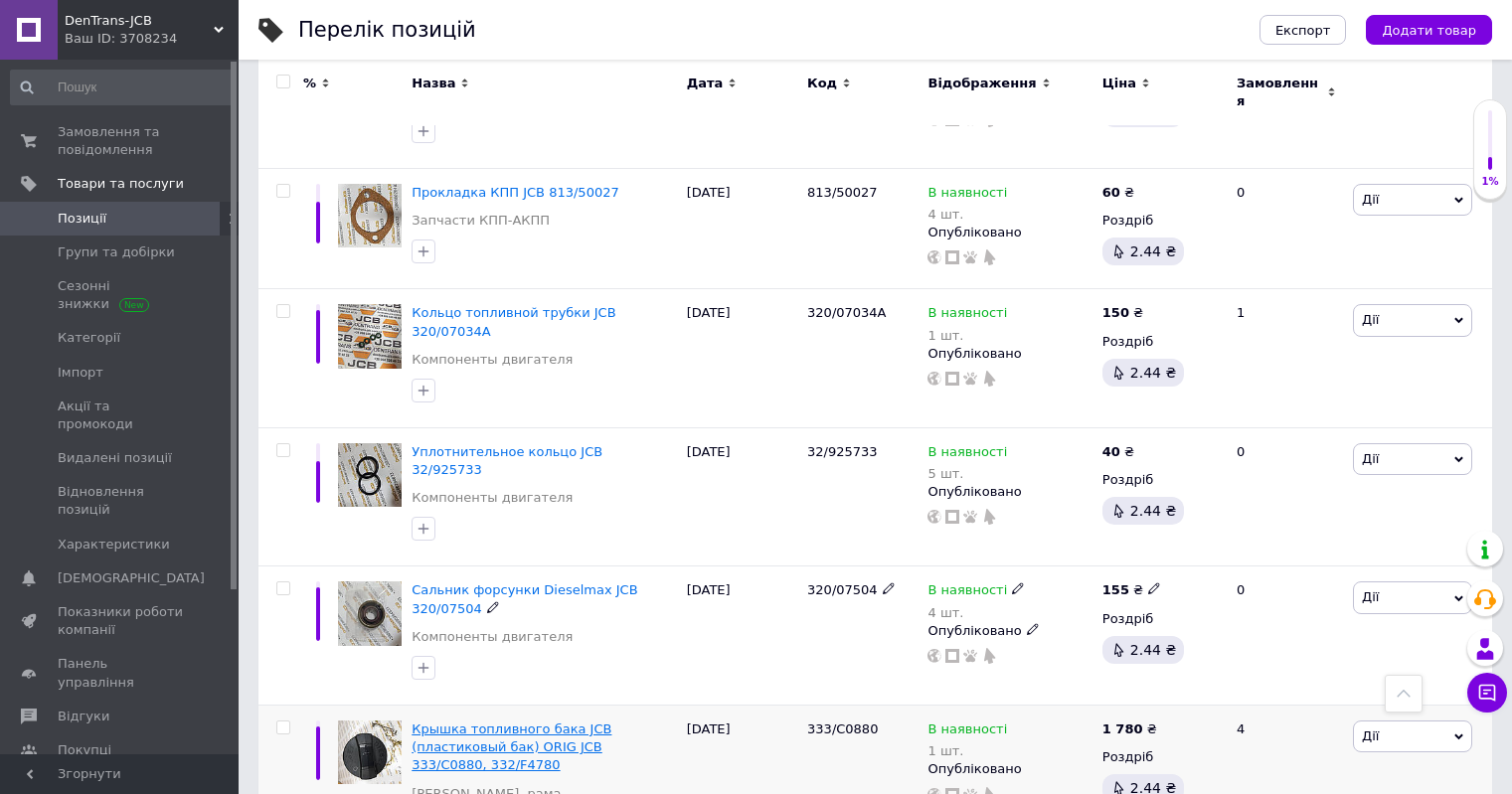
scroll to position [2248, 0]
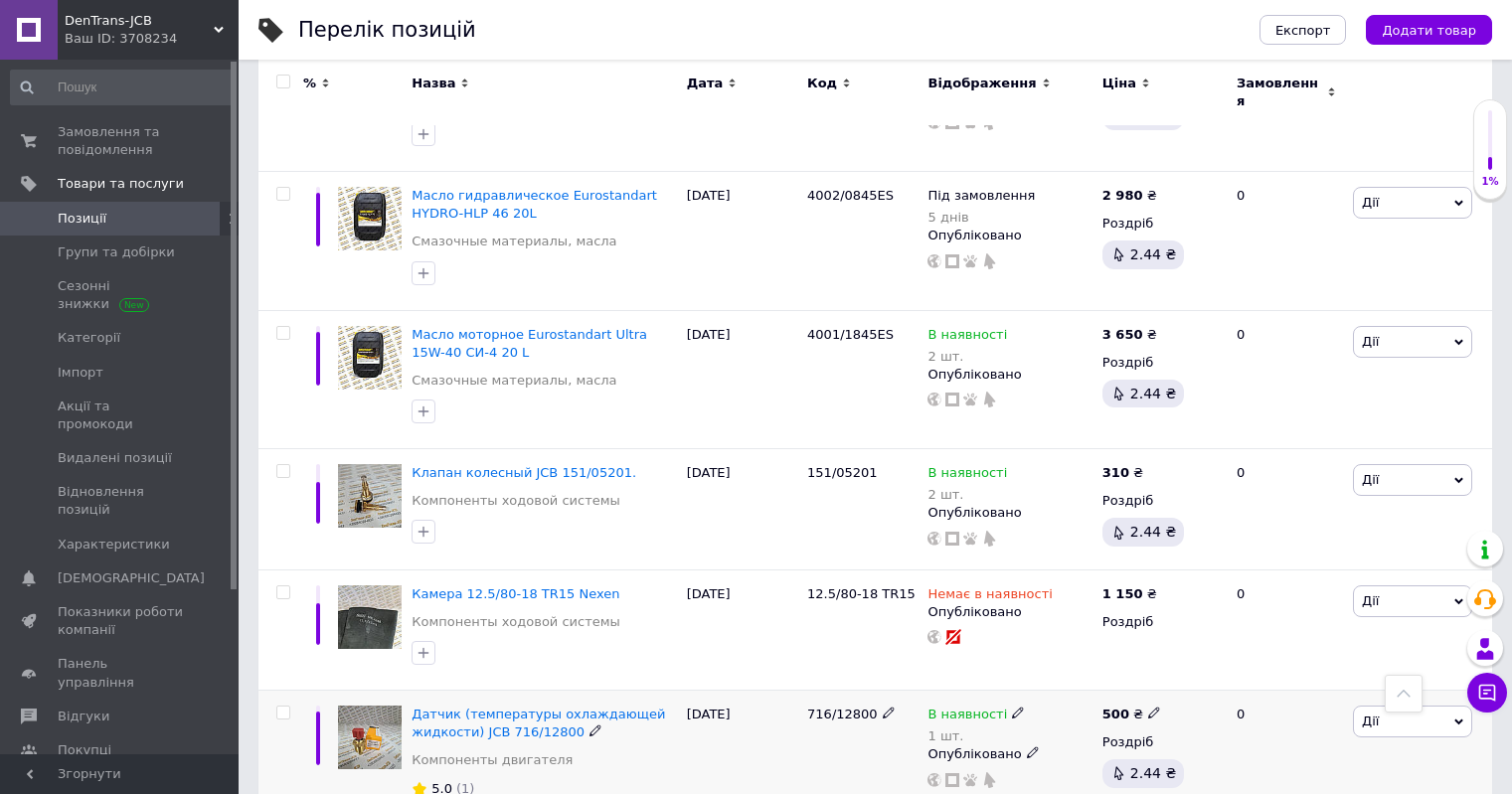
scroll to position [2348, 0]
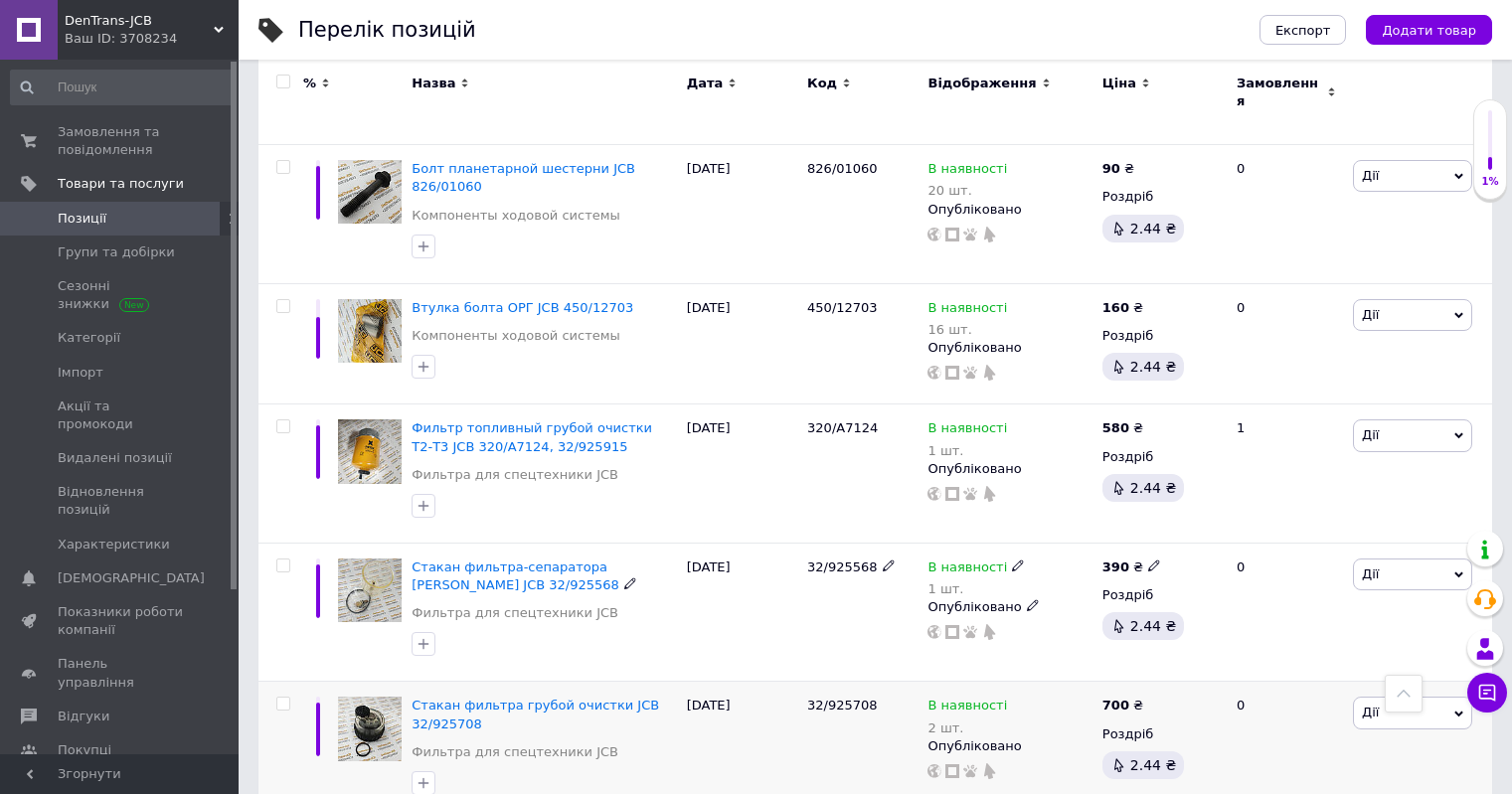
scroll to position [2339, 0]
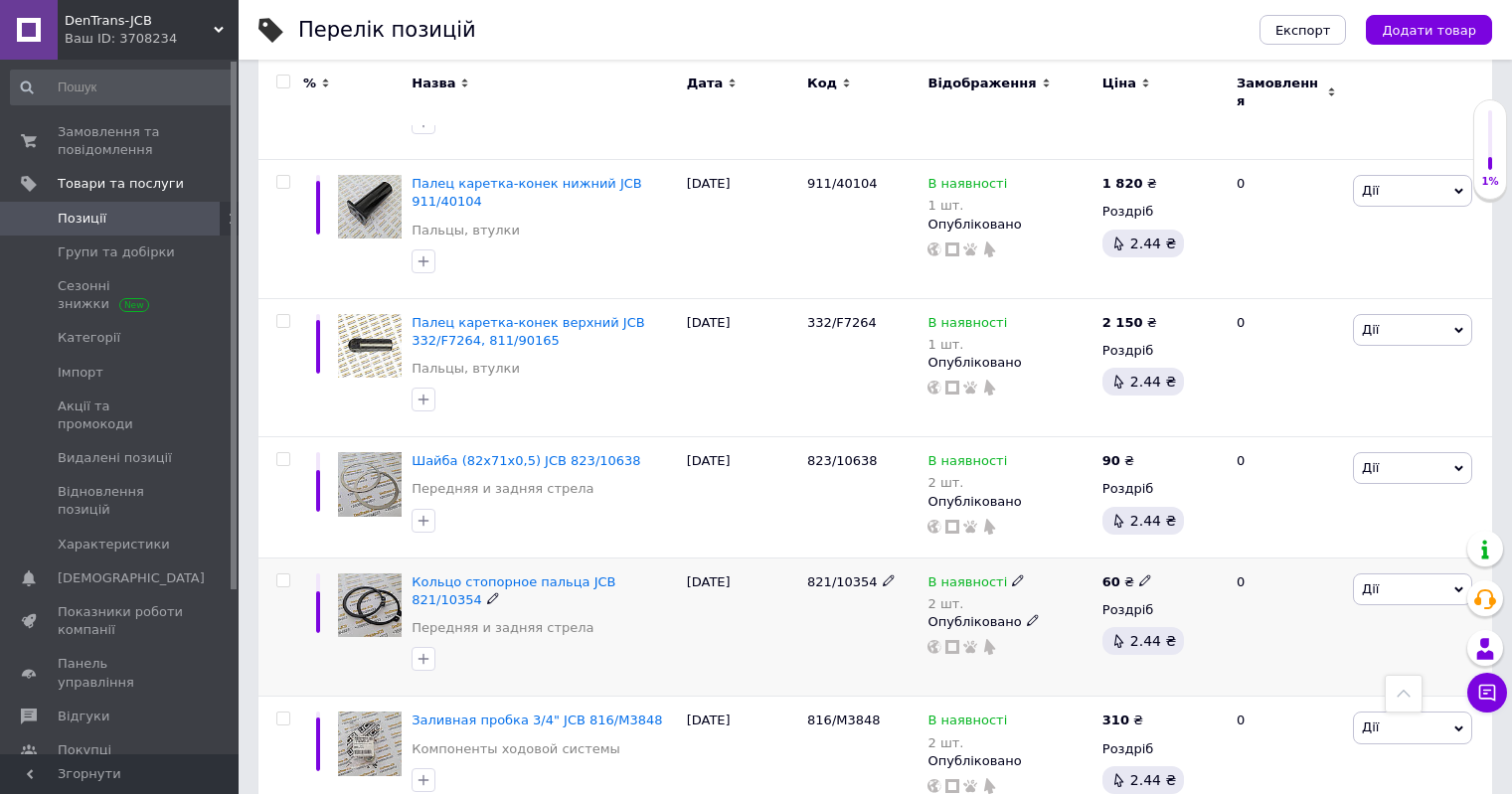
scroll to position [2329, 0]
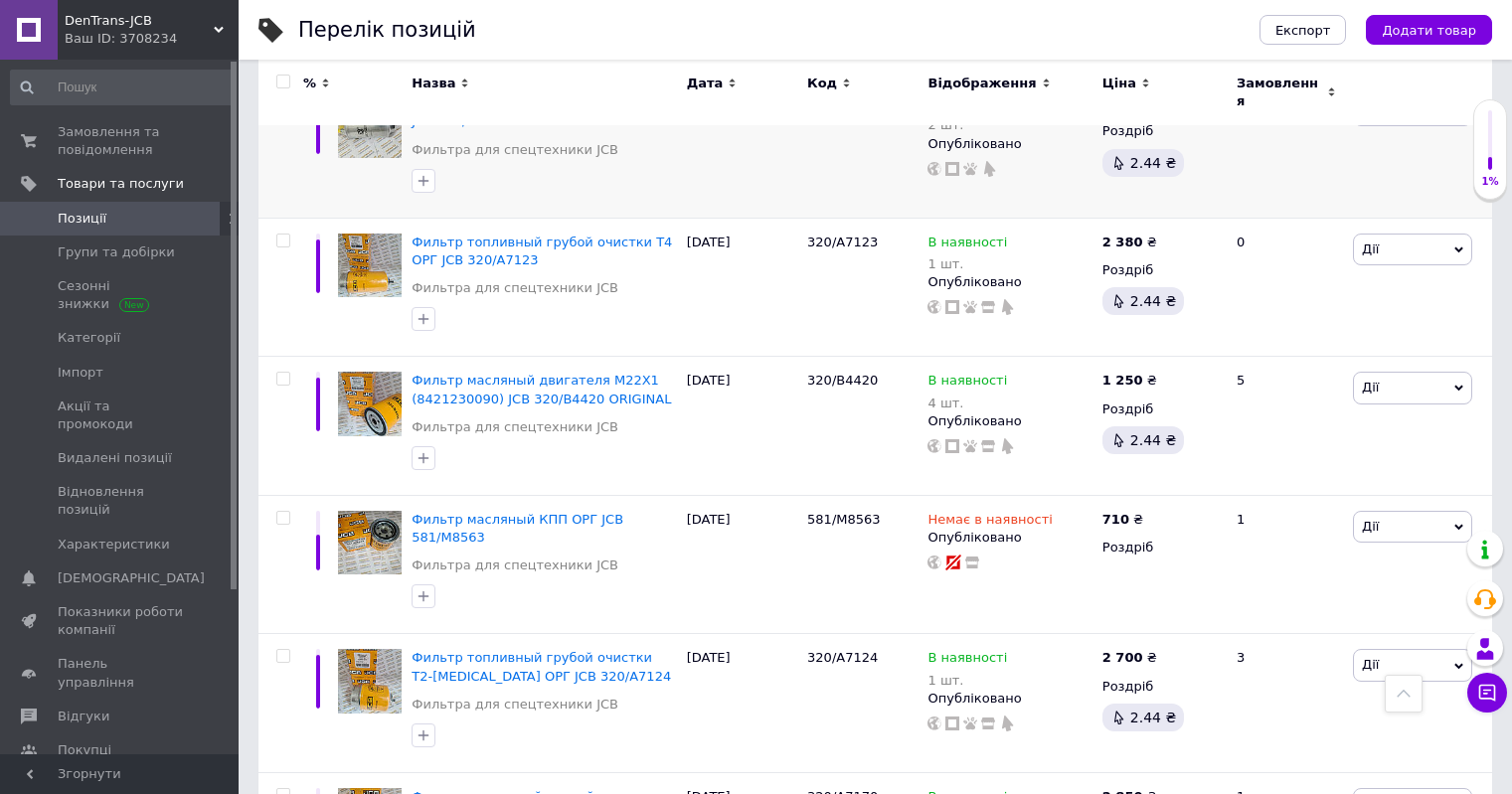
scroll to position [1633, 0]
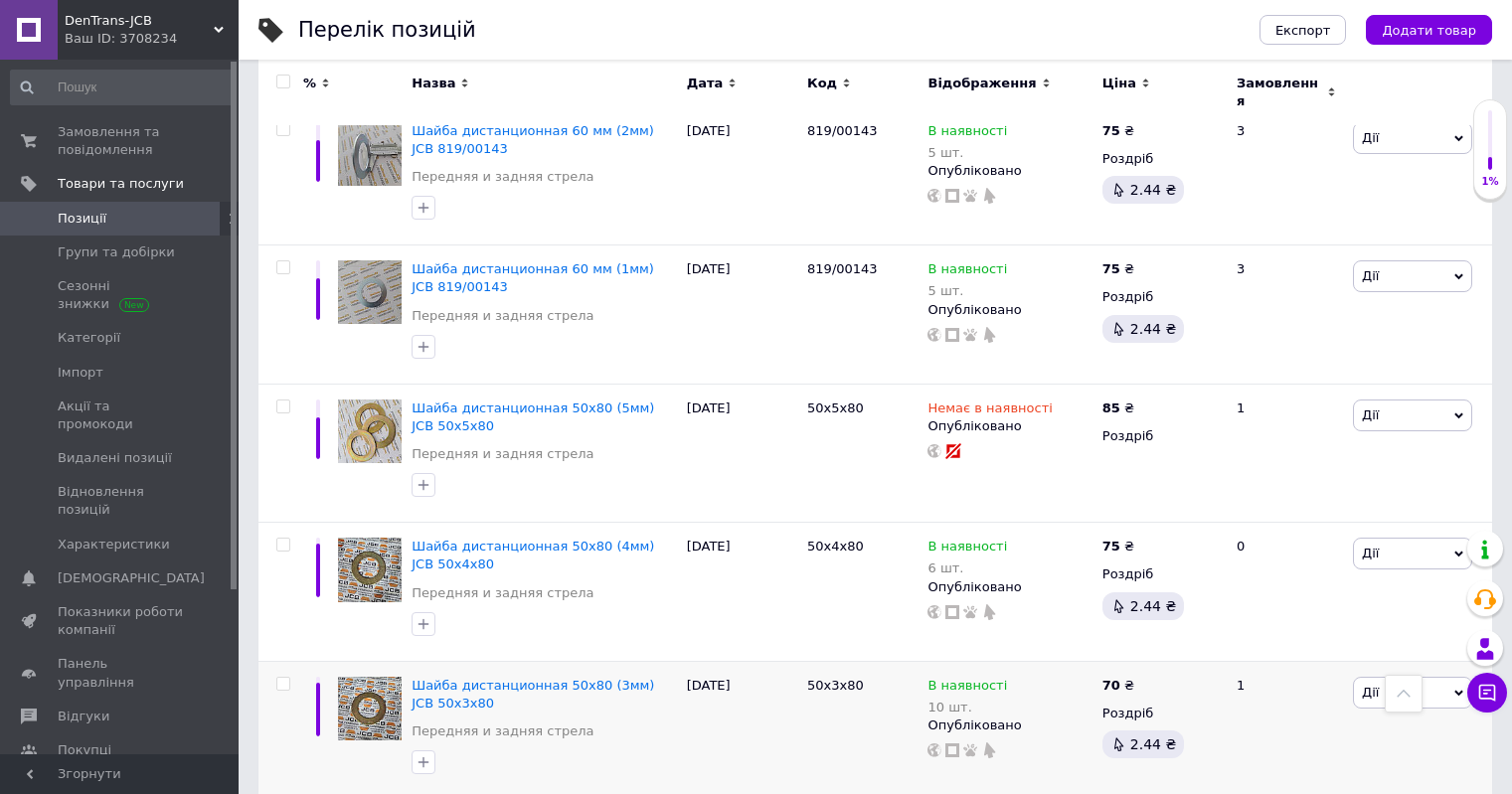
scroll to position [2339, 0]
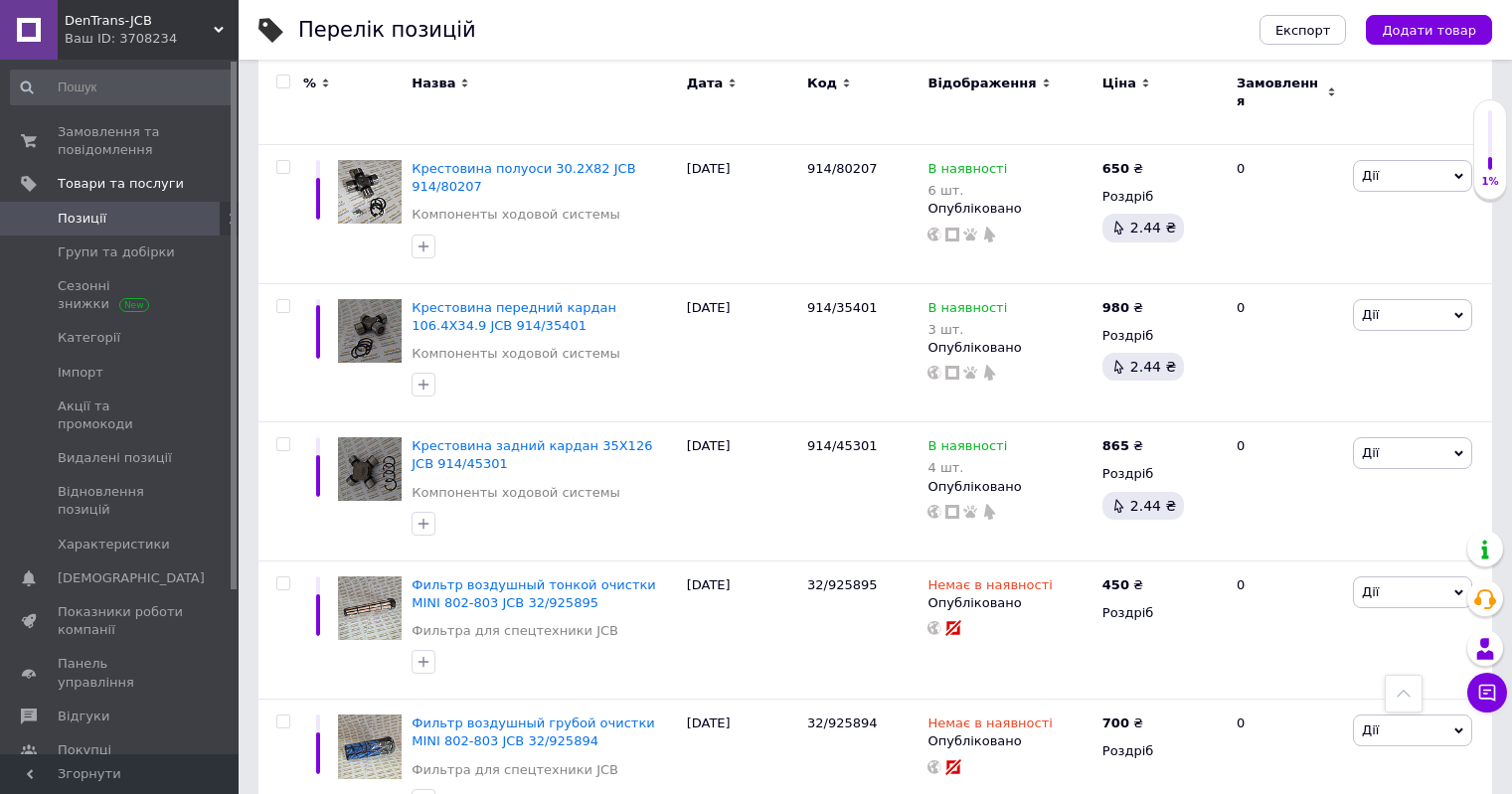
scroll to position [2411, 0]
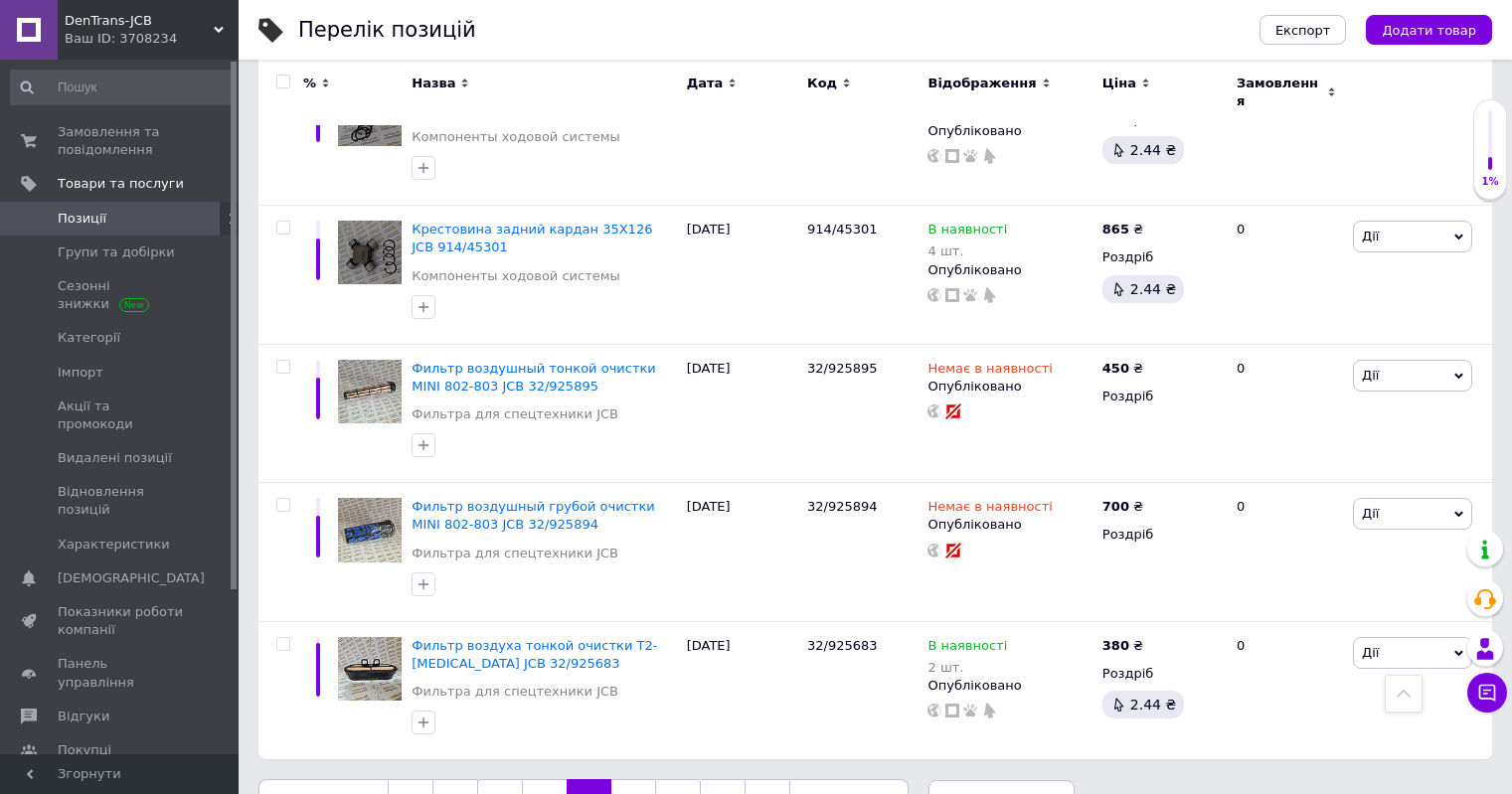
click at [619, 780] on link "18" at bounding box center [633, 801] width 44 height 42
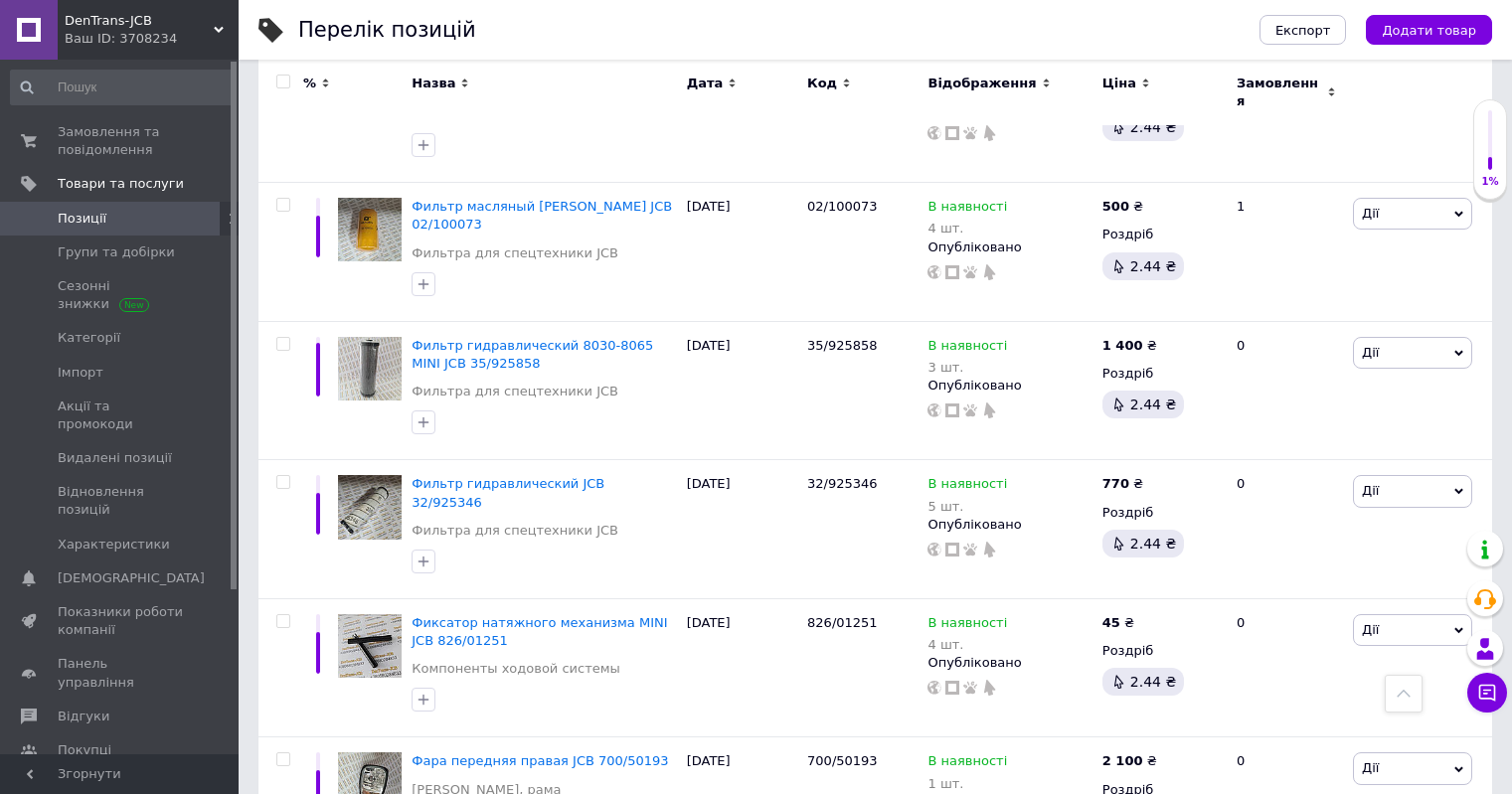
scroll to position [1444, 0]
click at [1012, 477] on icon at bounding box center [1018, 483] width 12 height 12
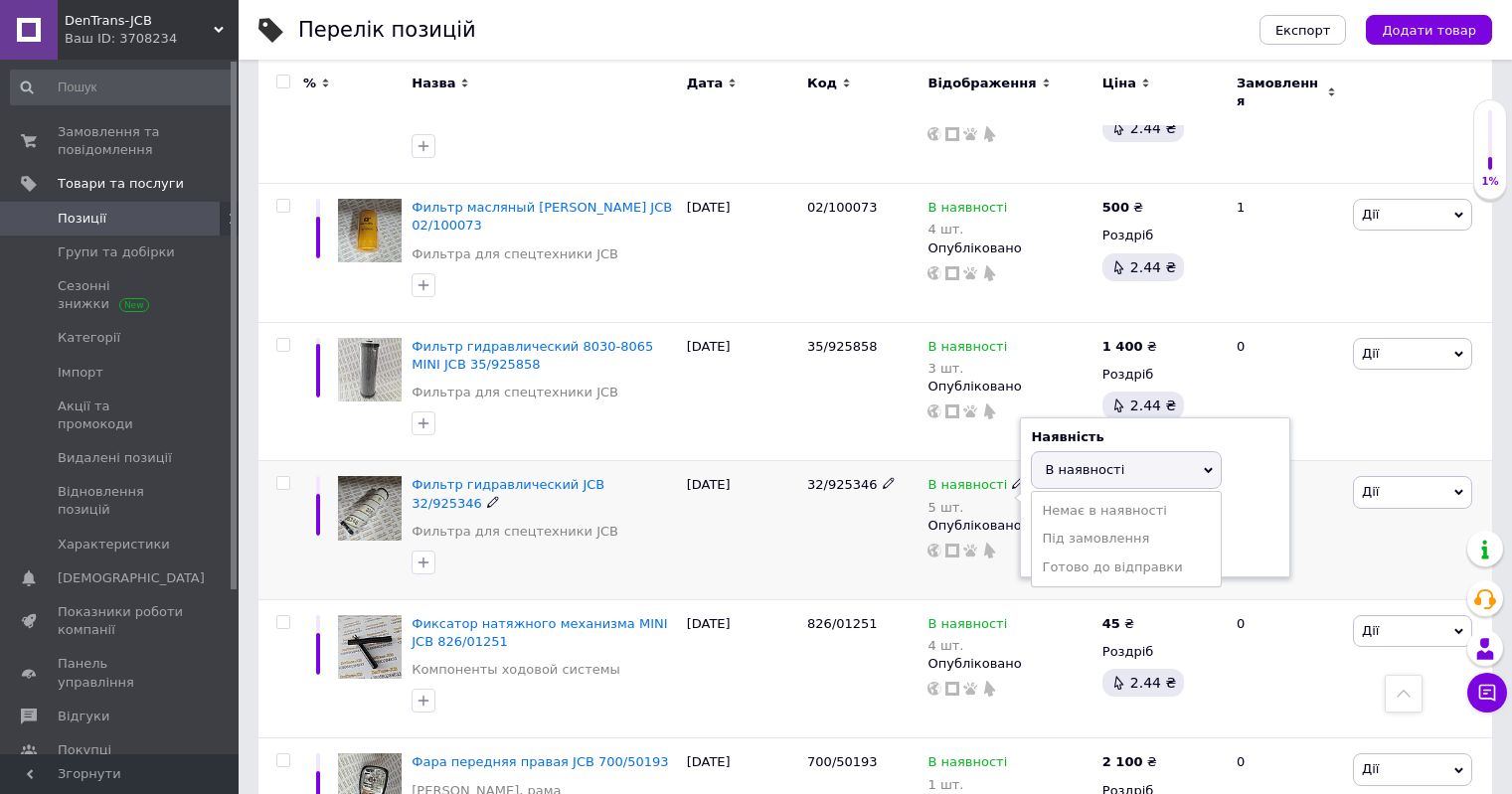
click at [1247, 504] on div "Залишки" at bounding box center [1154, 513] width 249 height 18
click at [1032, 527] on input "5" at bounding box center [1106, 547] width 151 height 40
type input "3"
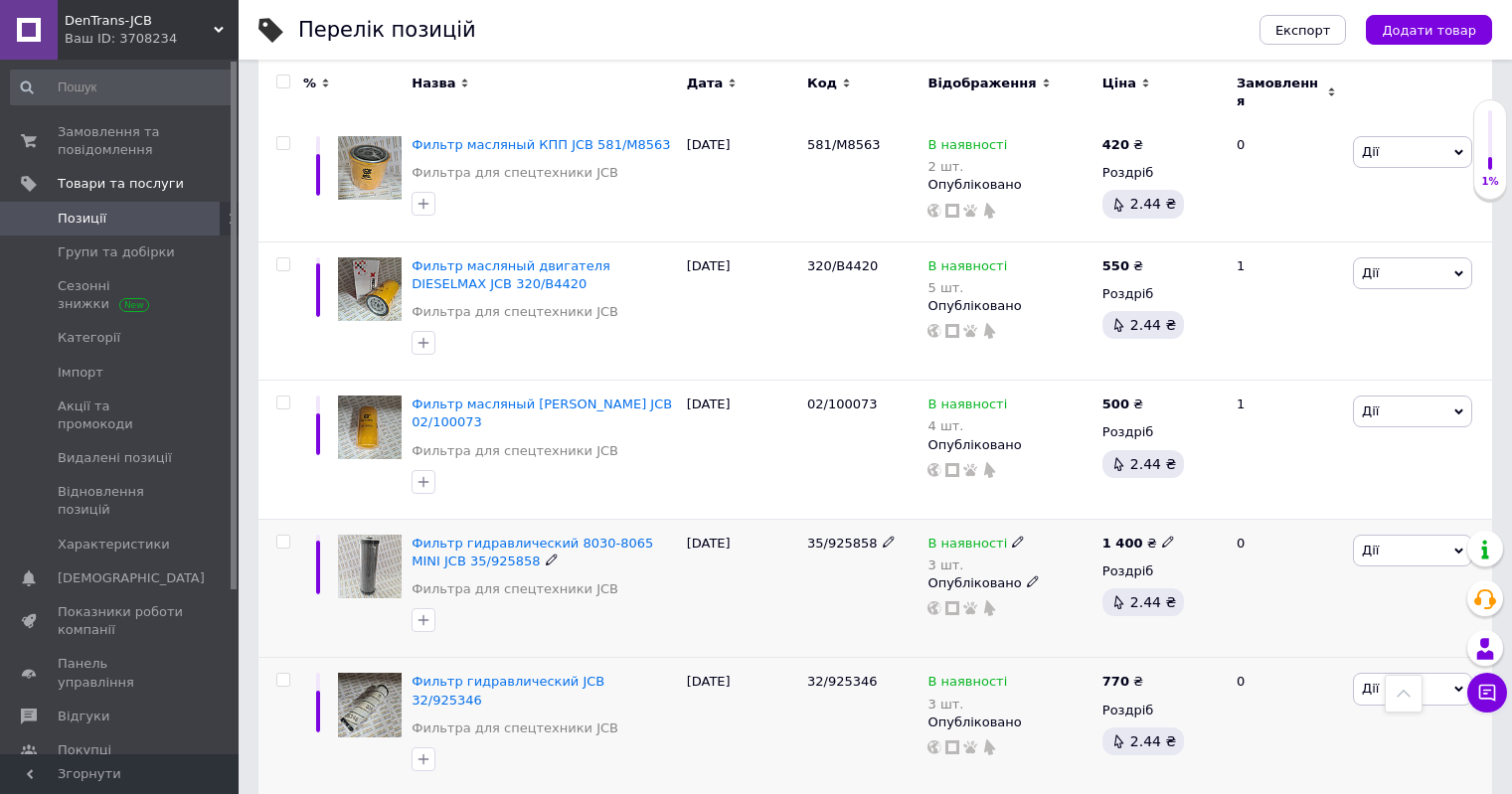
scroll to position [1244, 0]
drag, startPoint x: 804, startPoint y: 496, endPoint x: 869, endPoint y: 491, distance: 65.2
click at [869, 521] on div "35/925858" at bounding box center [862, 590] width 120 height 139
copy span "35/925858"
click at [766, 569] on div "27.06.2025" at bounding box center [742, 590] width 120 height 139
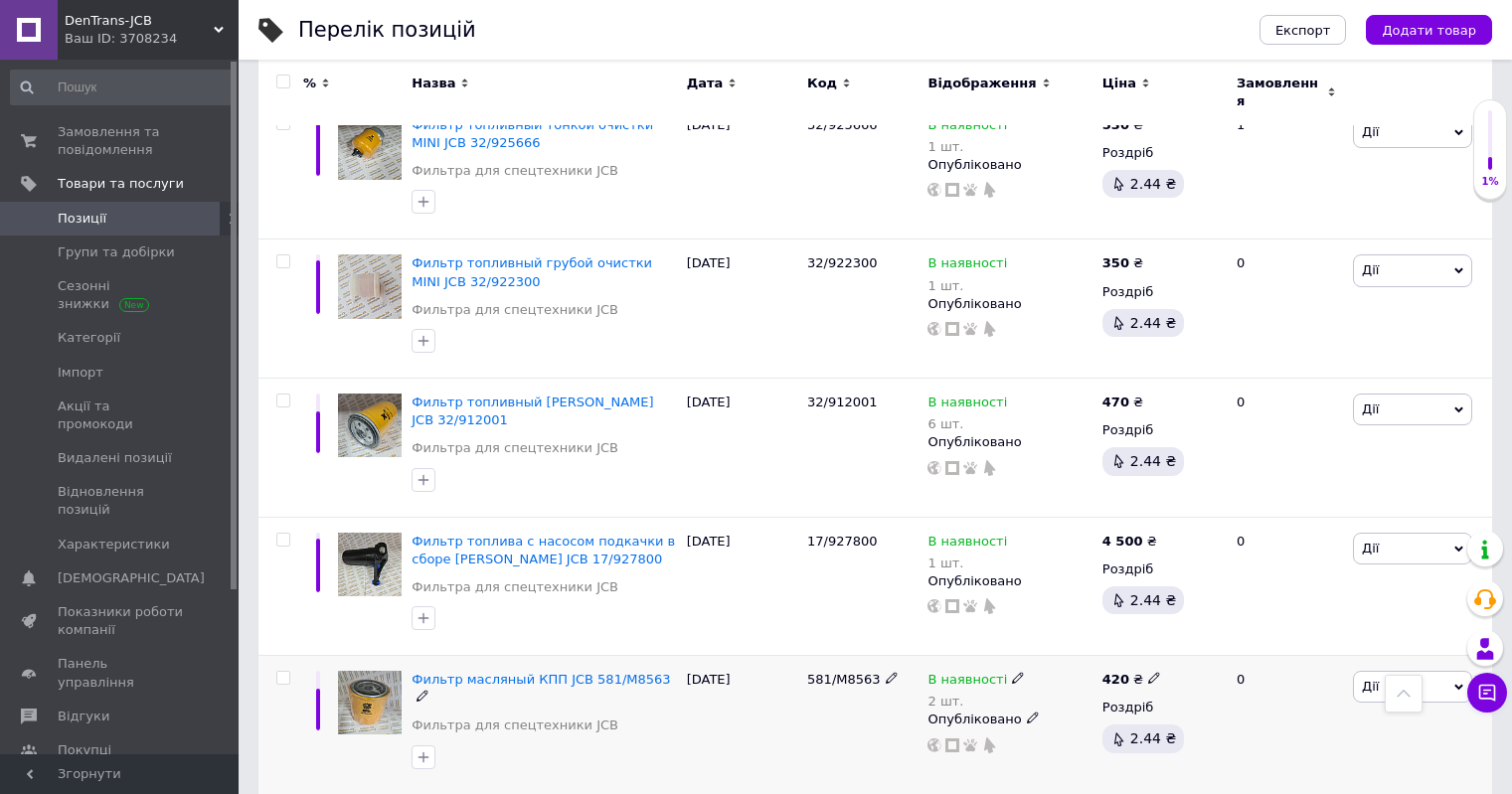
scroll to position [648, 0]
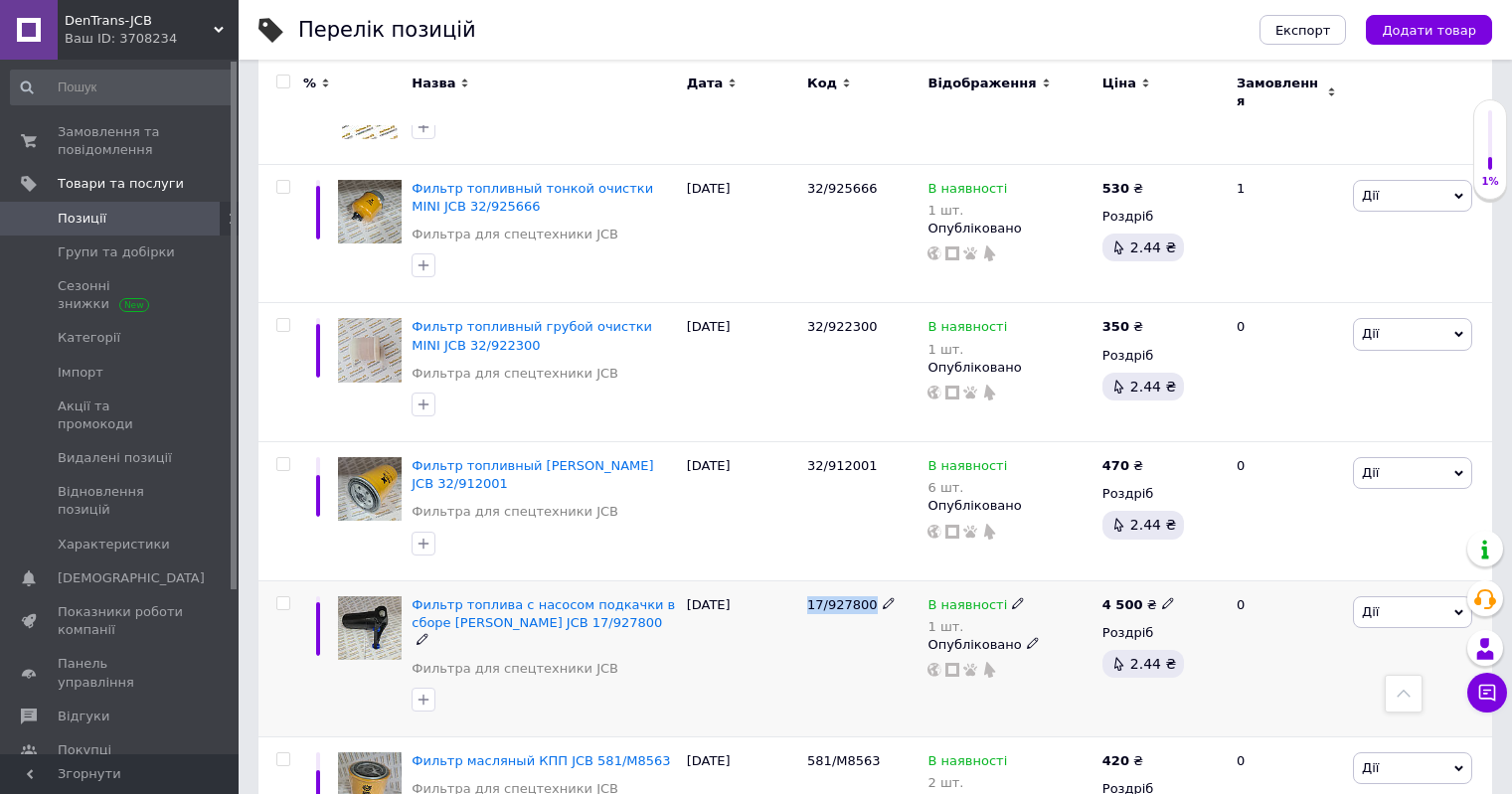
drag, startPoint x: 808, startPoint y: 574, endPoint x: 866, endPoint y: 571, distance: 58.1
click at [866, 597] on span "17/927800" at bounding box center [842, 604] width 71 height 15
copy span "17/927800"
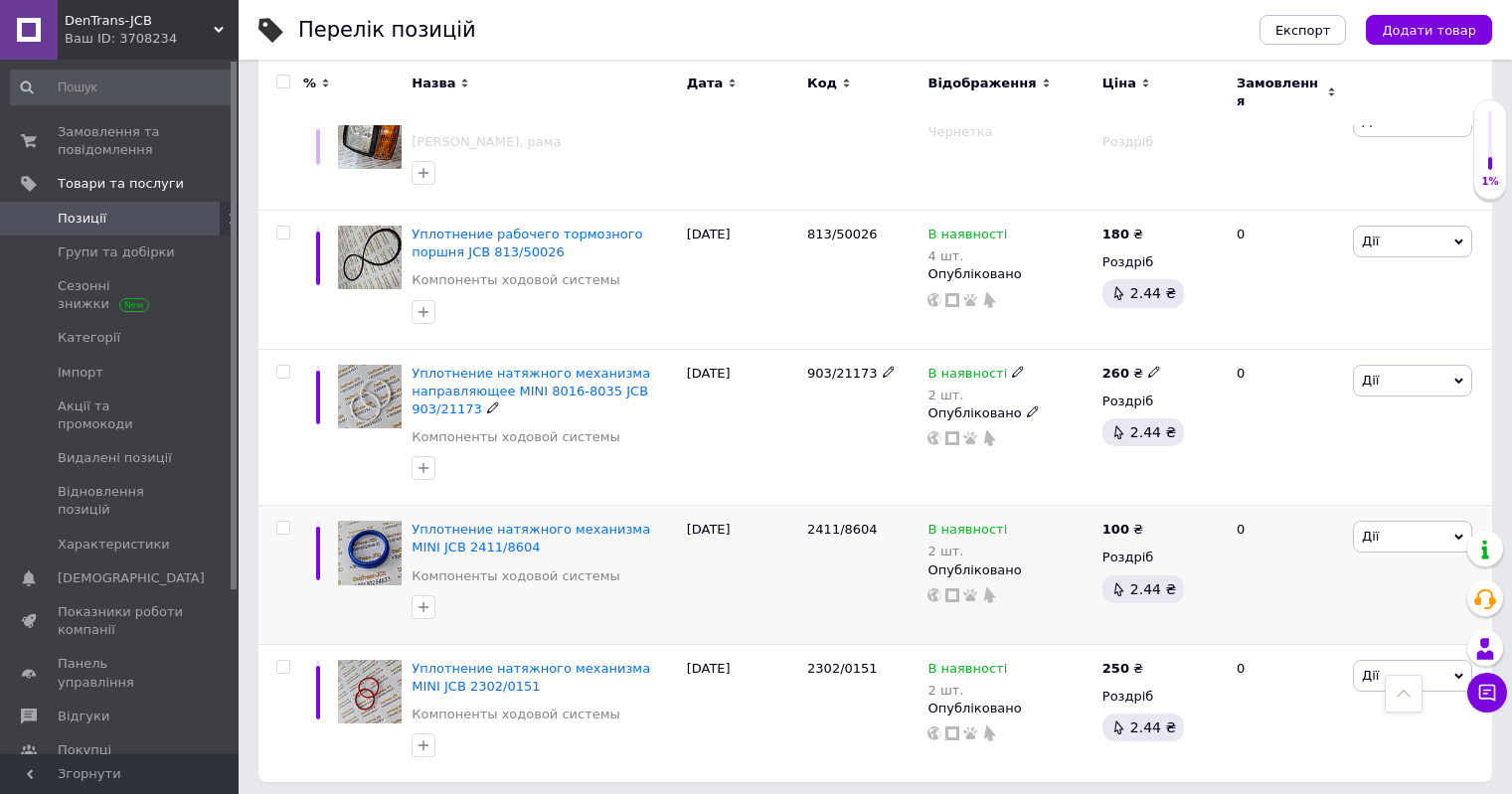
scroll to position [2339, 0]
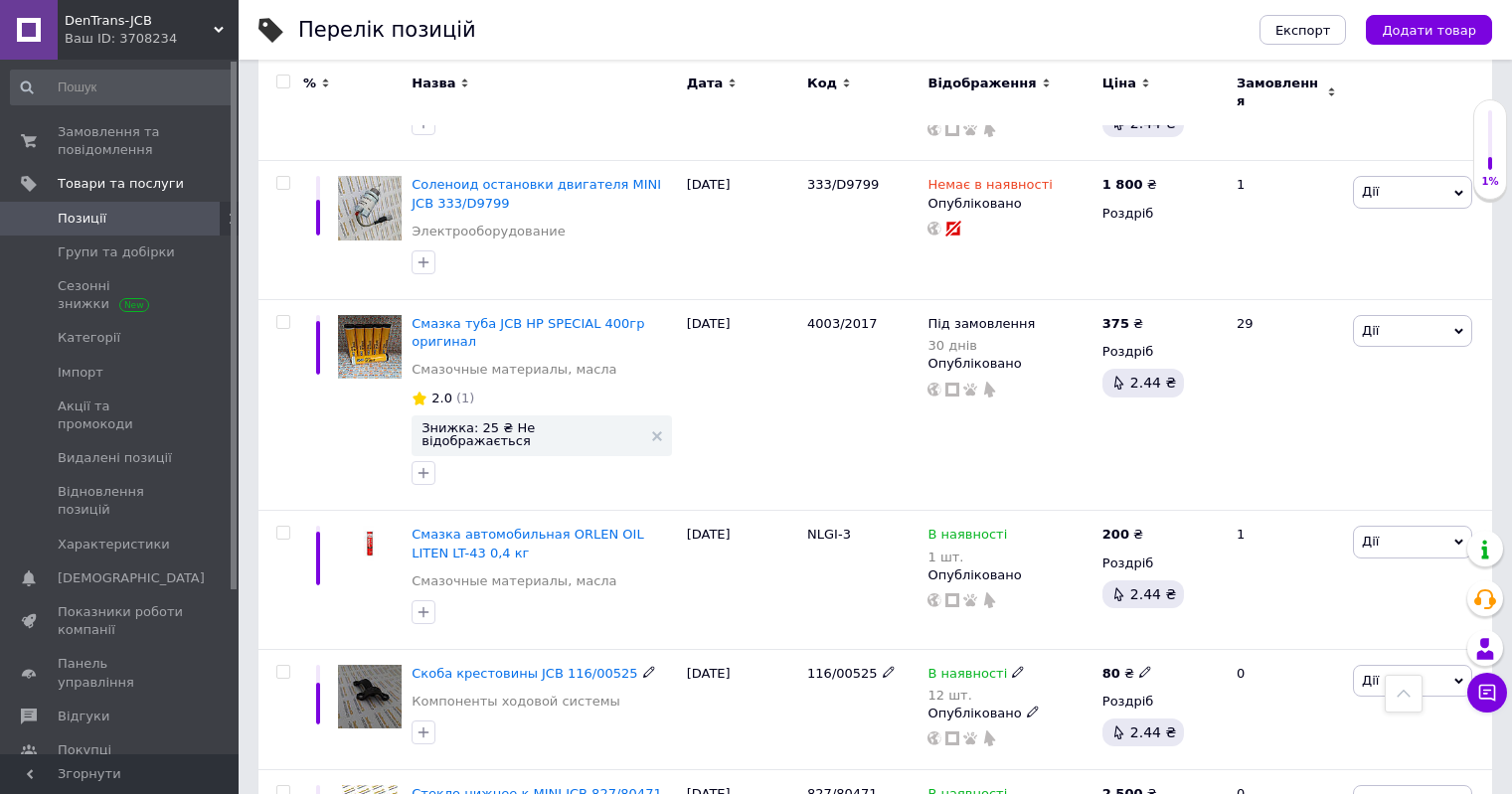
scroll to position [1512, 0]
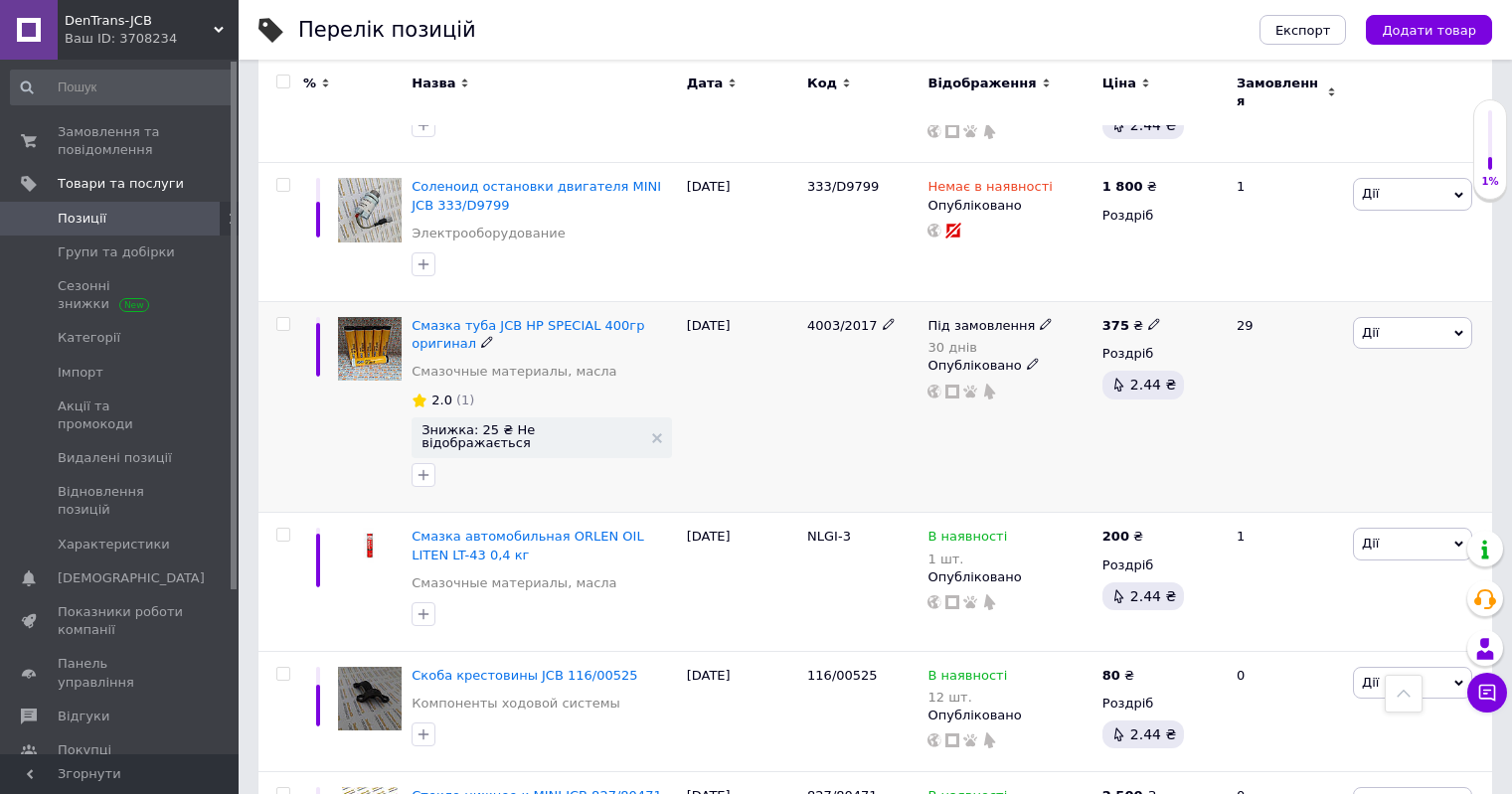
click at [1040, 319] on icon at bounding box center [1046, 325] width 12 height 12
click at [1132, 328] on li "Немає в наявності" at bounding box center [1151, 342] width 189 height 28
drag, startPoint x: 1103, startPoint y: 359, endPoint x: 1036, endPoint y: 367, distance: 67.5
click at [1036, 367] on div "Під замовлення 30 днів Наявність Немає в наявності В наявності Під замовлення Г…" at bounding box center [1010, 359] width 164 height 83
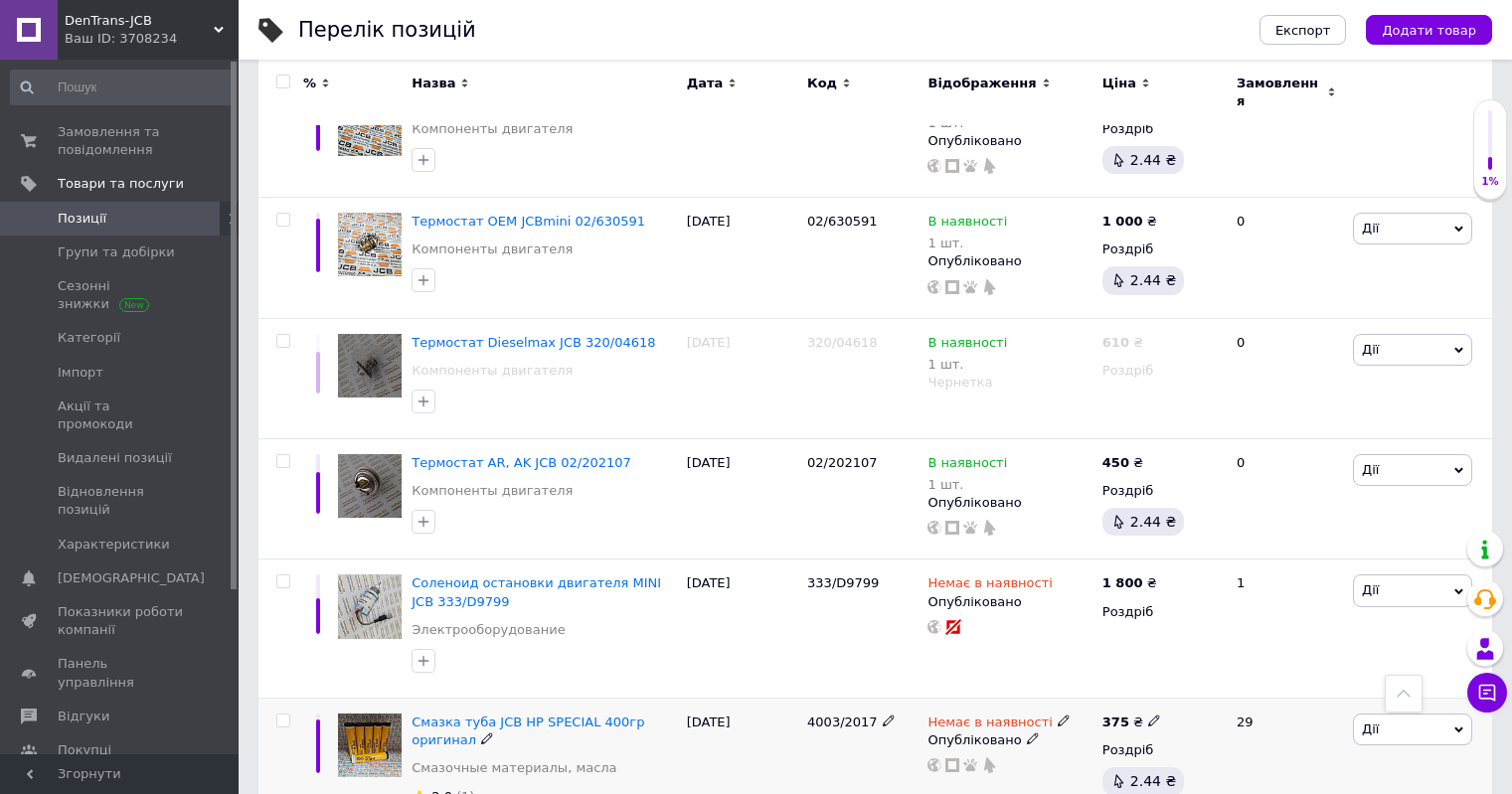
scroll to position [1115, 0]
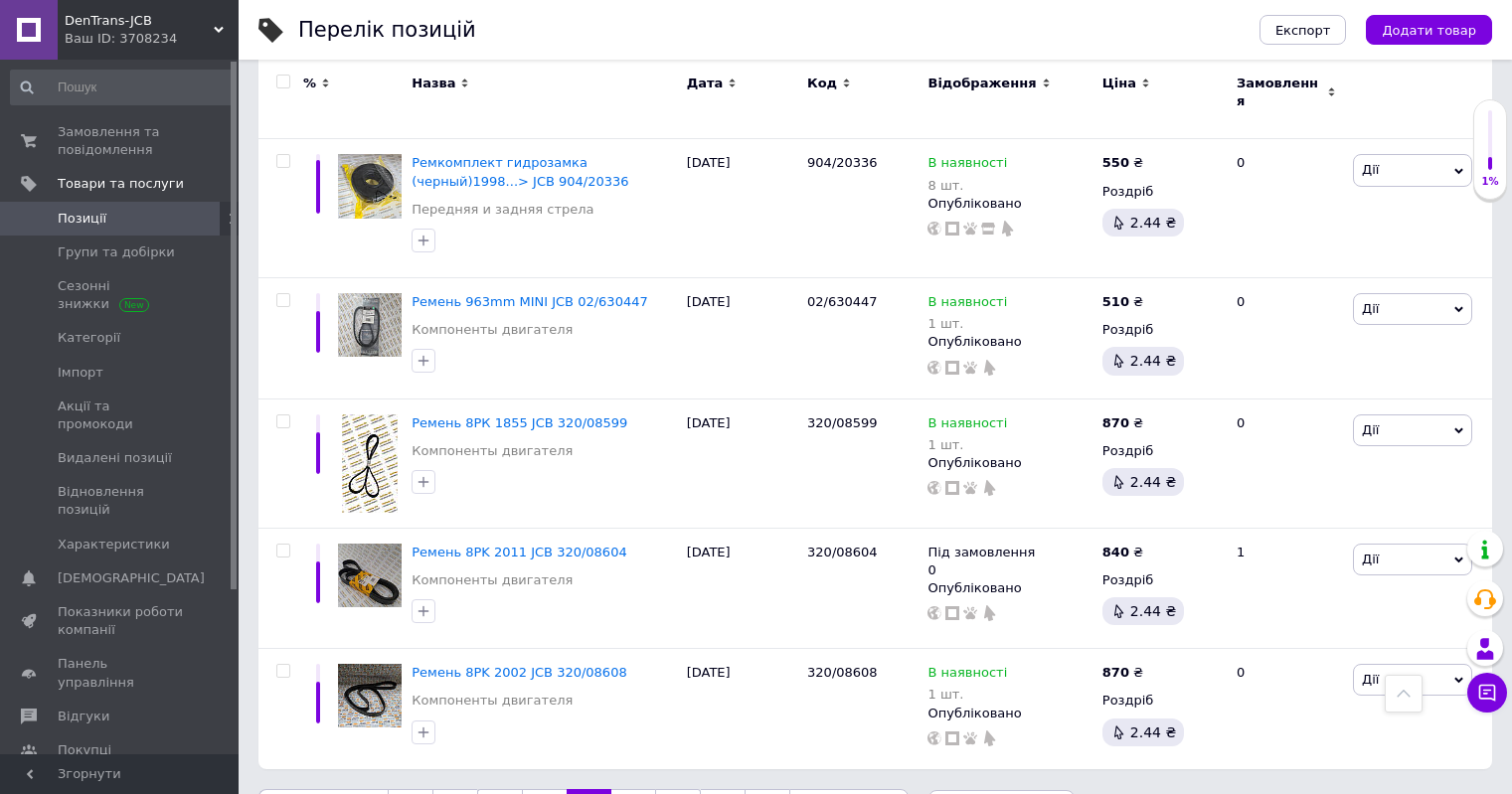
scroll to position [2274, 0]
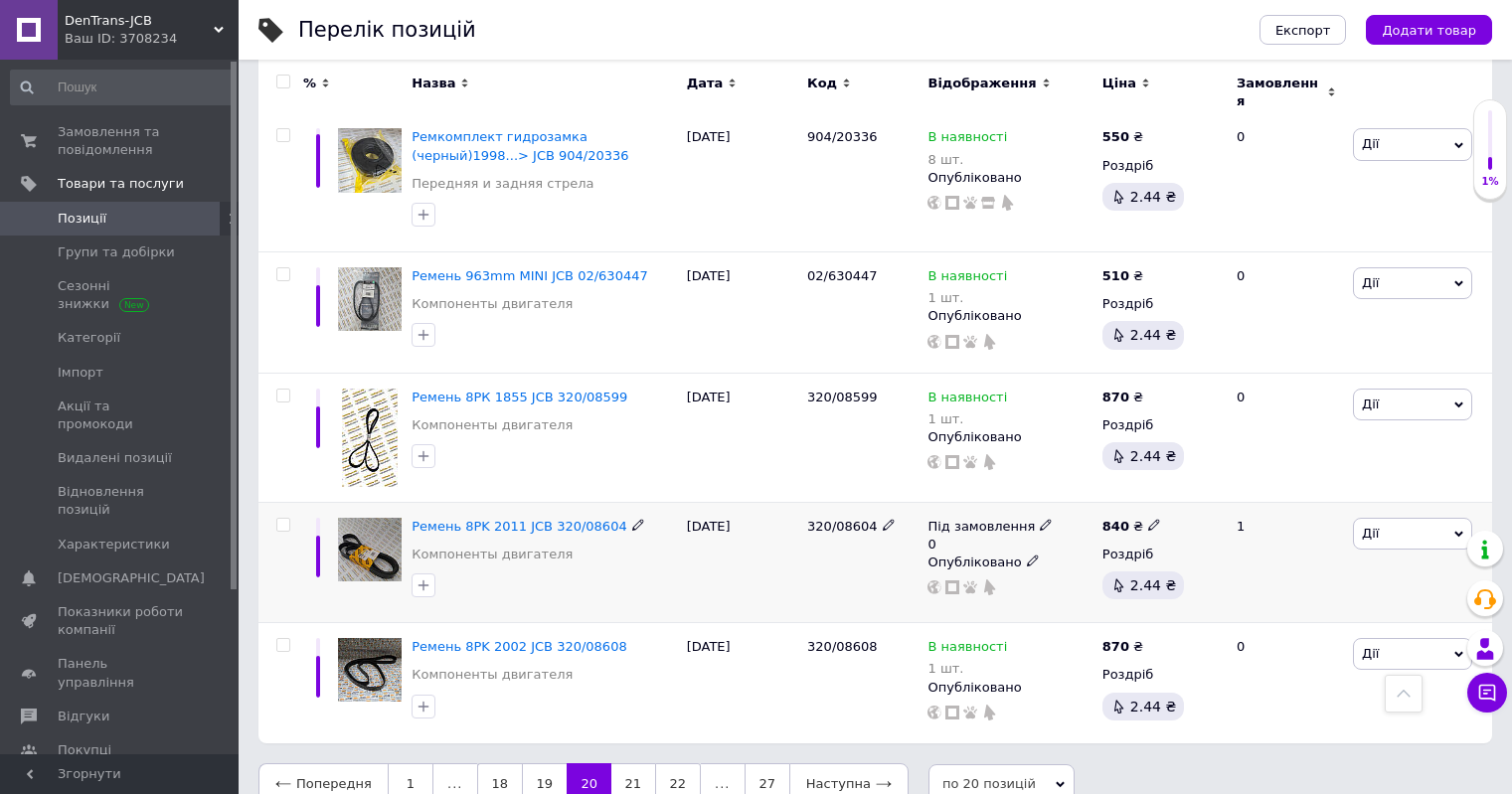
click at [1040, 519] on icon at bounding box center [1046, 525] width 12 height 12
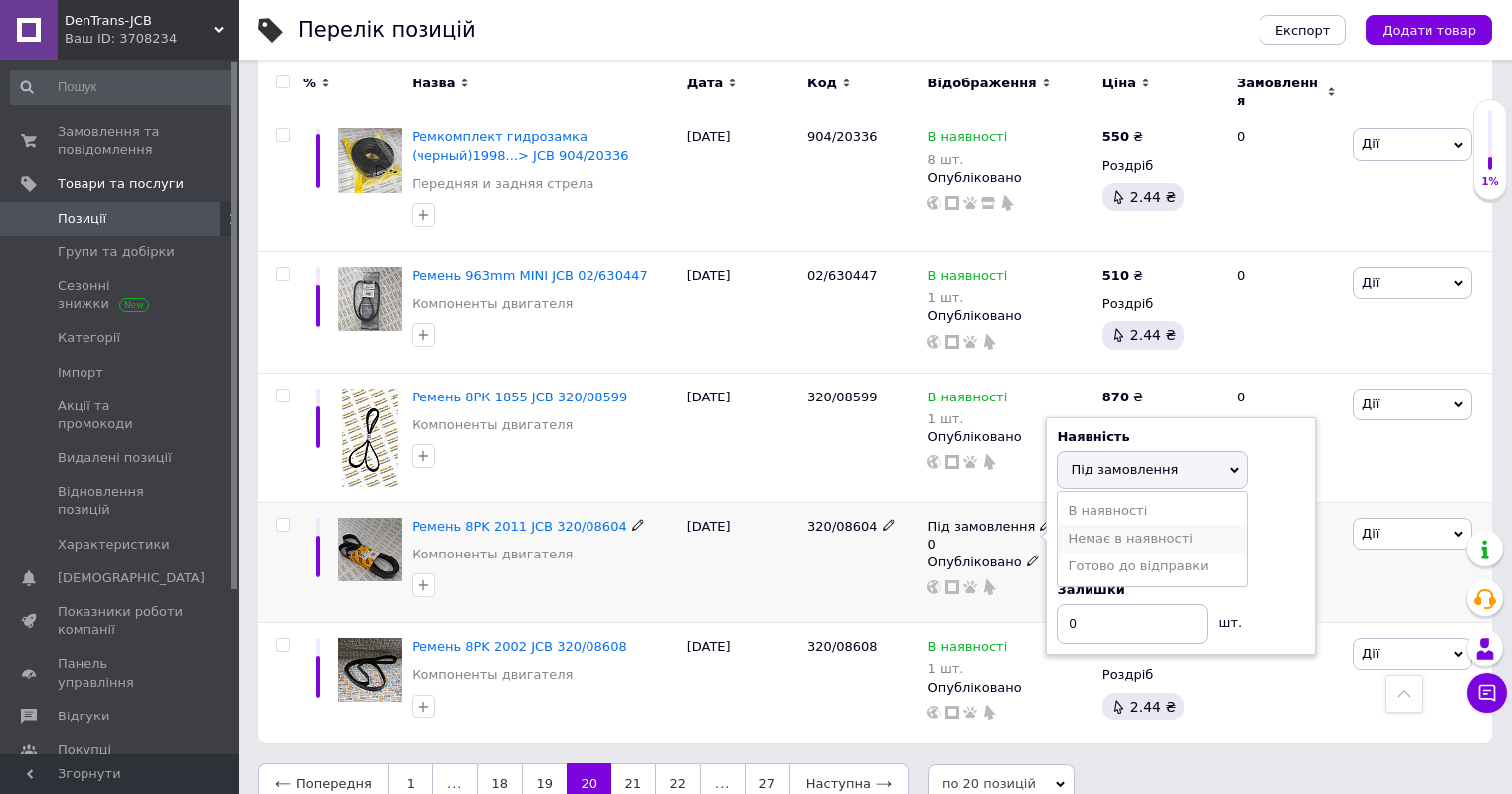
click at [1114, 525] on li "Немає в наявності" at bounding box center [1151, 539] width 189 height 28
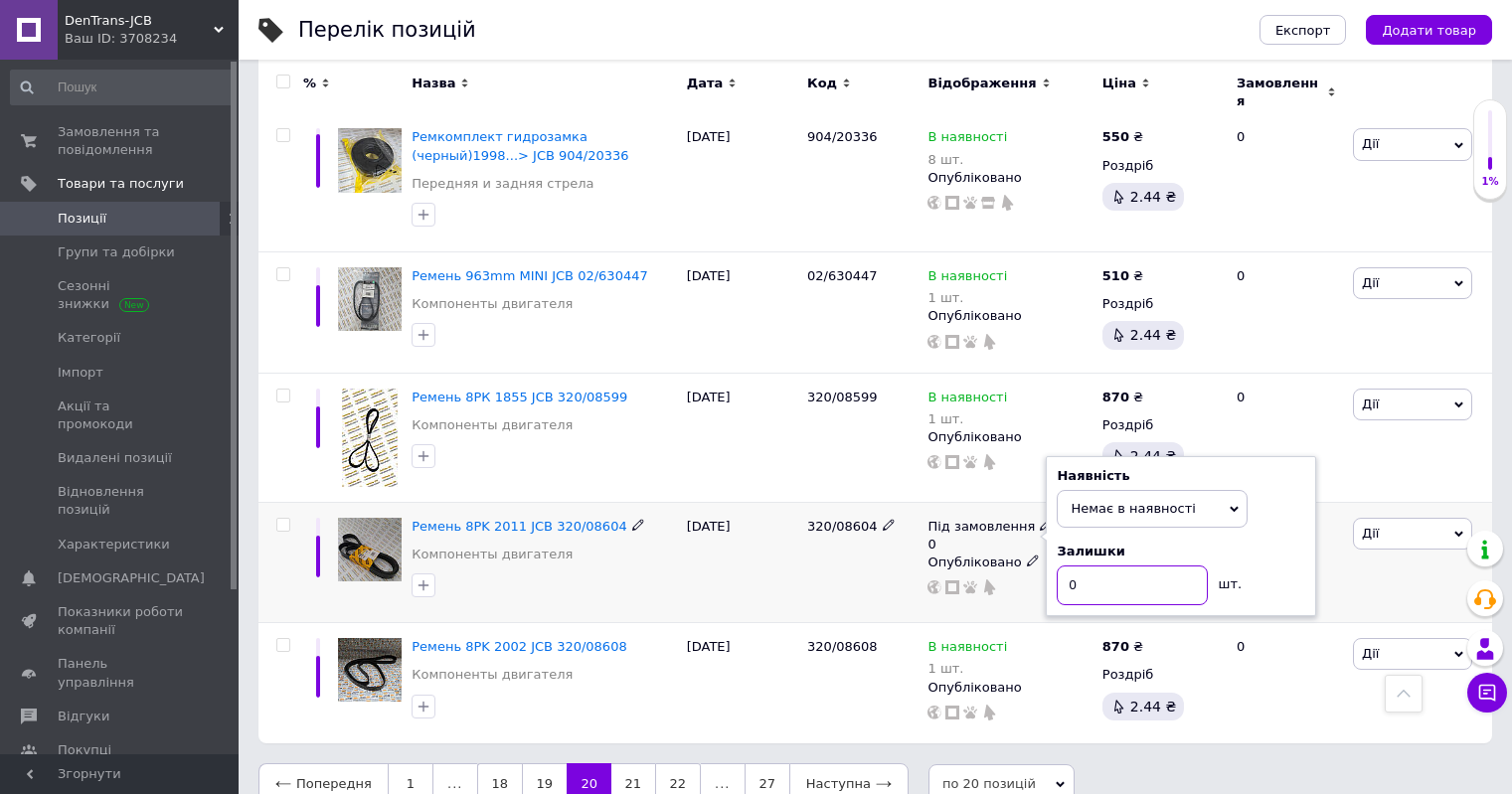
drag, startPoint x: 1094, startPoint y: 549, endPoint x: 1044, endPoint y: 570, distance: 54.2
click at [1070, 565] on input "0" at bounding box center [1132, 585] width 151 height 40
click at [1044, 570] on div "Під замовлення 0 Наявність Немає в наявності В наявності Під замовлення Готово …" at bounding box center [1010, 562] width 174 height 121
click at [1095, 565] on input "0" at bounding box center [1132, 585] width 151 height 40
drag, startPoint x: 1094, startPoint y: 555, endPoint x: 1070, endPoint y: 559, distance: 24.3
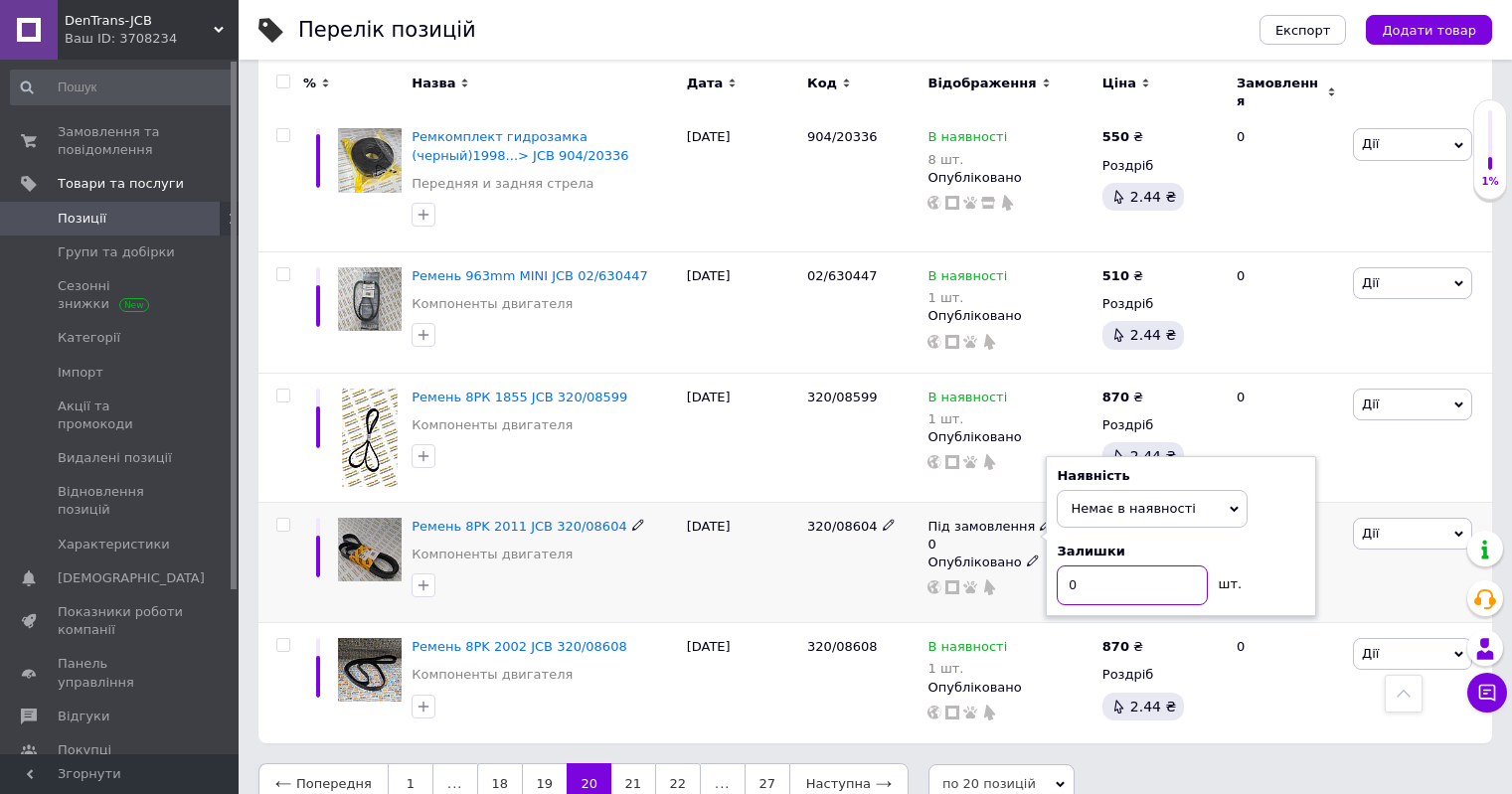
click at [1070, 565] on input "0" at bounding box center [1132, 585] width 151 height 40
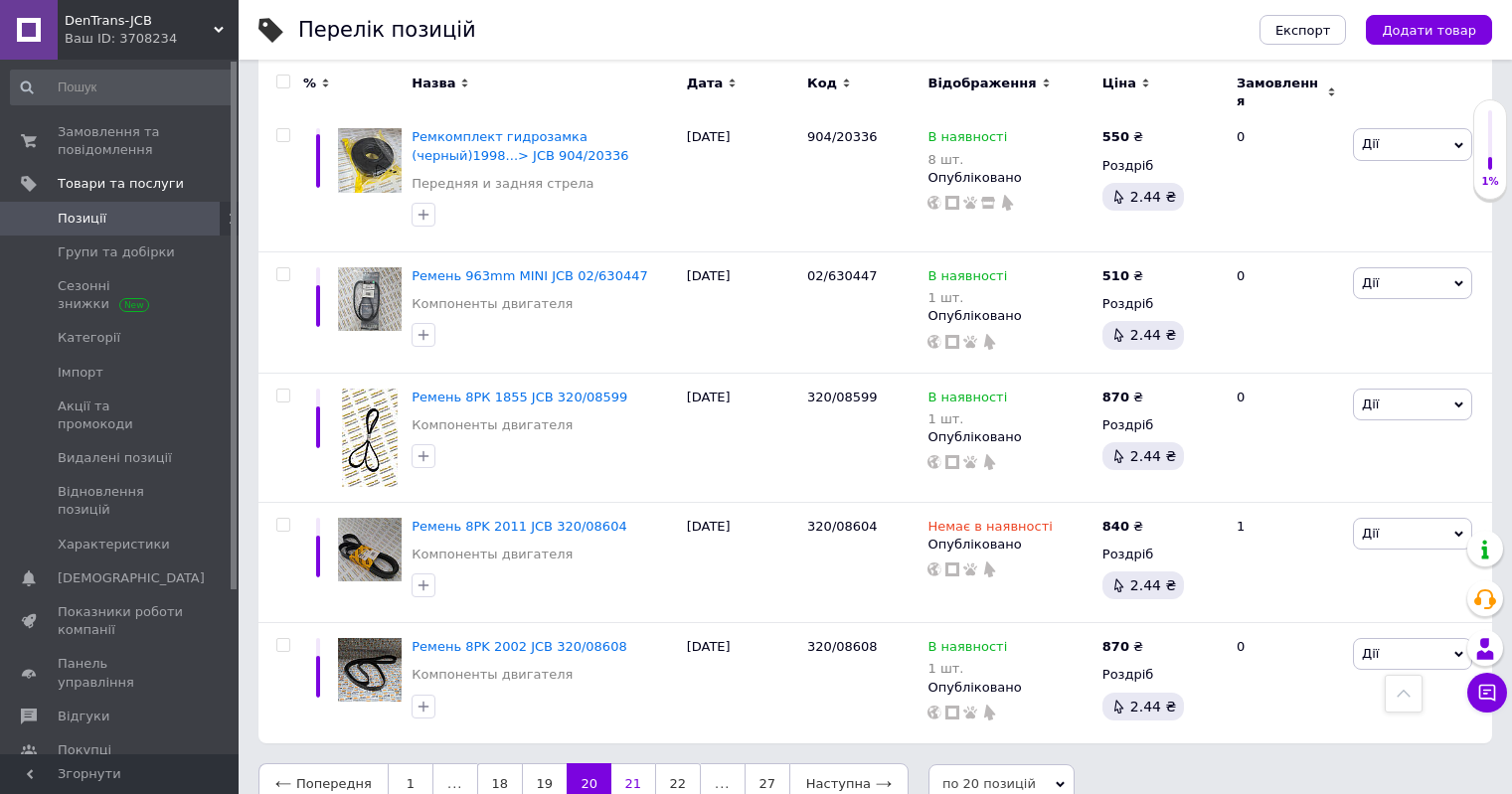
click at [629, 764] on link "21" at bounding box center [633, 785] width 44 height 42
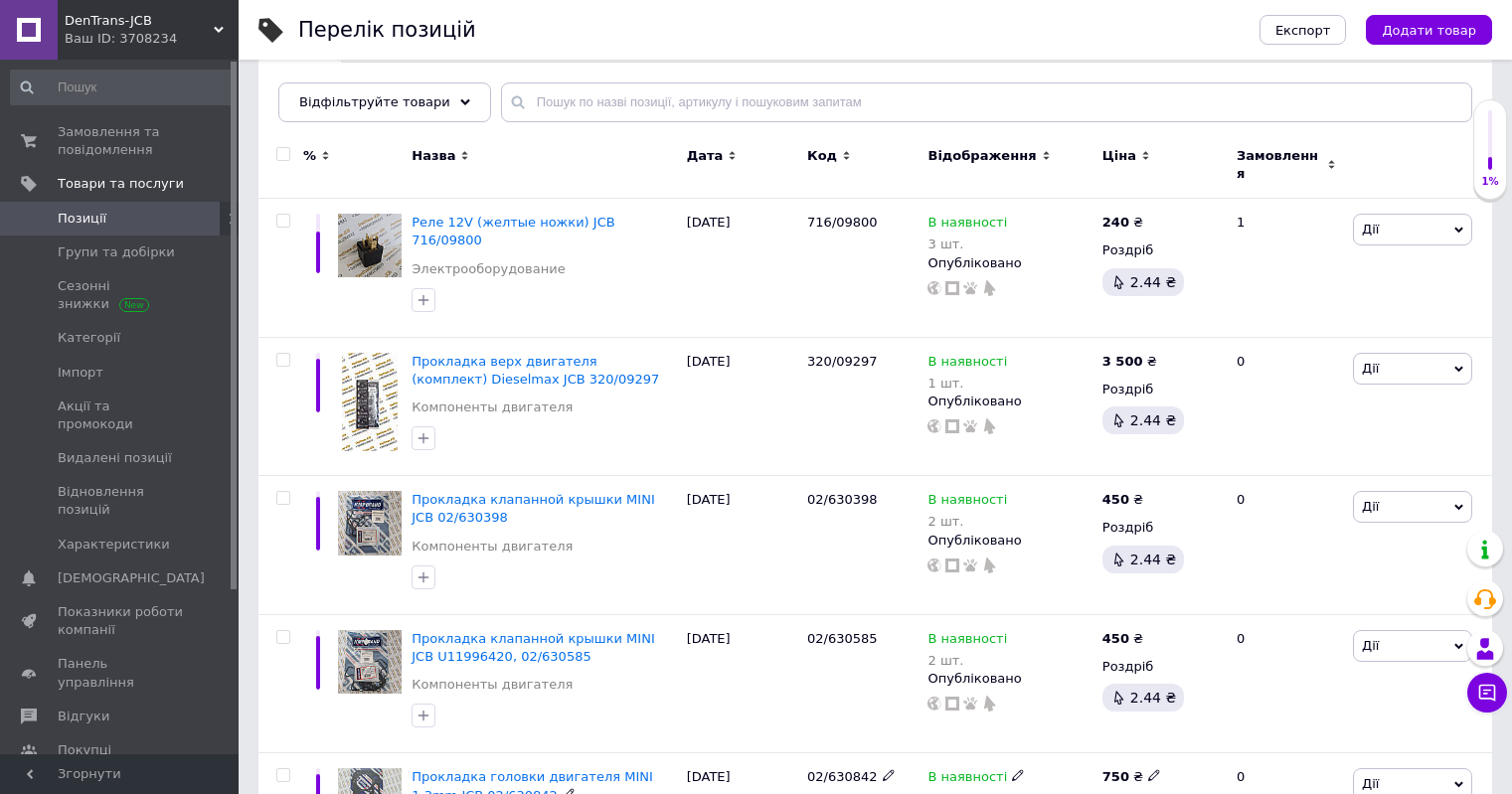
scroll to position [178, 0]
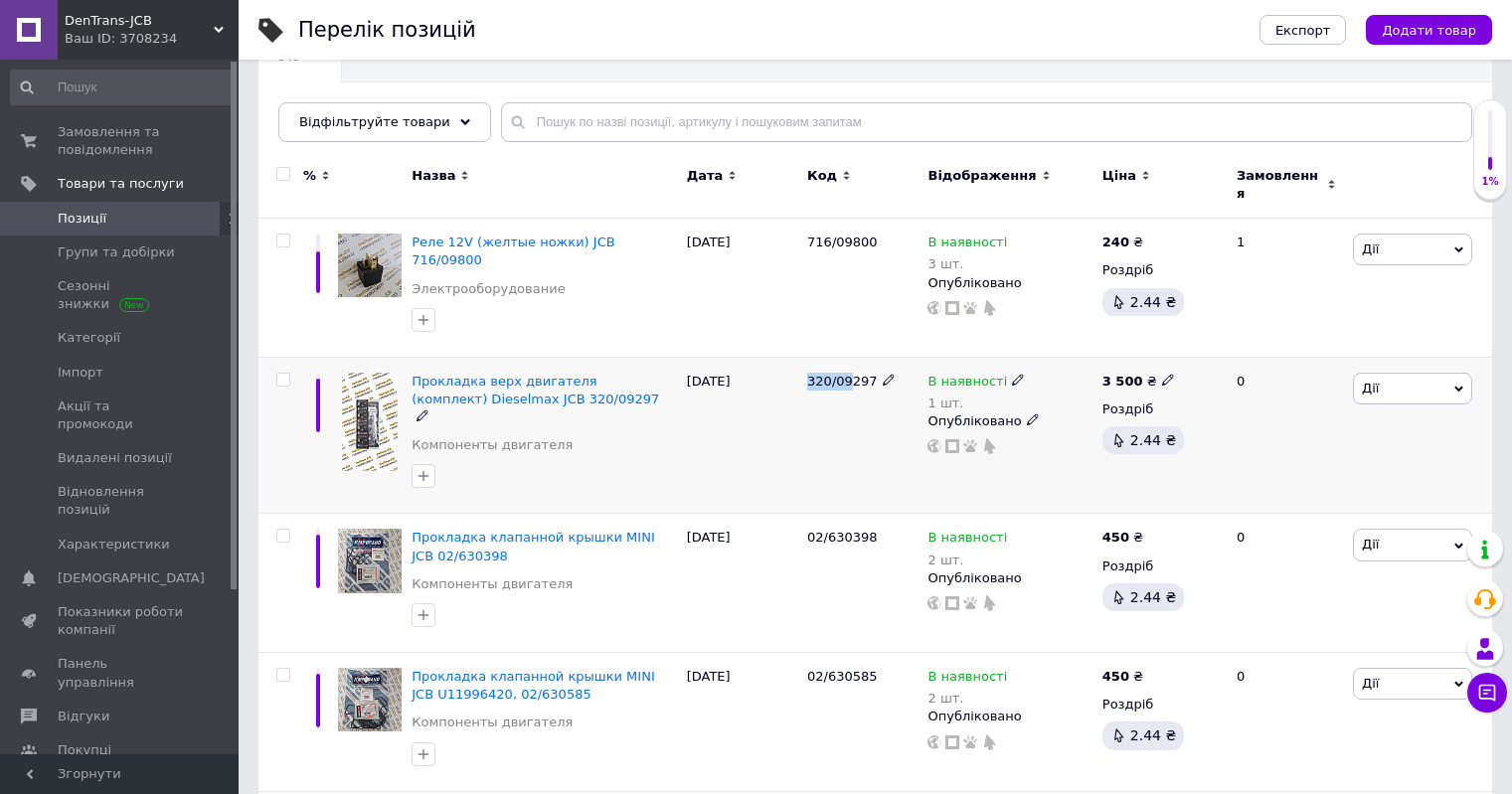
drag, startPoint x: 806, startPoint y: 352, endPoint x: 848, endPoint y: 352, distance: 42.0
click at [847, 357] on div "320/09297" at bounding box center [862, 434] width 120 height 157
click at [834, 370] on div "320/09297" at bounding box center [862, 434] width 120 height 157
drag, startPoint x: 805, startPoint y: 346, endPoint x: 867, endPoint y: 349, distance: 62.1
click at [867, 357] on div "320/09297" at bounding box center [862, 434] width 120 height 157
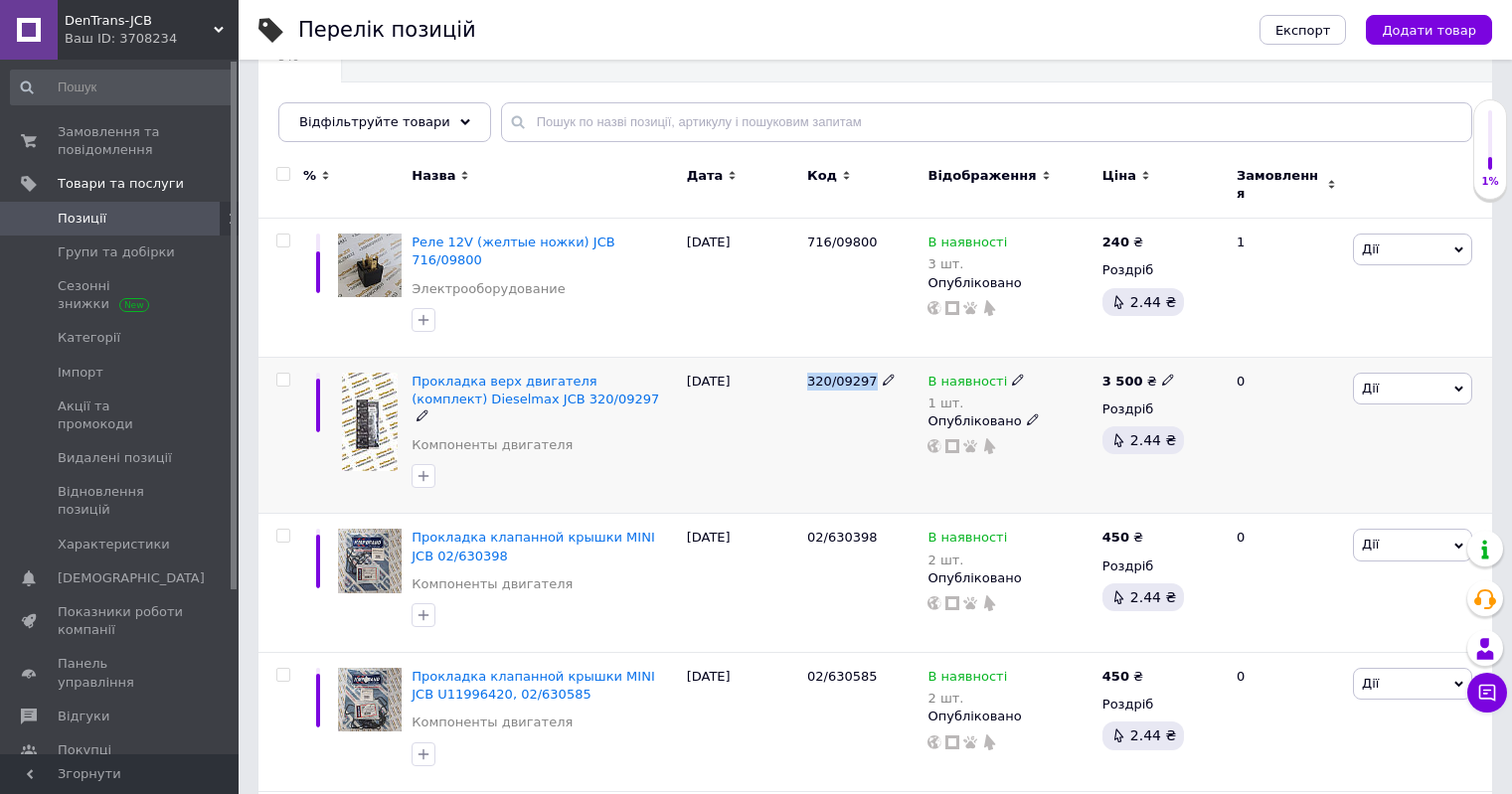
copy span "320/09297"
click at [755, 405] on div "22.12.2023" at bounding box center [742, 434] width 120 height 157
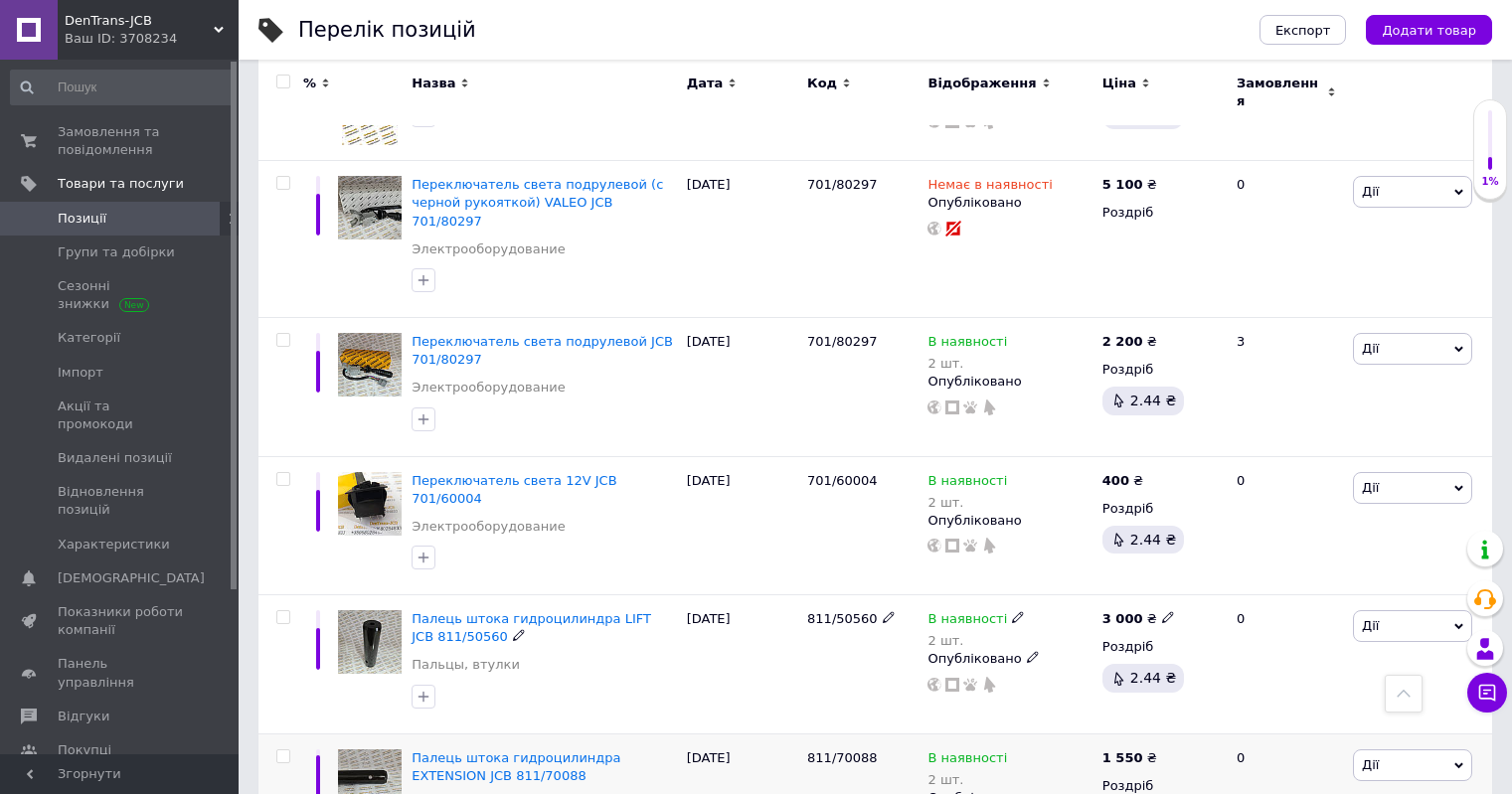
scroll to position [2365, 0]
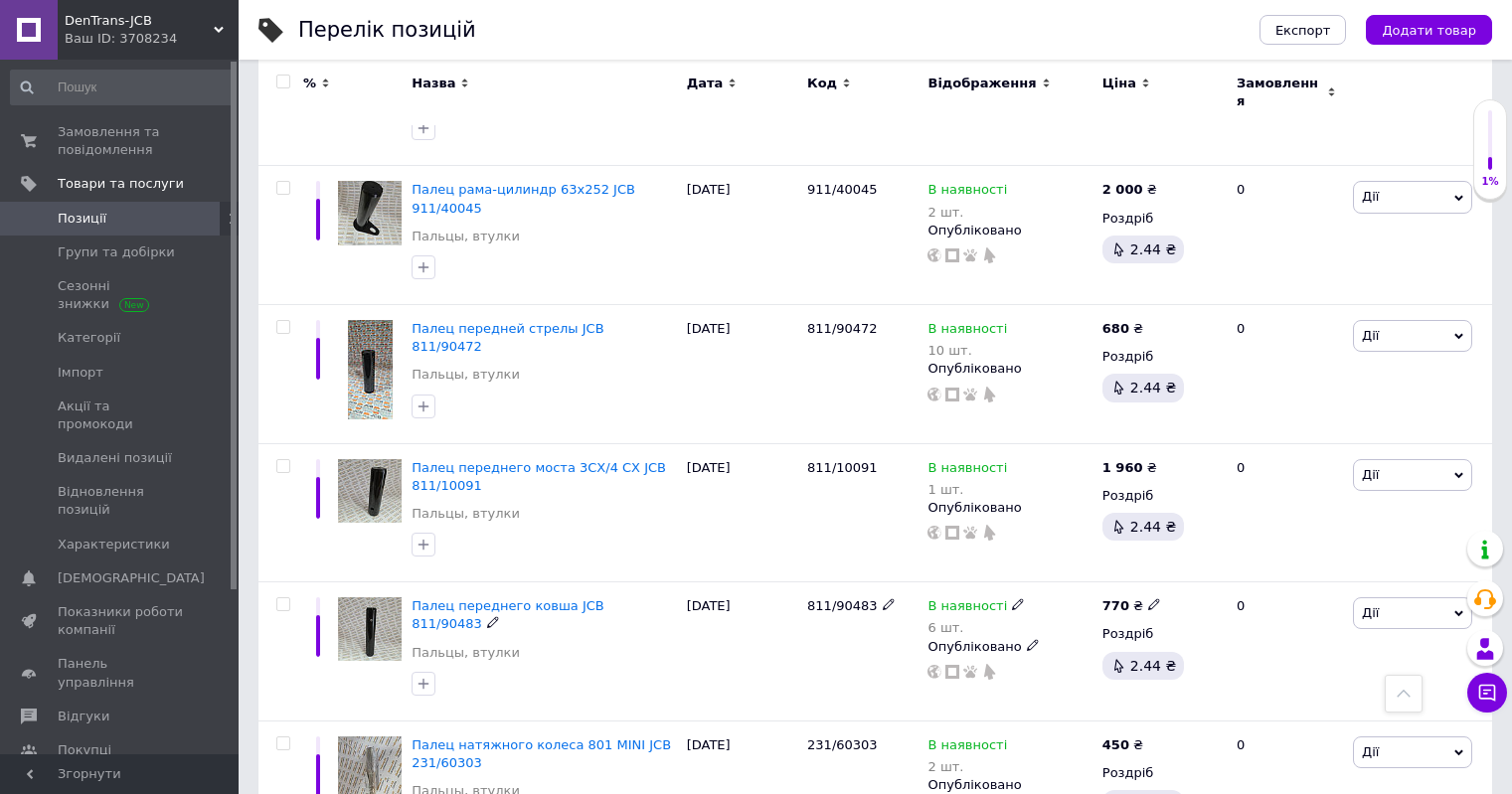
scroll to position [2185, 0]
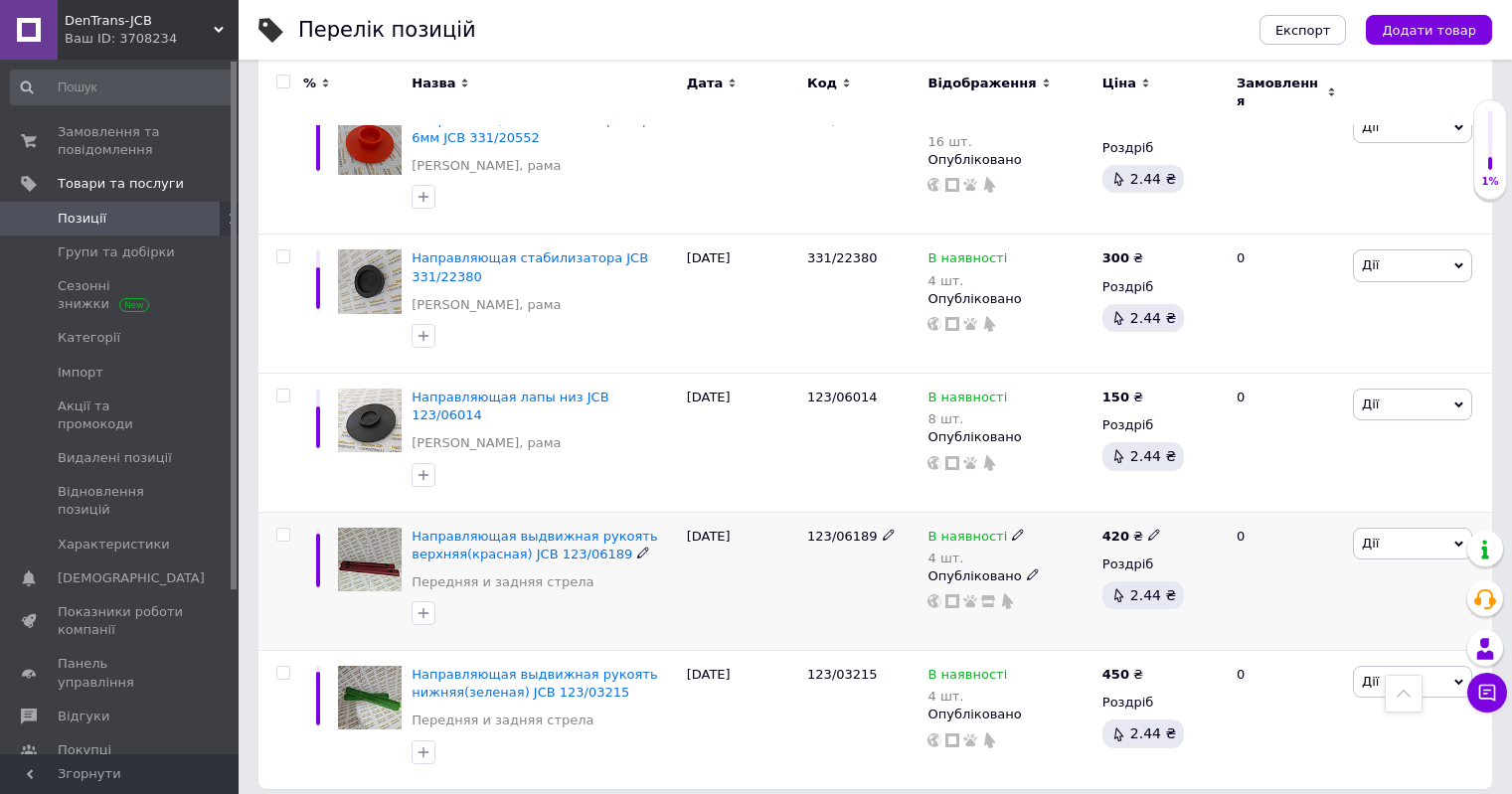
scroll to position [2311, 0]
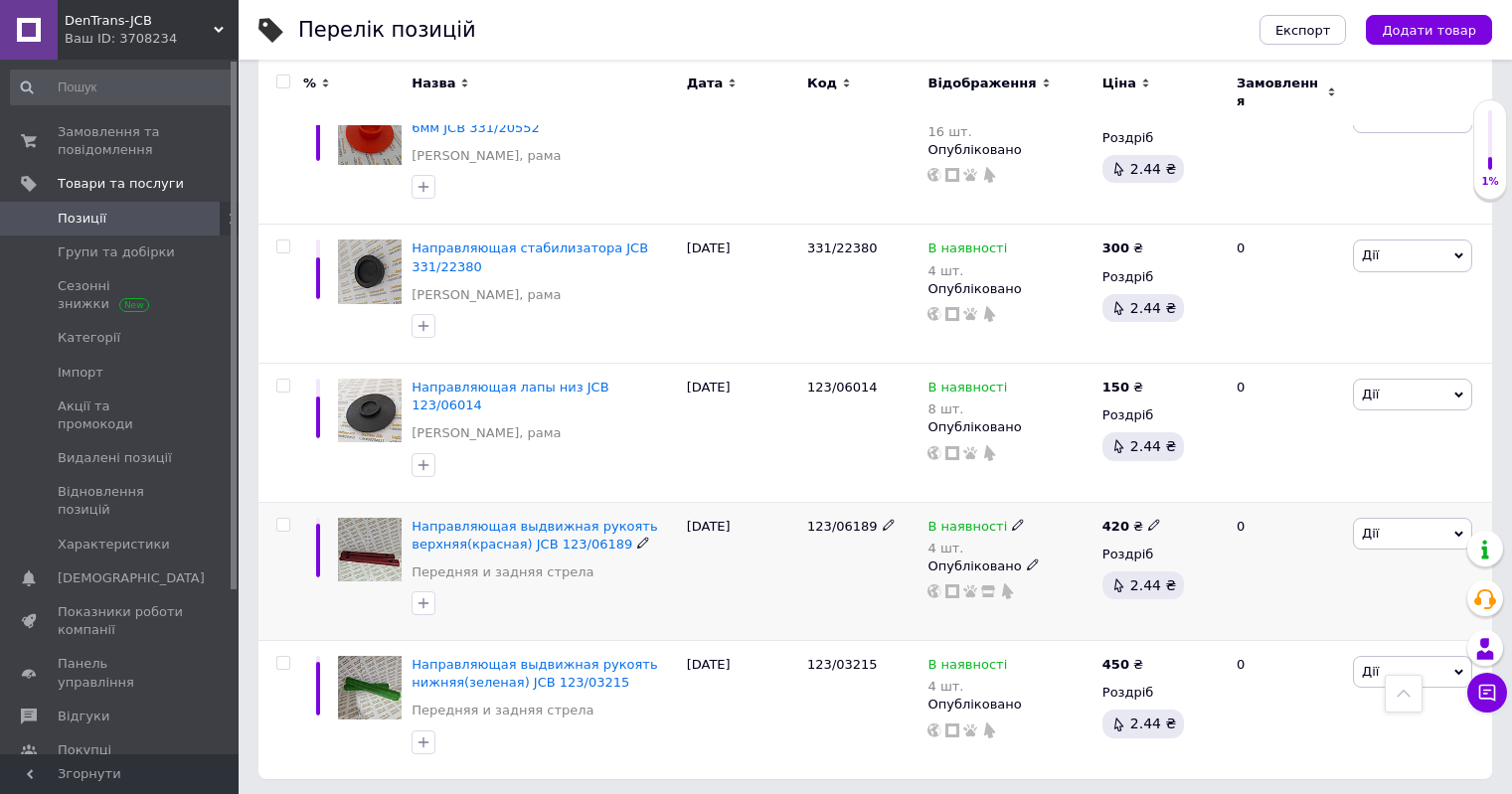
click at [1012, 519] on icon at bounding box center [1018, 525] width 12 height 12
click at [1251, 545] on div "Залишки 4 шт." at bounding box center [1154, 576] width 249 height 63
drag, startPoint x: 1035, startPoint y: 528, endPoint x: 1011, endPoint y: 529, distance: 24.0
click at [1011, 529] on div "В наявності 4 шт. Наявність В наявності Немає в наявності Під замовлення Готово…" at bounding box center [1010, 559] width 164 height 83
type input "2"
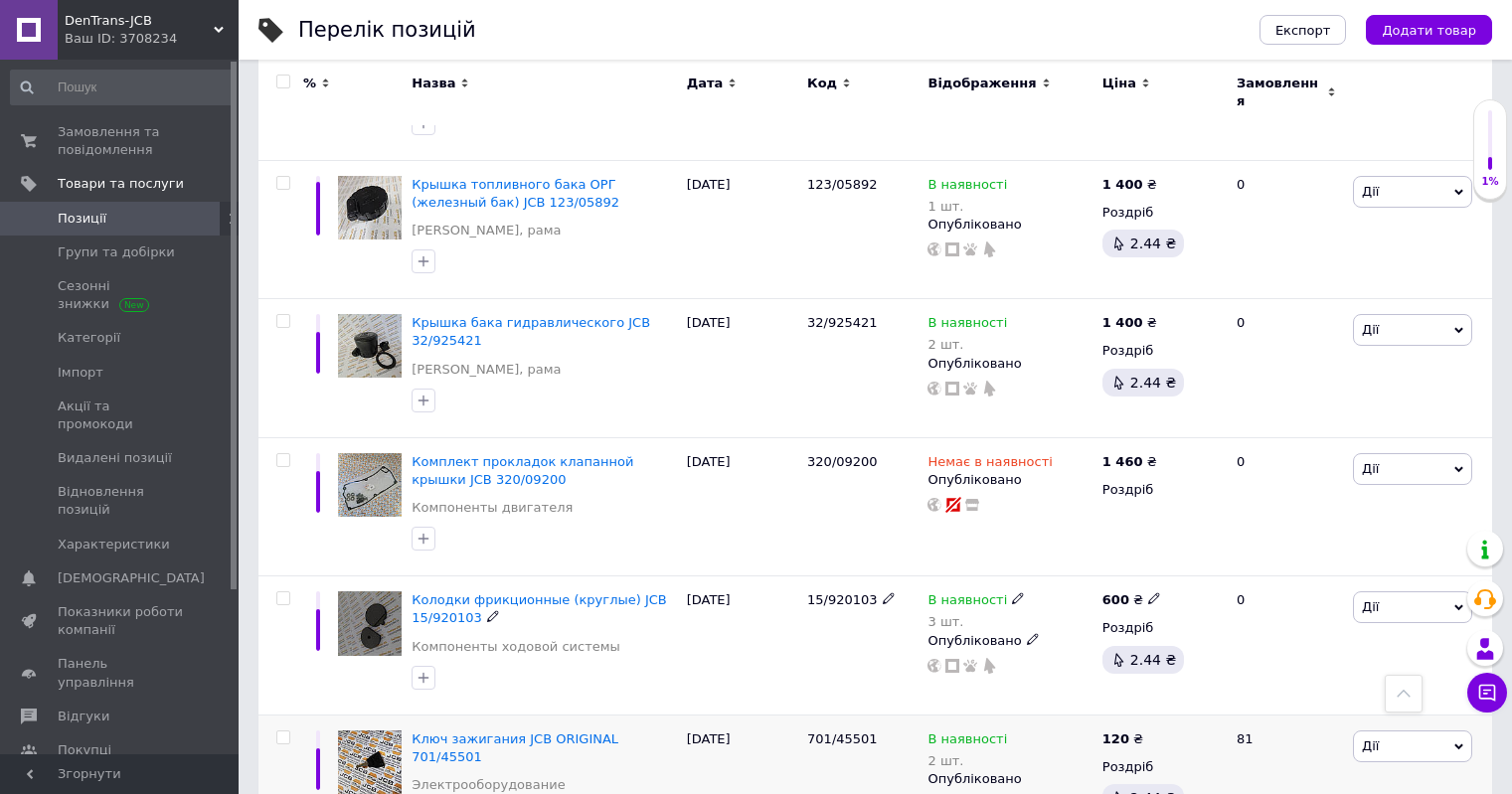
scroll to position [2383, 0]
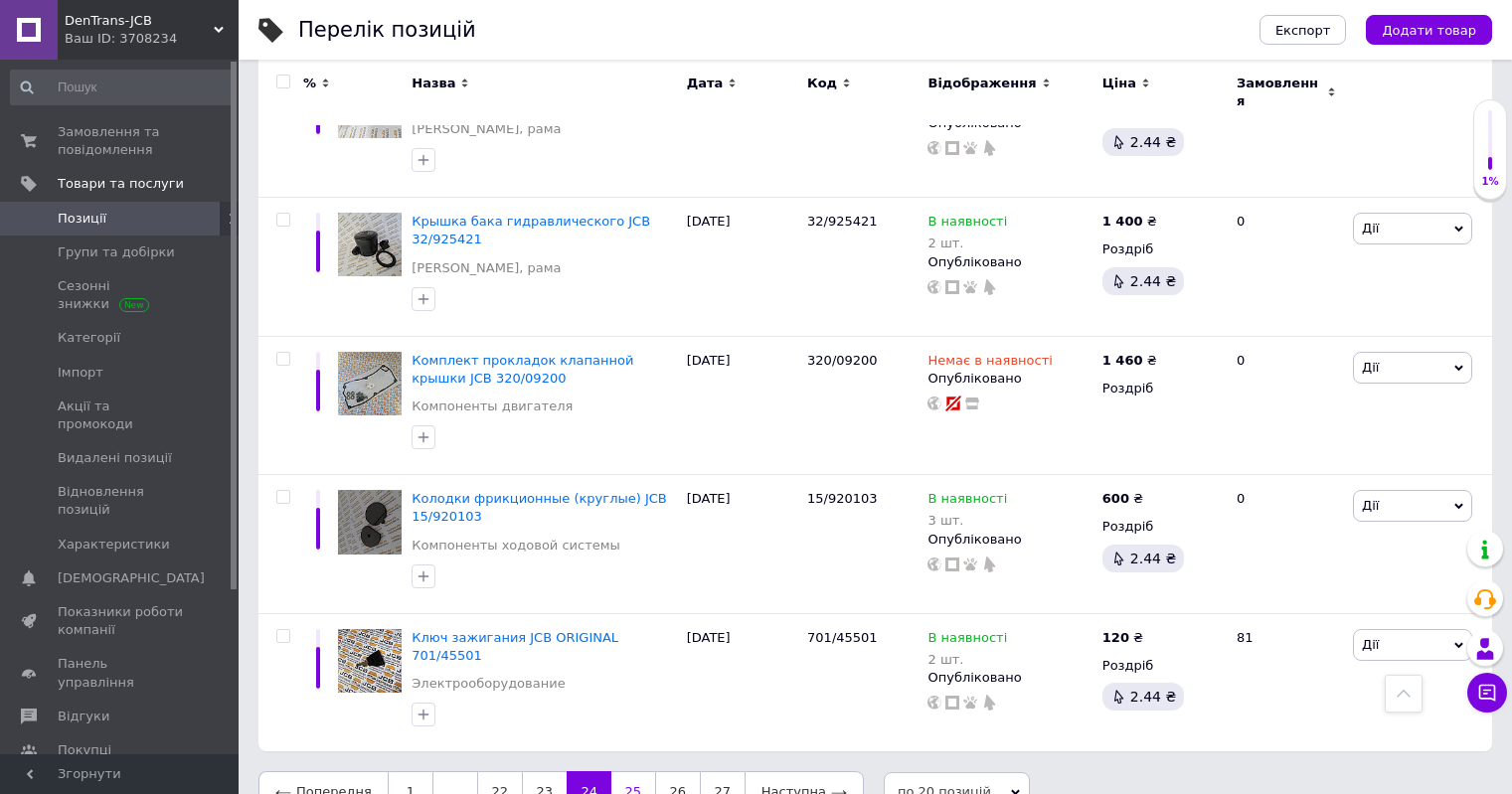
click at [627, 772] on link "25" at bounding box center [633, 793] width 44 height 42
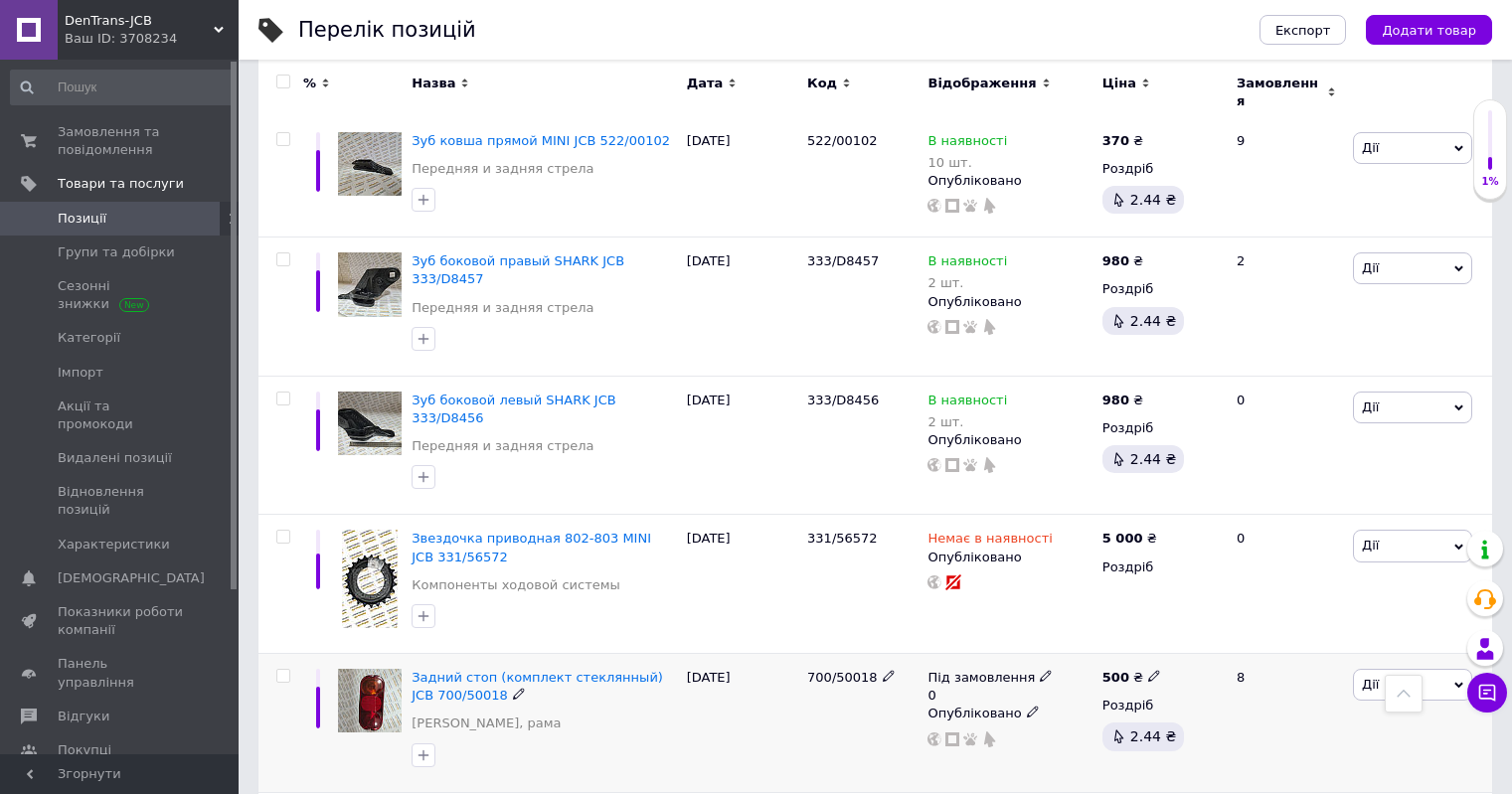
scroll to position [2319, 0]
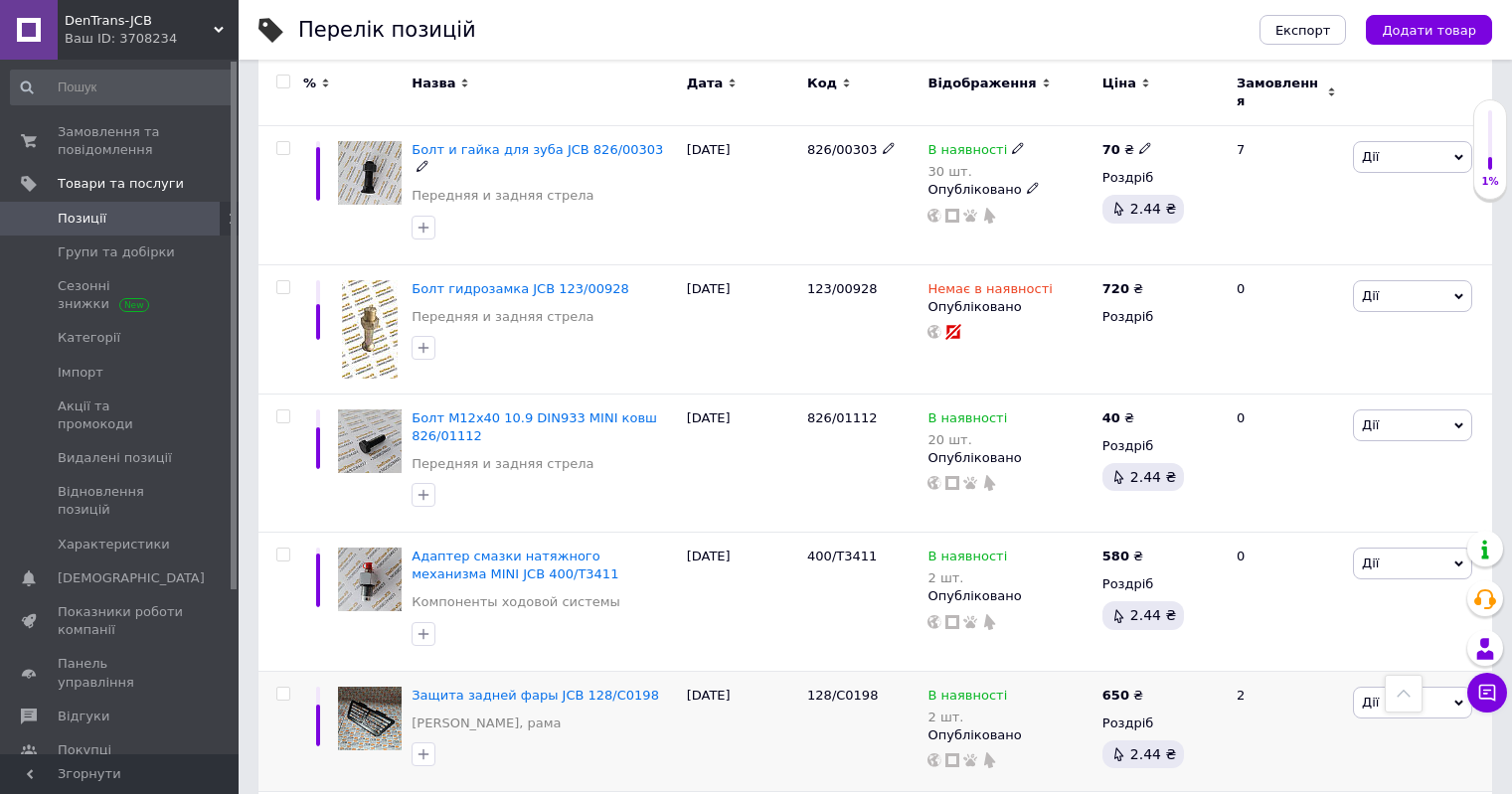
scroll to position [2229, 0]
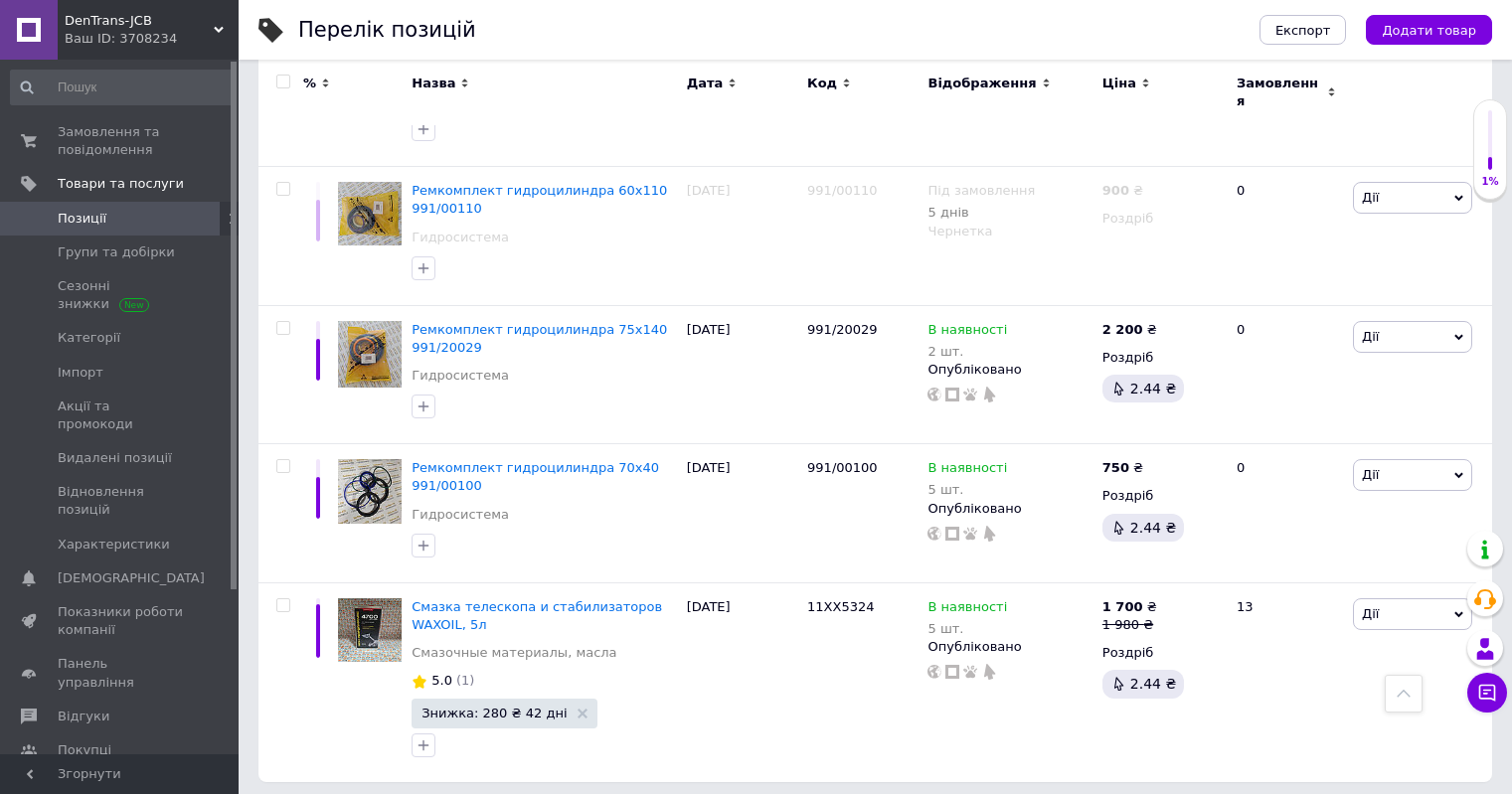
scroll to position [2400, 0]
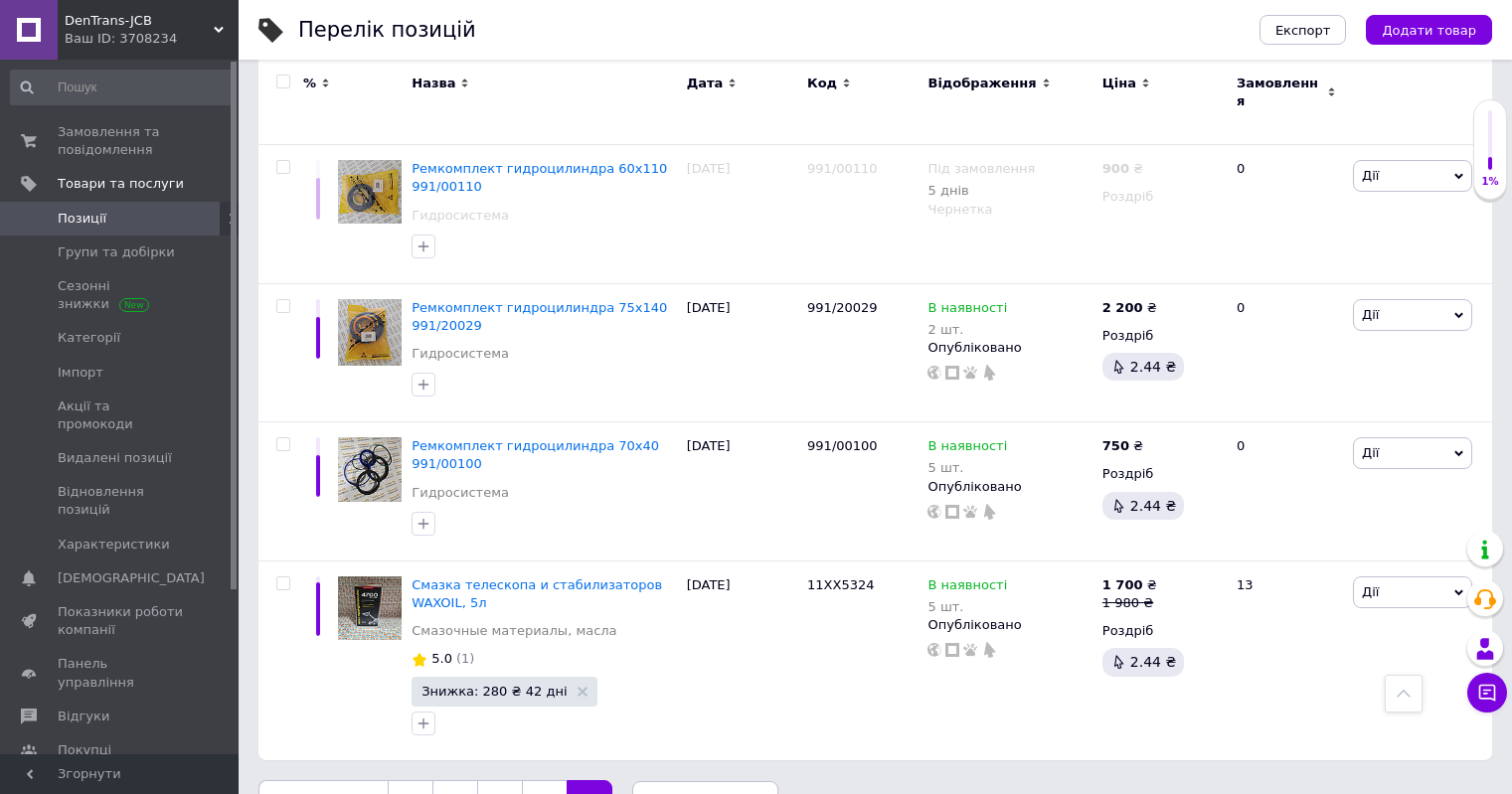
click at [409, 781] on link "1" at bounding box center [410, 802] width 46 height 42
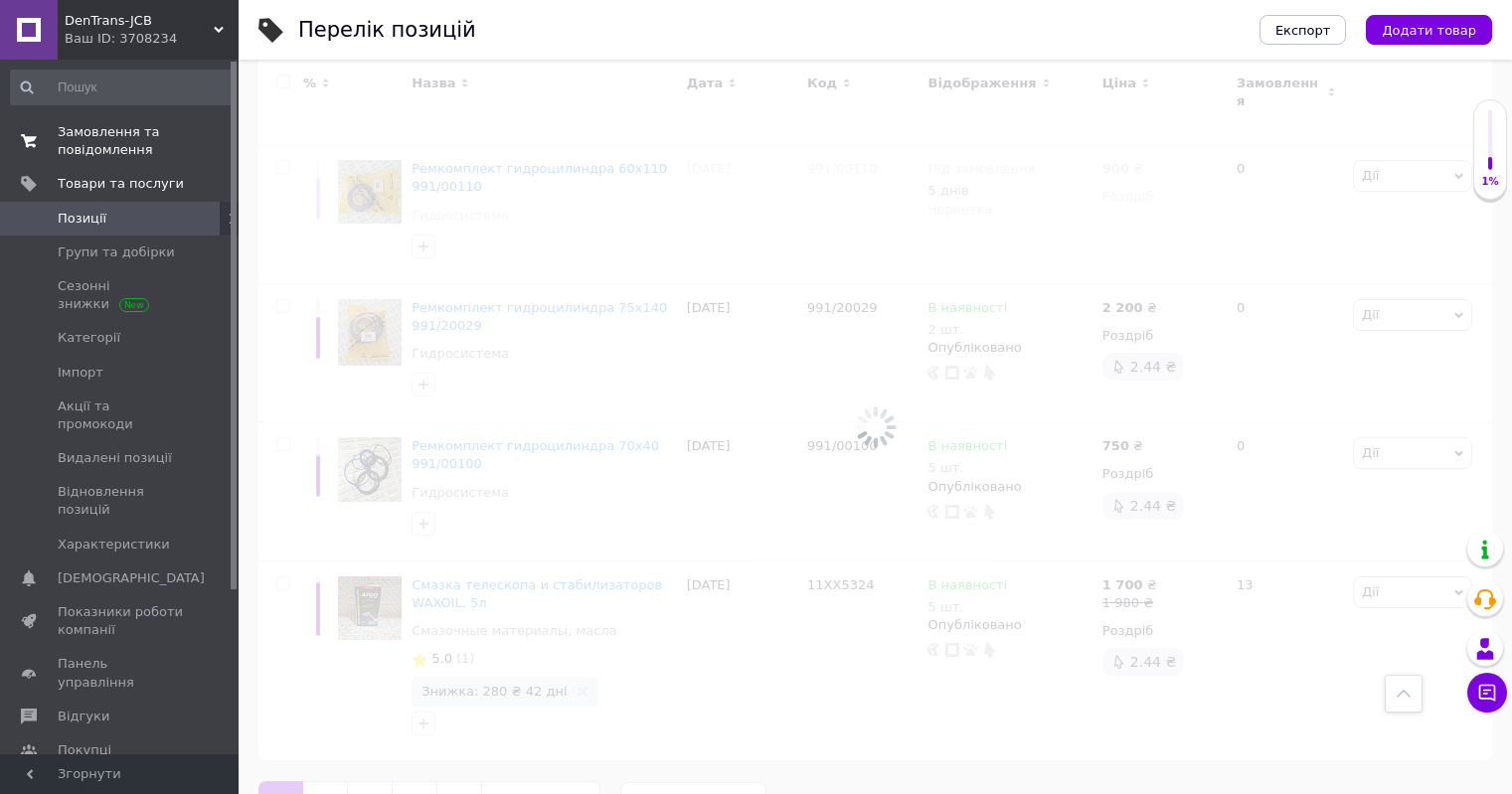
click at [100, 151] on span "Замовлення та повідомлення" at bounding box center [121, 141] width 126 height 36
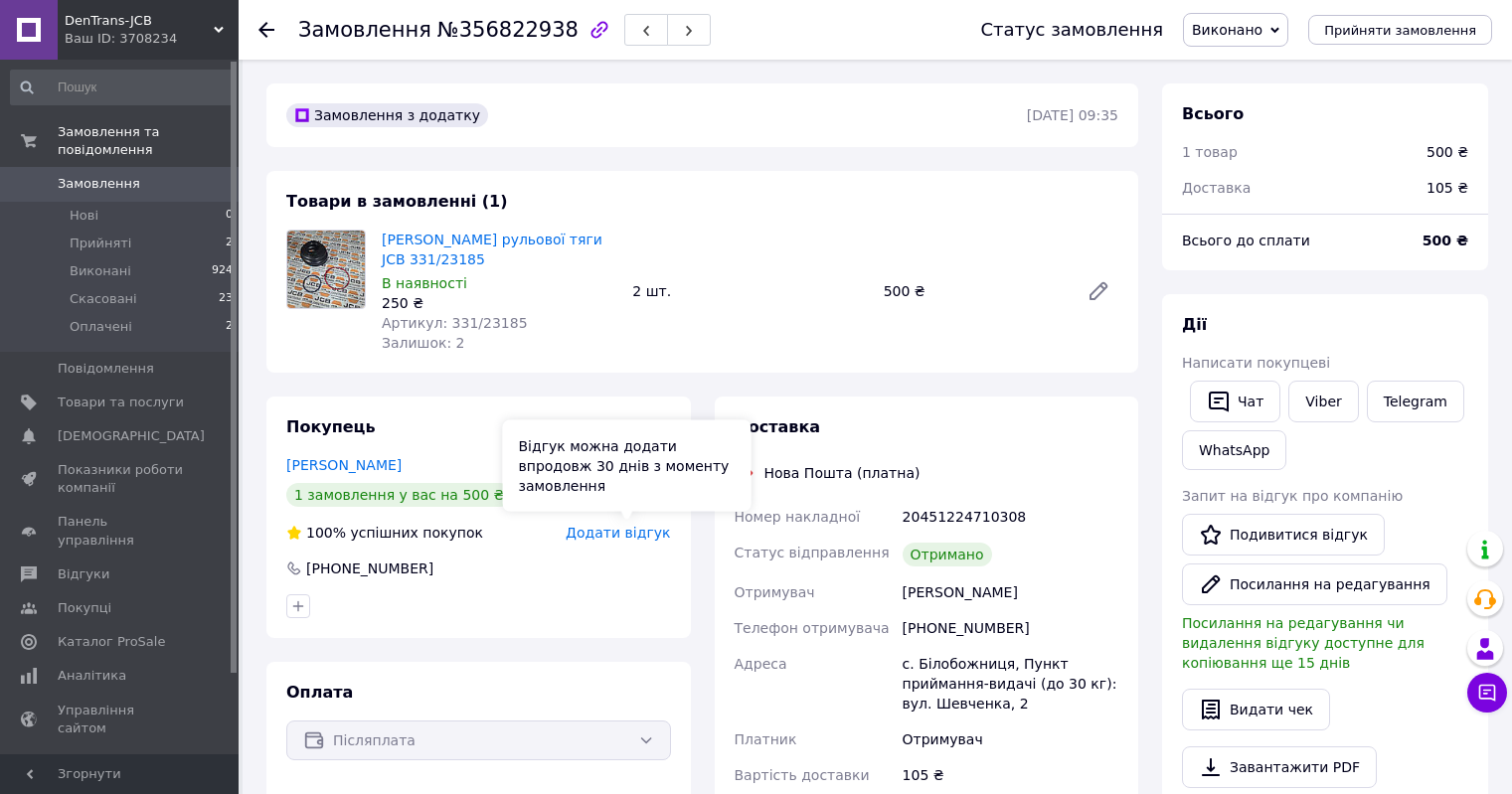
click at [646, 532] on span "Додати відгук" at bounding box center [617, 533] width 105 height 16
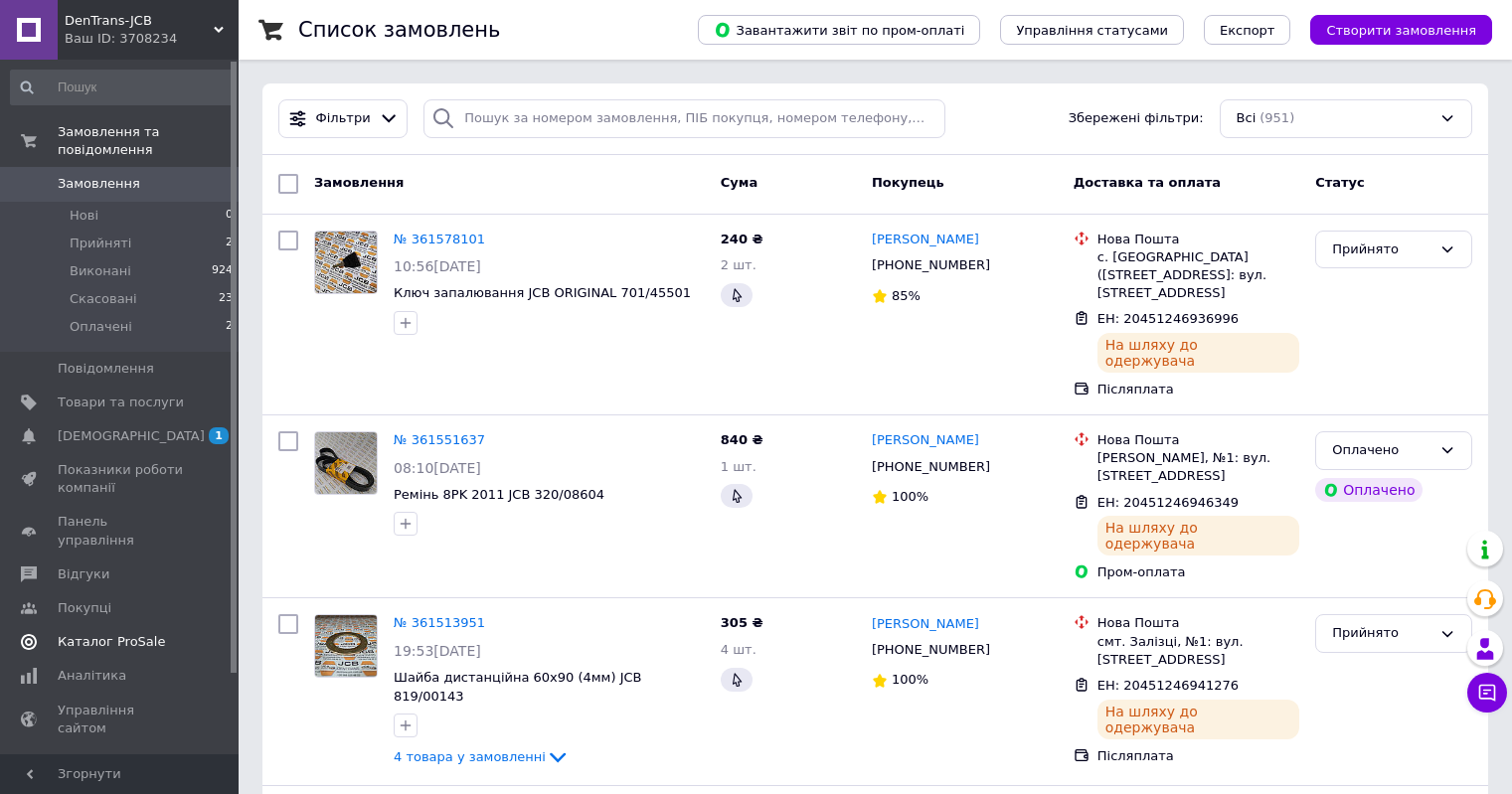
click at [102, 427] on span "[DEMOGRAPHIC_DATA]" at bounding box center [131, 436] width 147 height 18
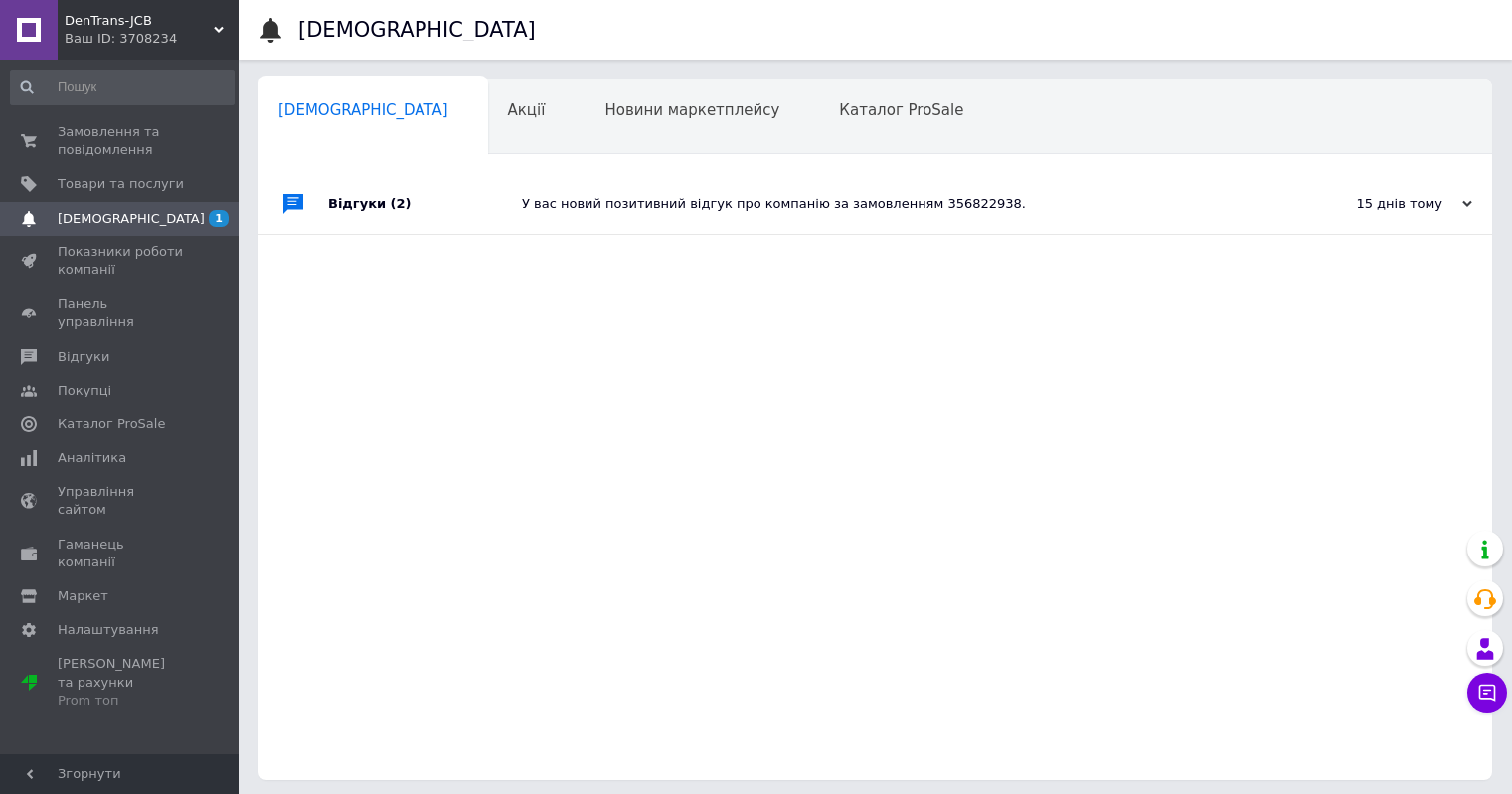
click at [1058, 215] on div "У вас новий позитивний відгук про компанію за замовленням 356822938." at bounding box center [898, 204] width 752 height 60
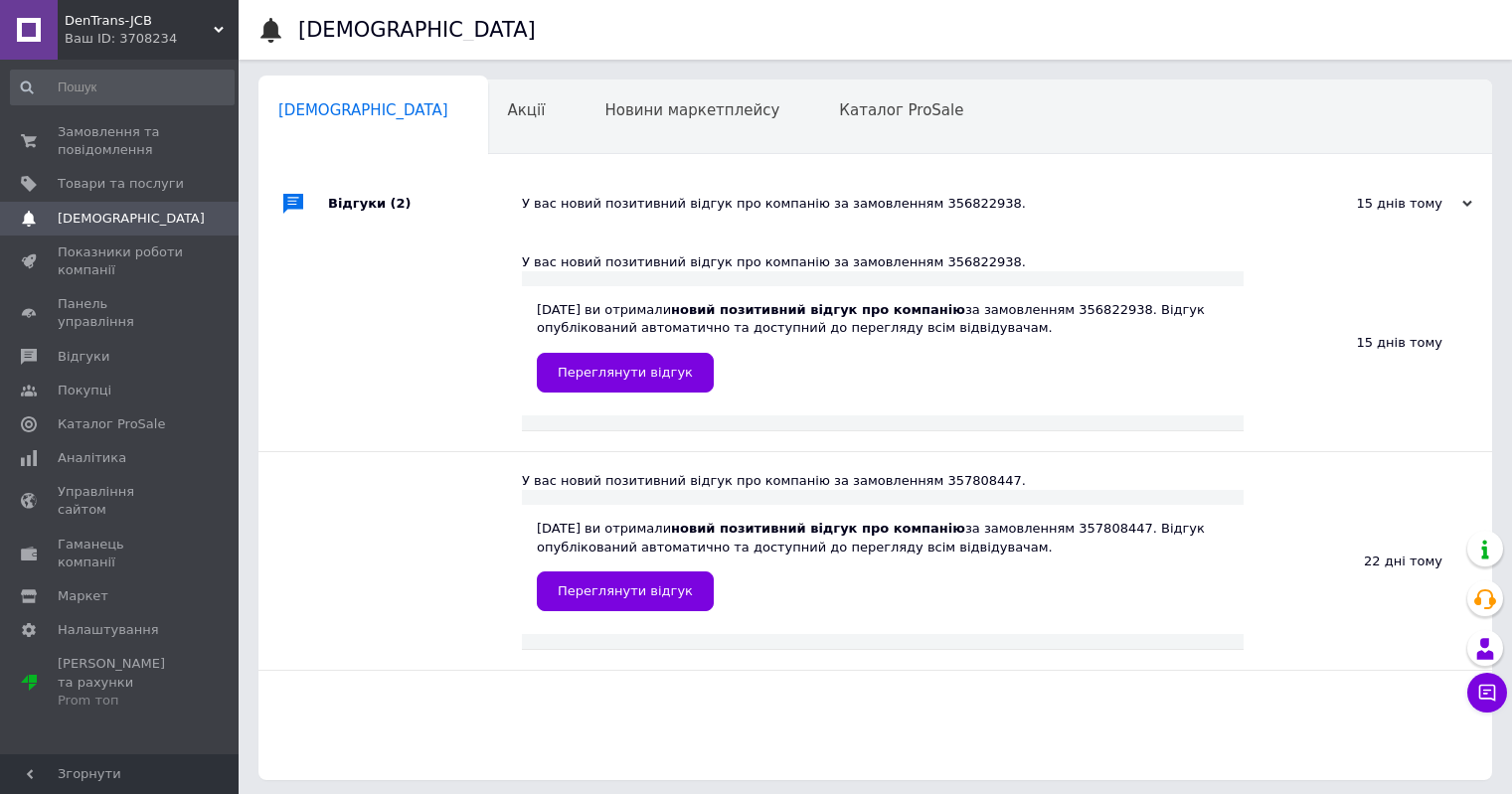
click at [476, 156] on div "Навчання та заходи 0" at bounding box center [368, 194] width 218 height 76
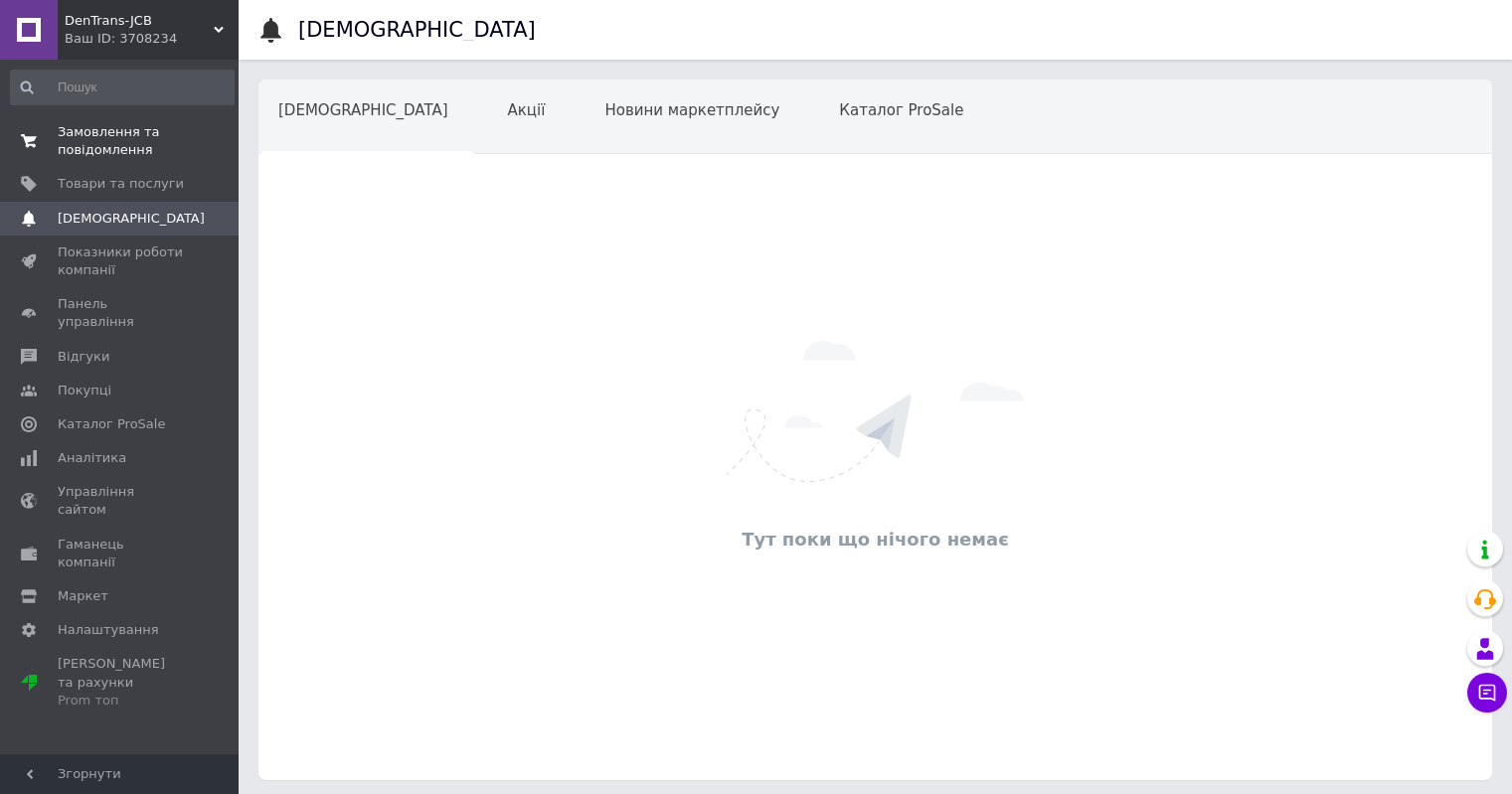
click at [129, 138] on span "Замовлення та повідомлення" at bounding box center [121, 141] width 126 height 36
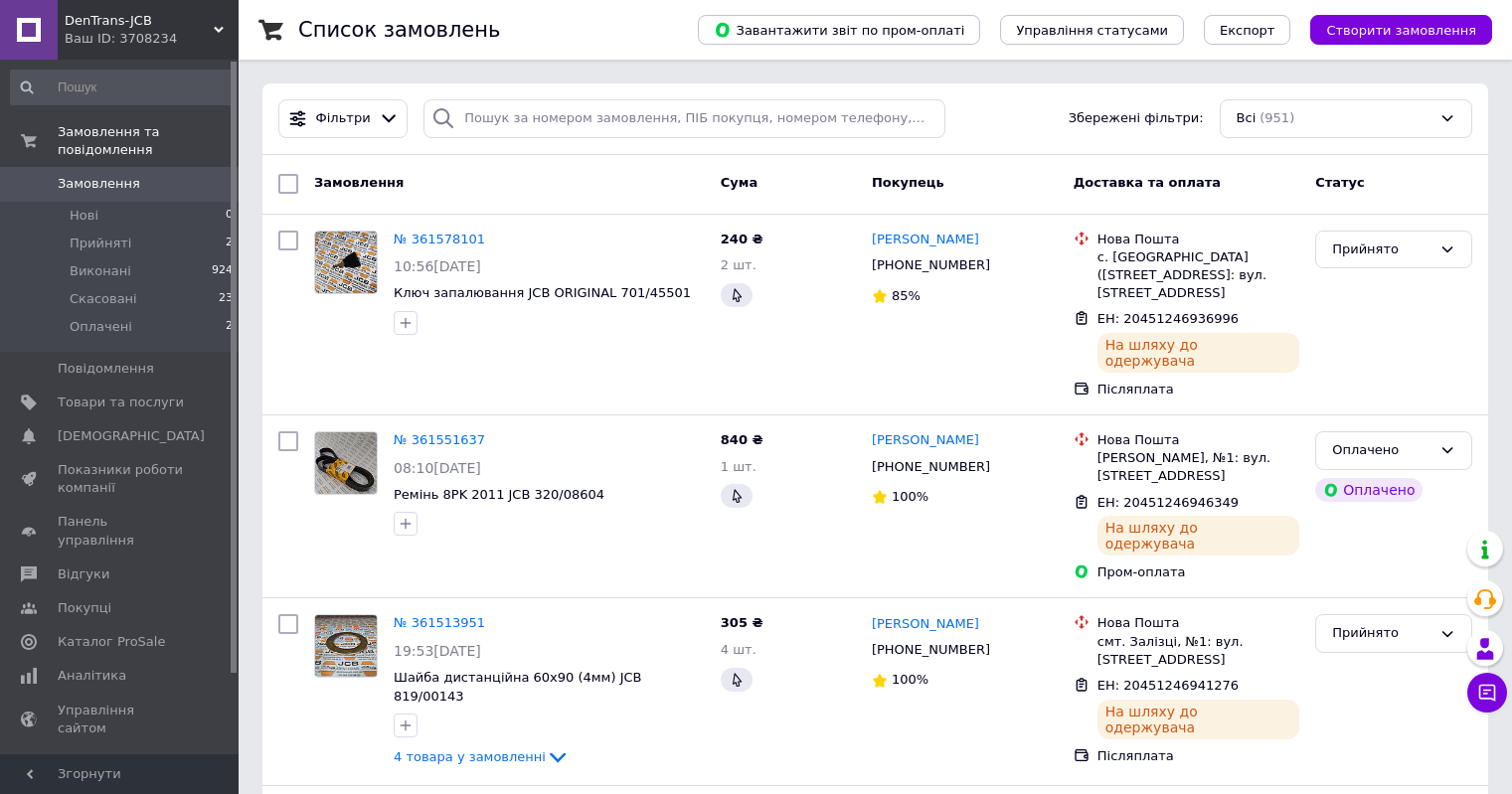
click at [41, 40] on link at bounding box center [29, 30] width 58 height 60
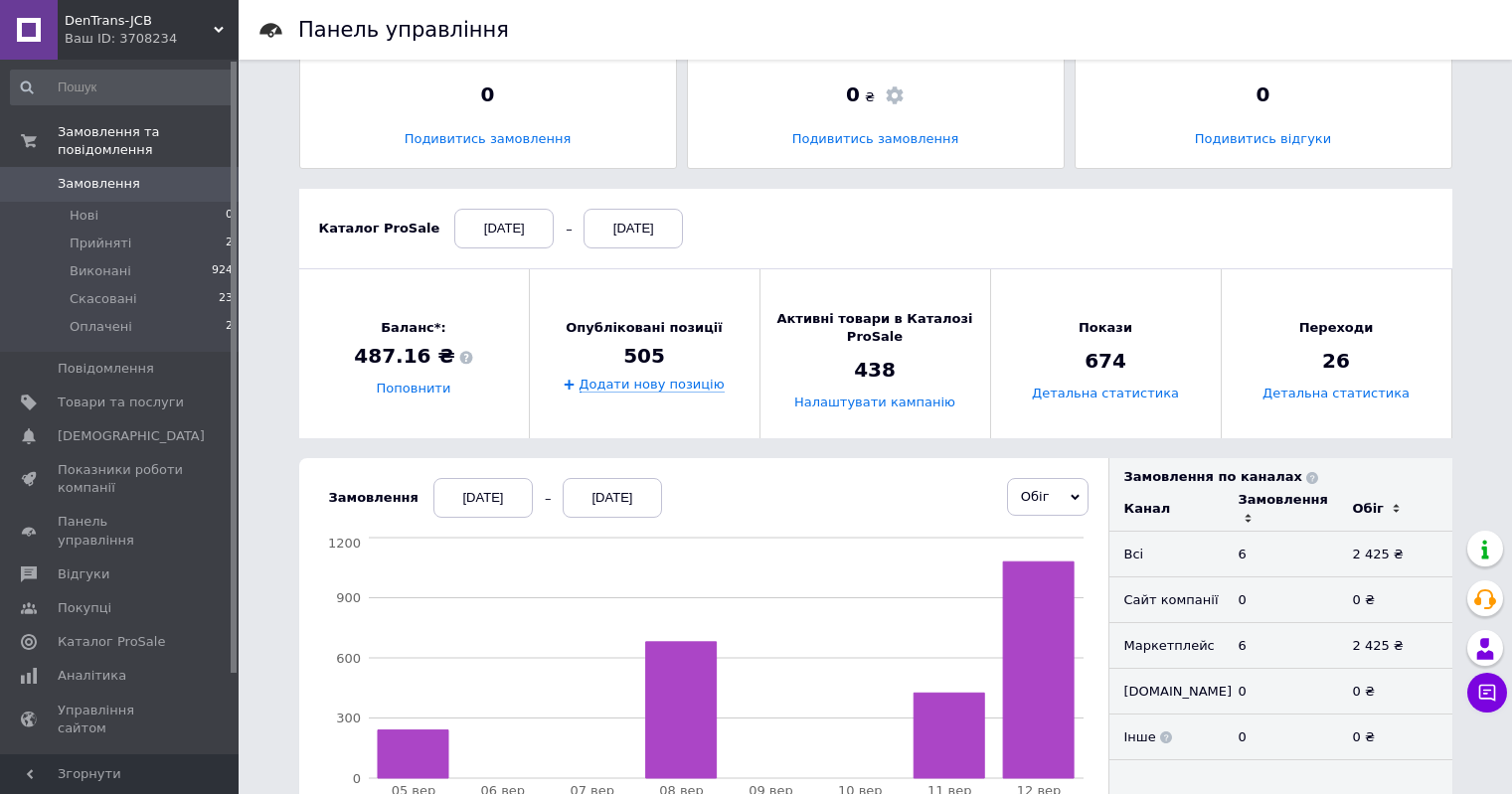
scroll to position [299, 0]
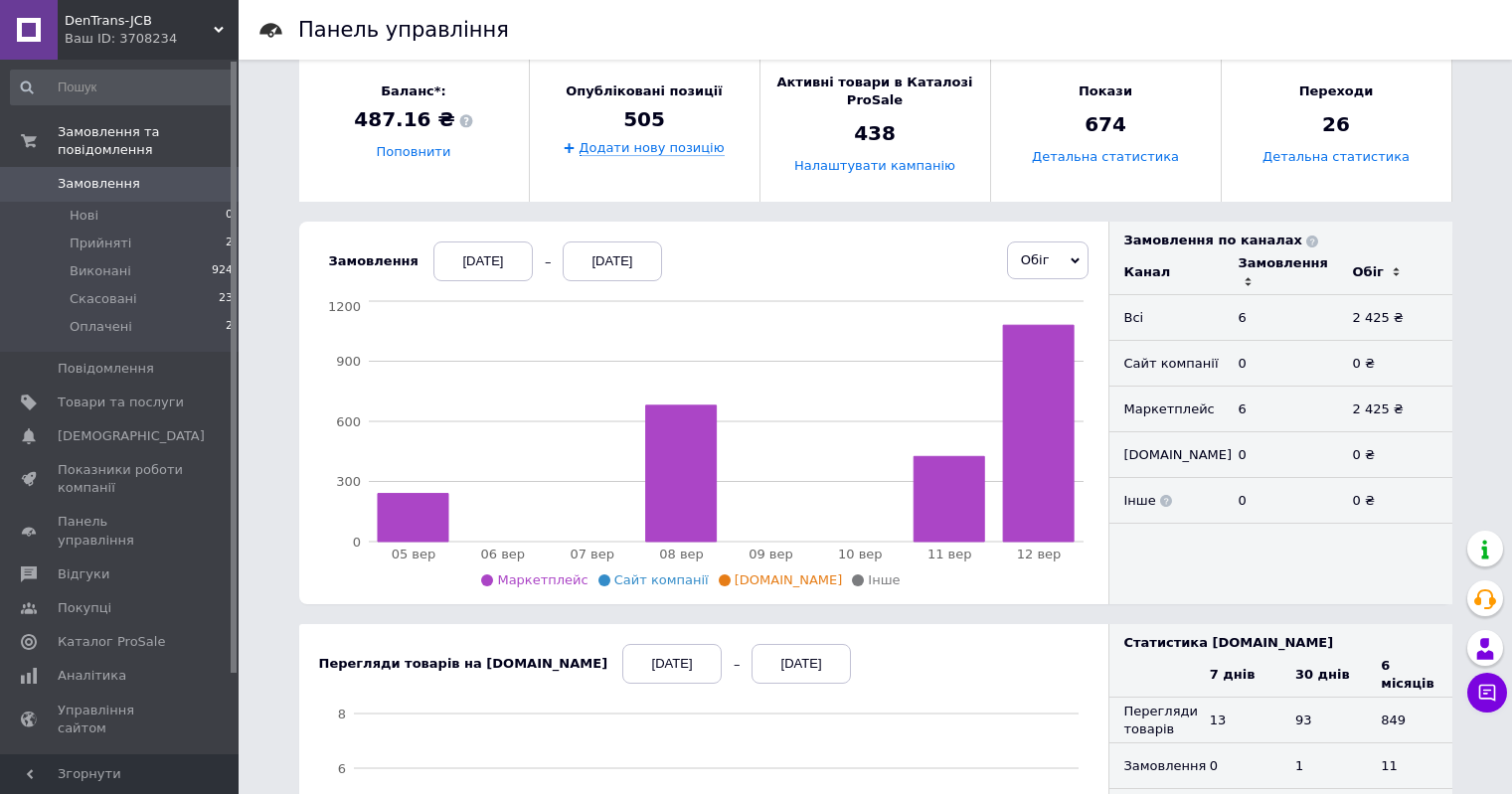
click at [127, 175] on span "Замовлення" at bounding box center [99, 184] width 83 height 18
